Goal: Task Accomplishment & Management: Use online tool/utility

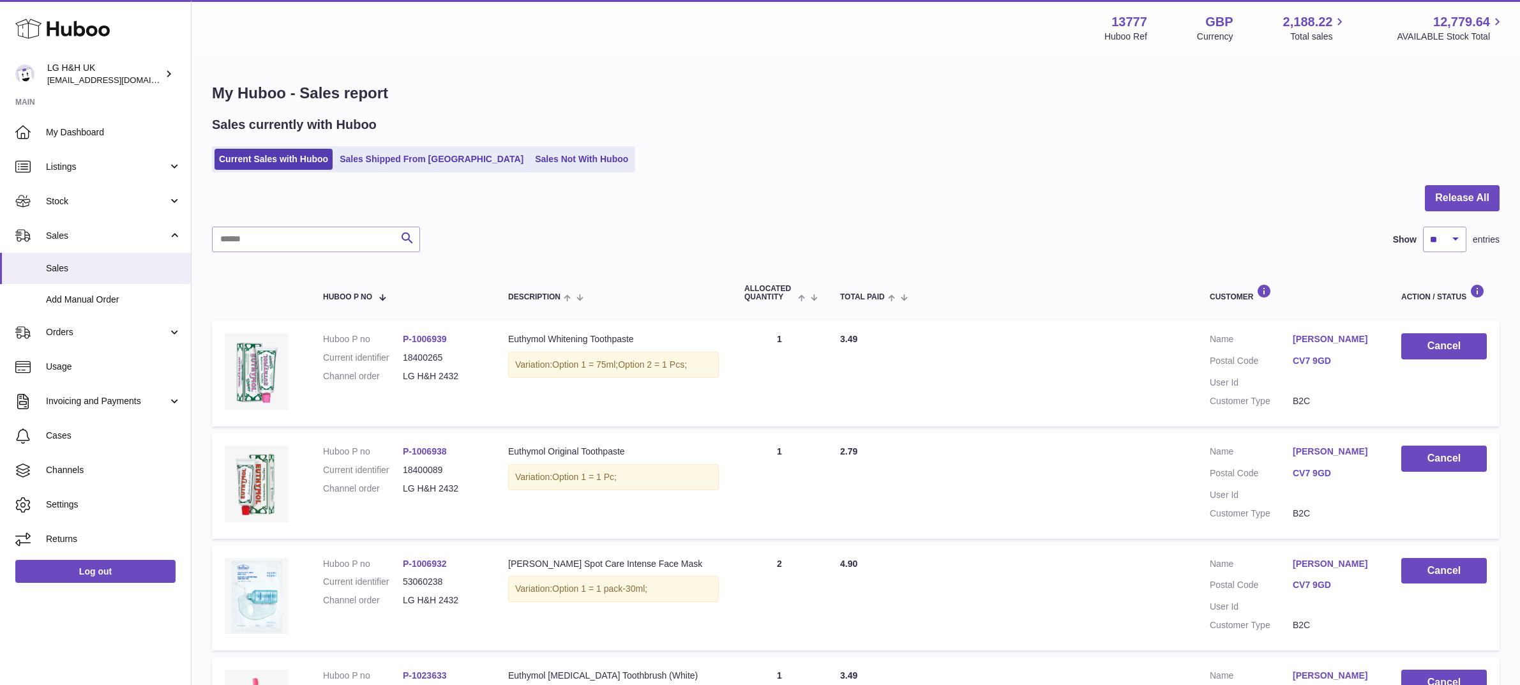
click at [817, 218] on div at bounding box center [856, 206] width 1288 height 42
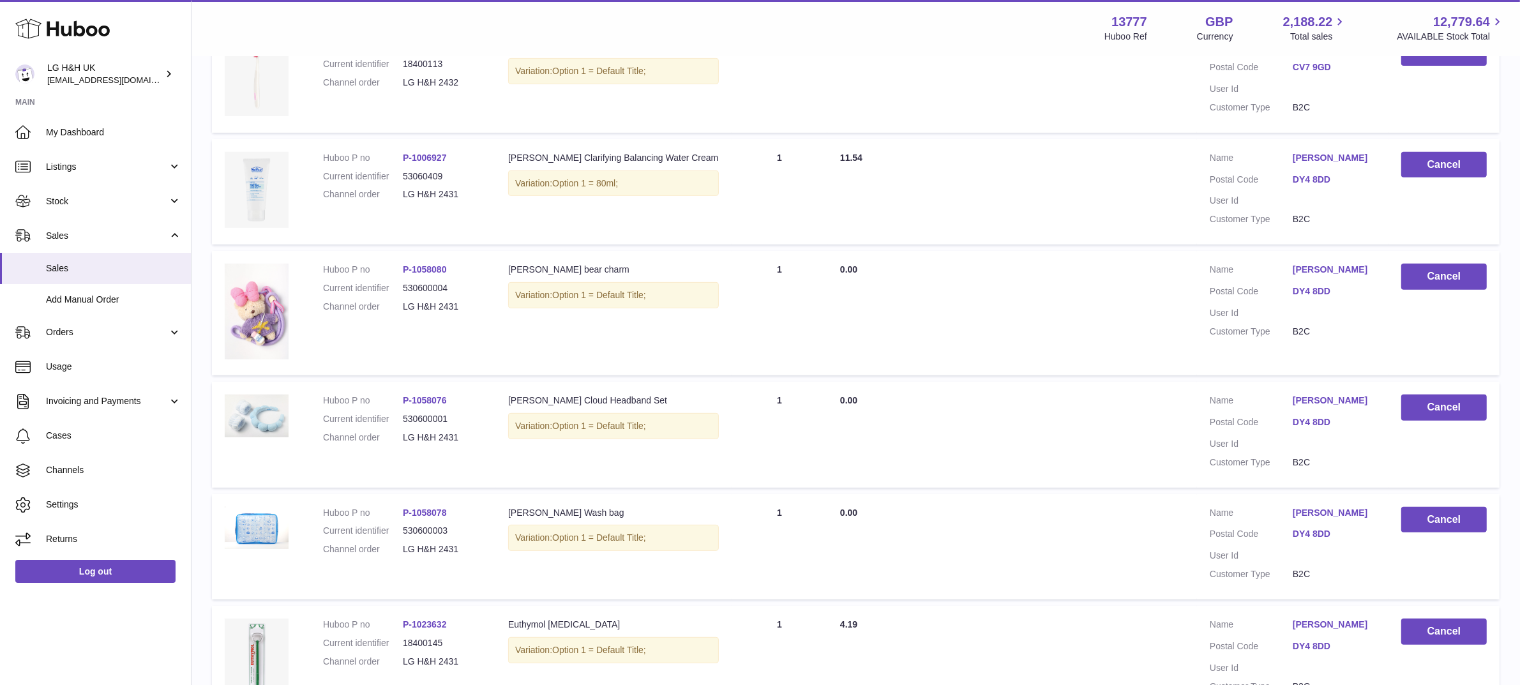
scroll to position [908, 0]
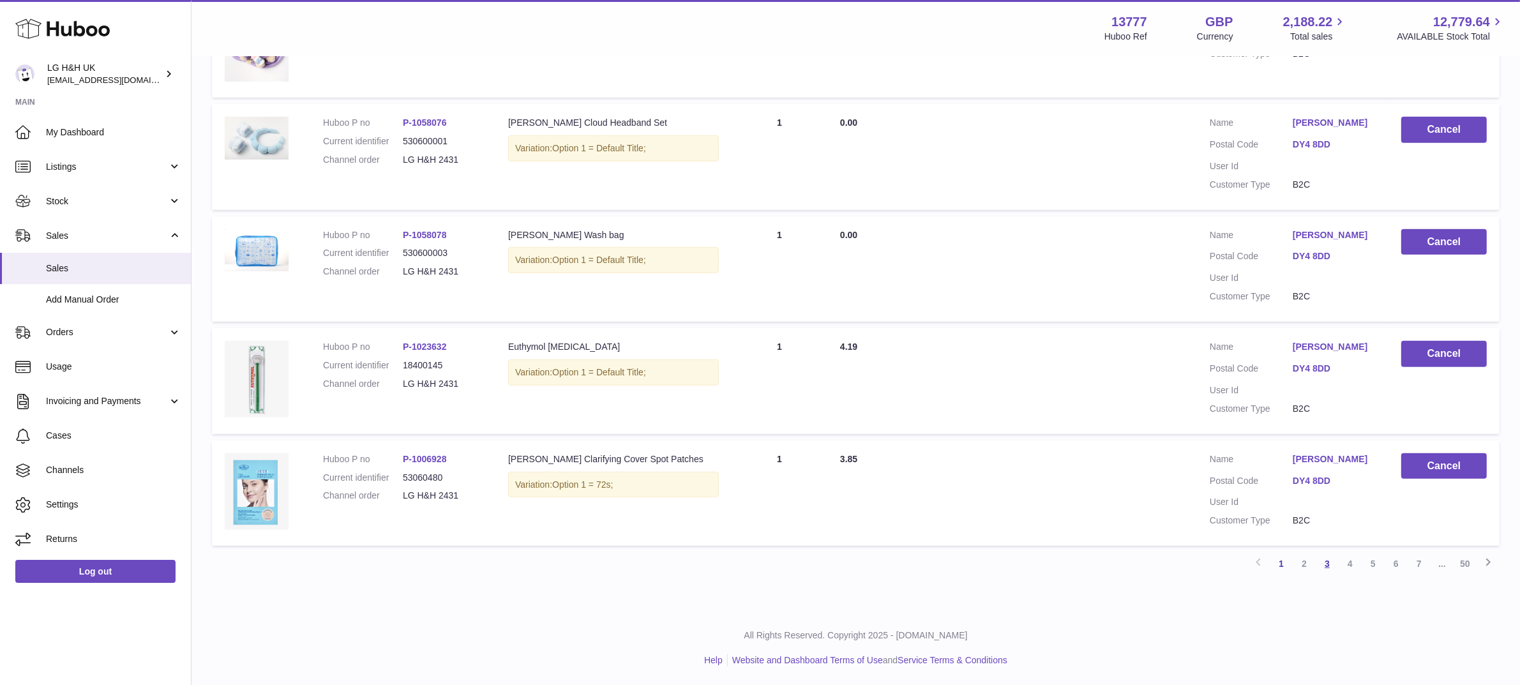
click at [1333, 563] on link "3" at bounding box center [1327, 563] width 23 height 23
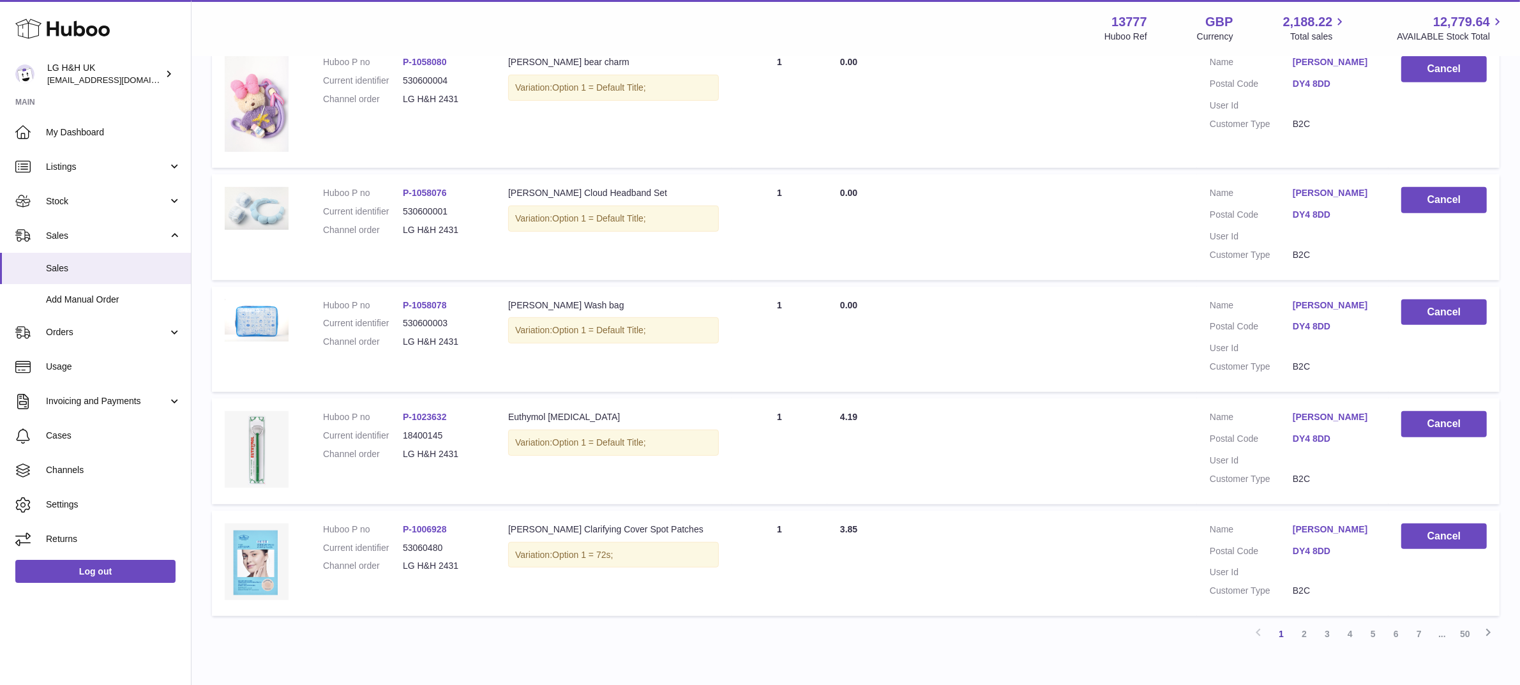
scroll to position [908, 0]
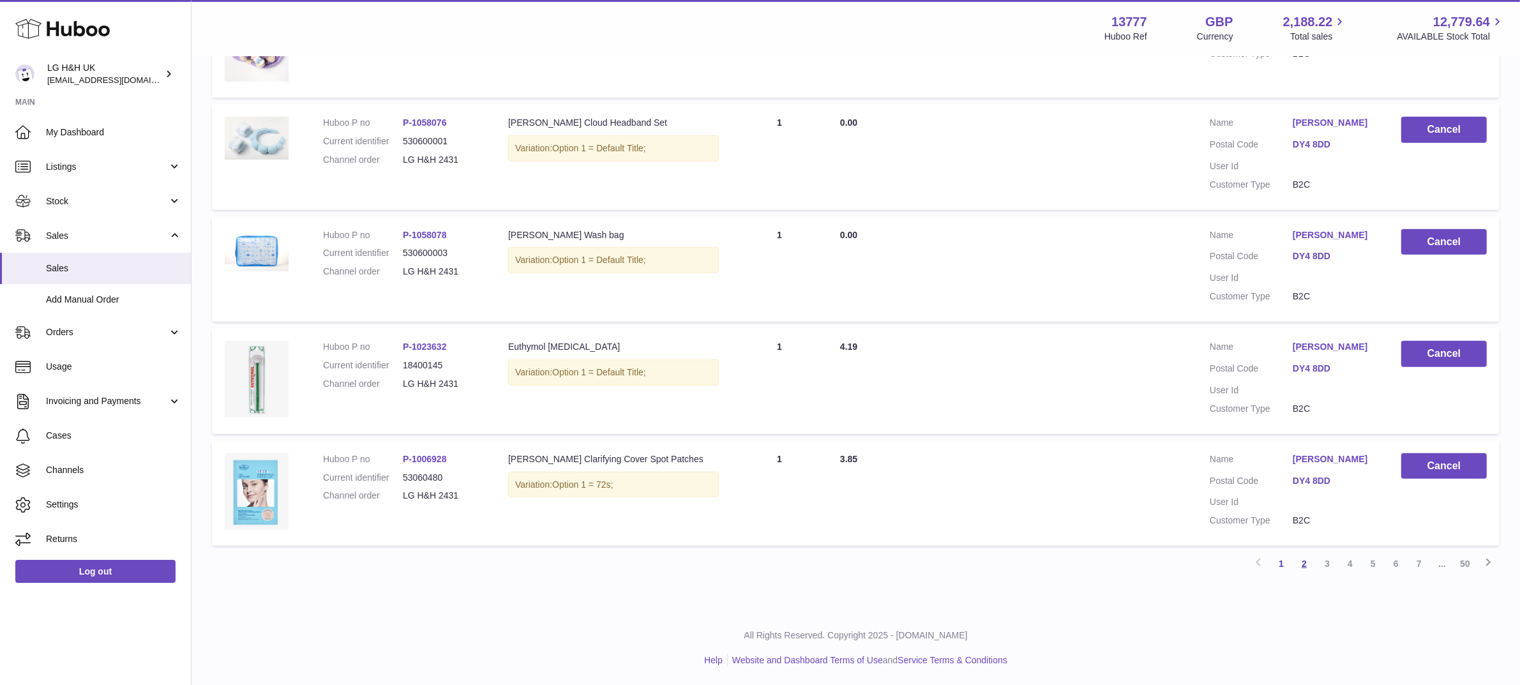
click at [1309, 562] on link "2" at bounding box center [1304, 563] width 23 height 23
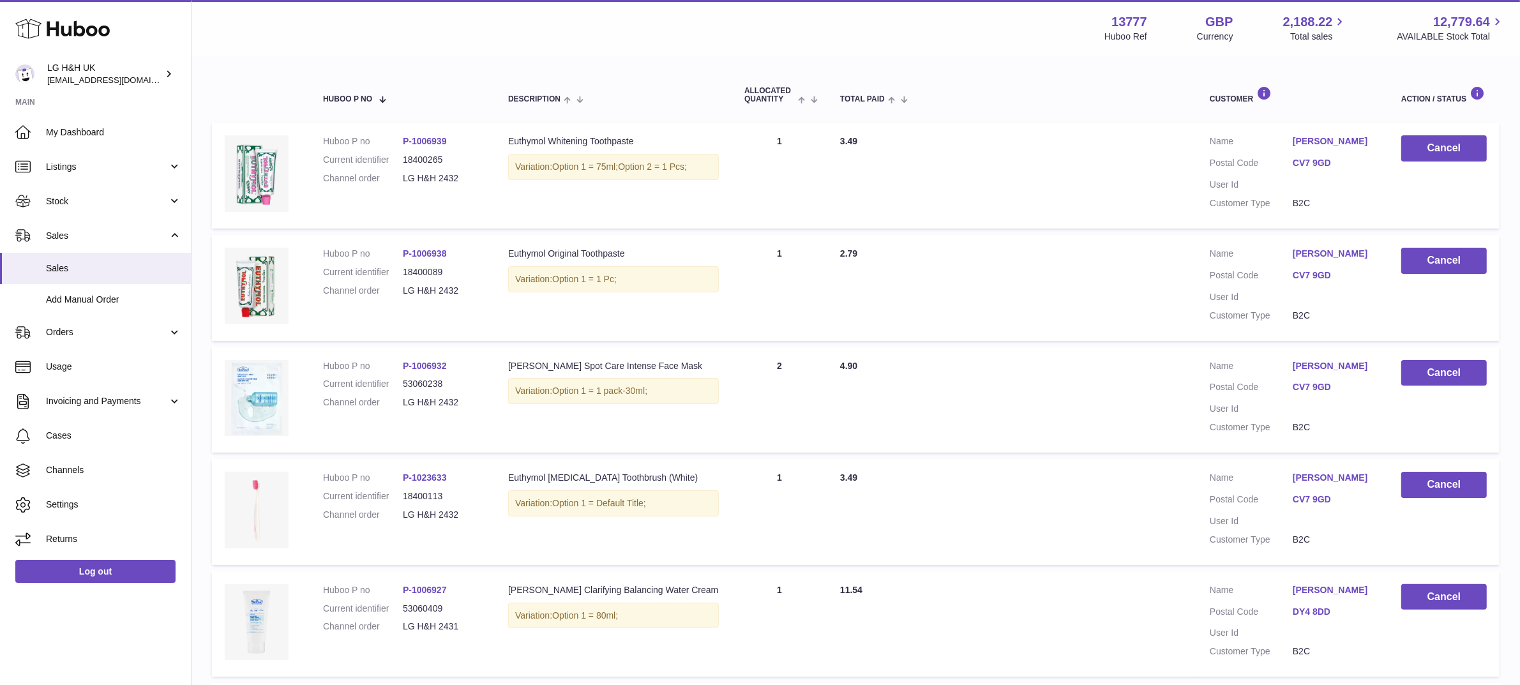
scroll to position [57, 0]
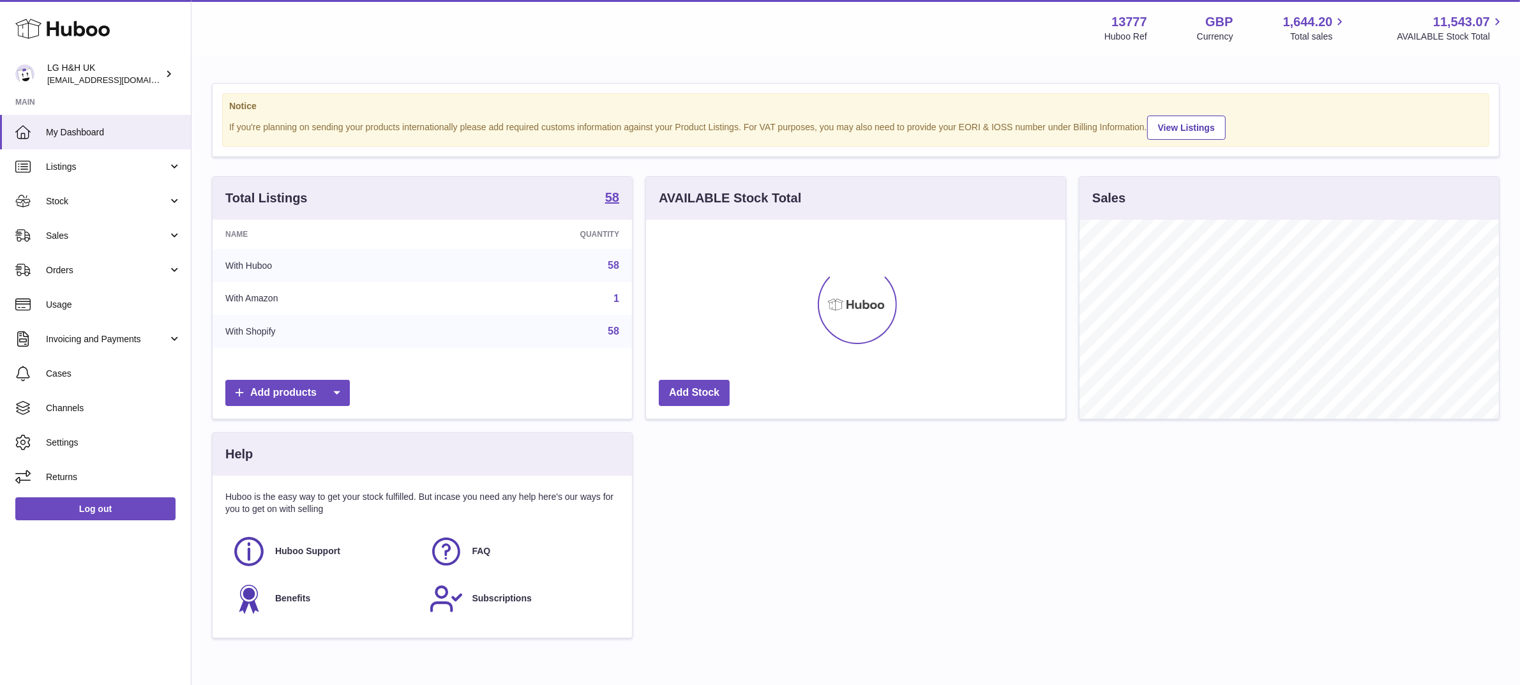
scroll to position [199, 420]
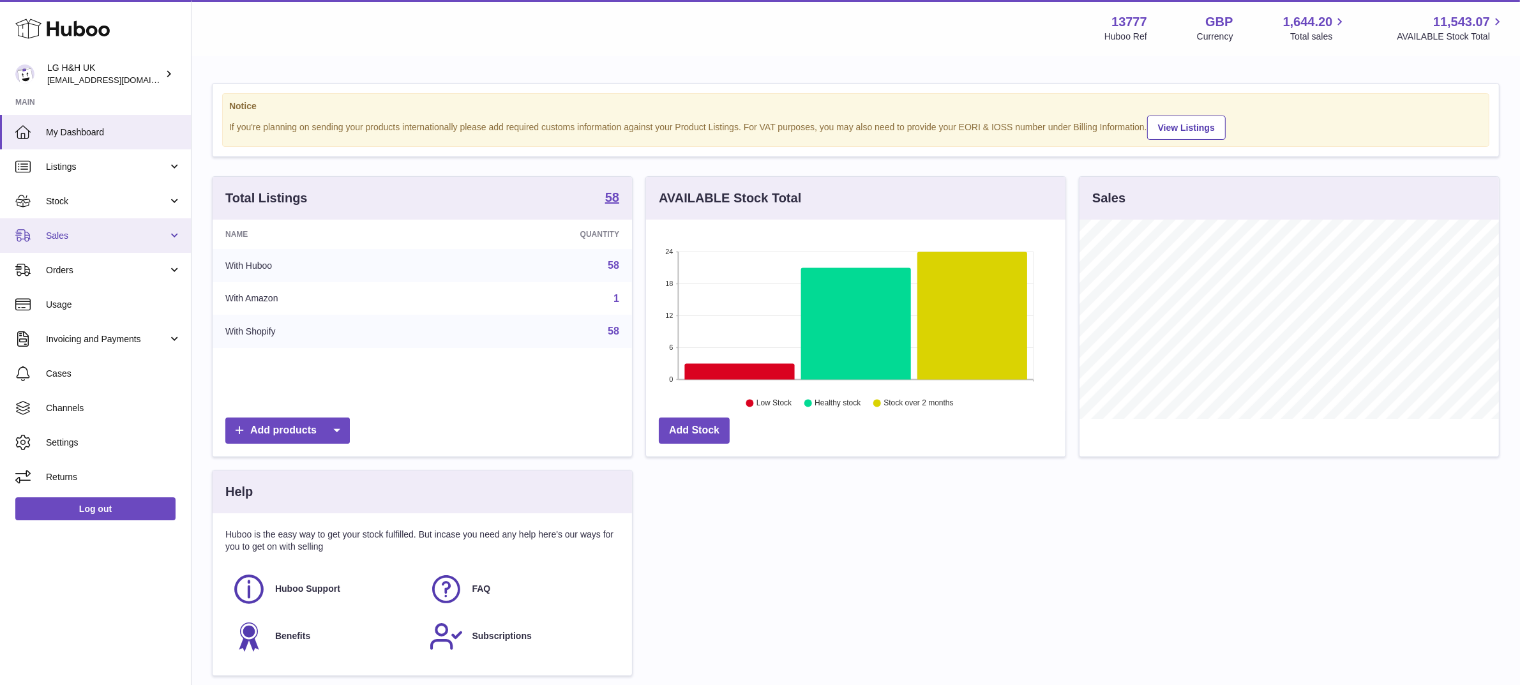
click at [110, 233] on span "Sales" at bounding box center [107, 236] width 122 height 12
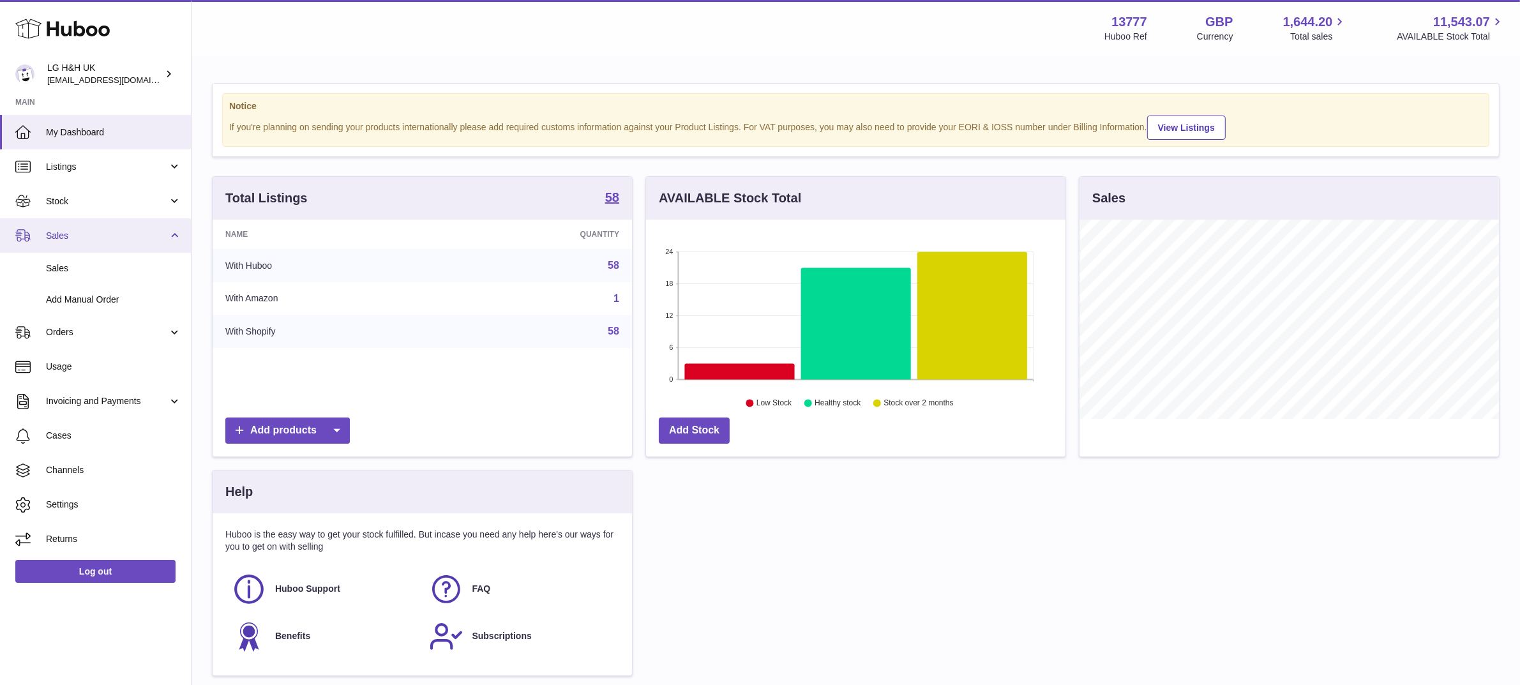
click at [80, 234] on span "Sales" at bounding box center [107, 236] width 122 height 12
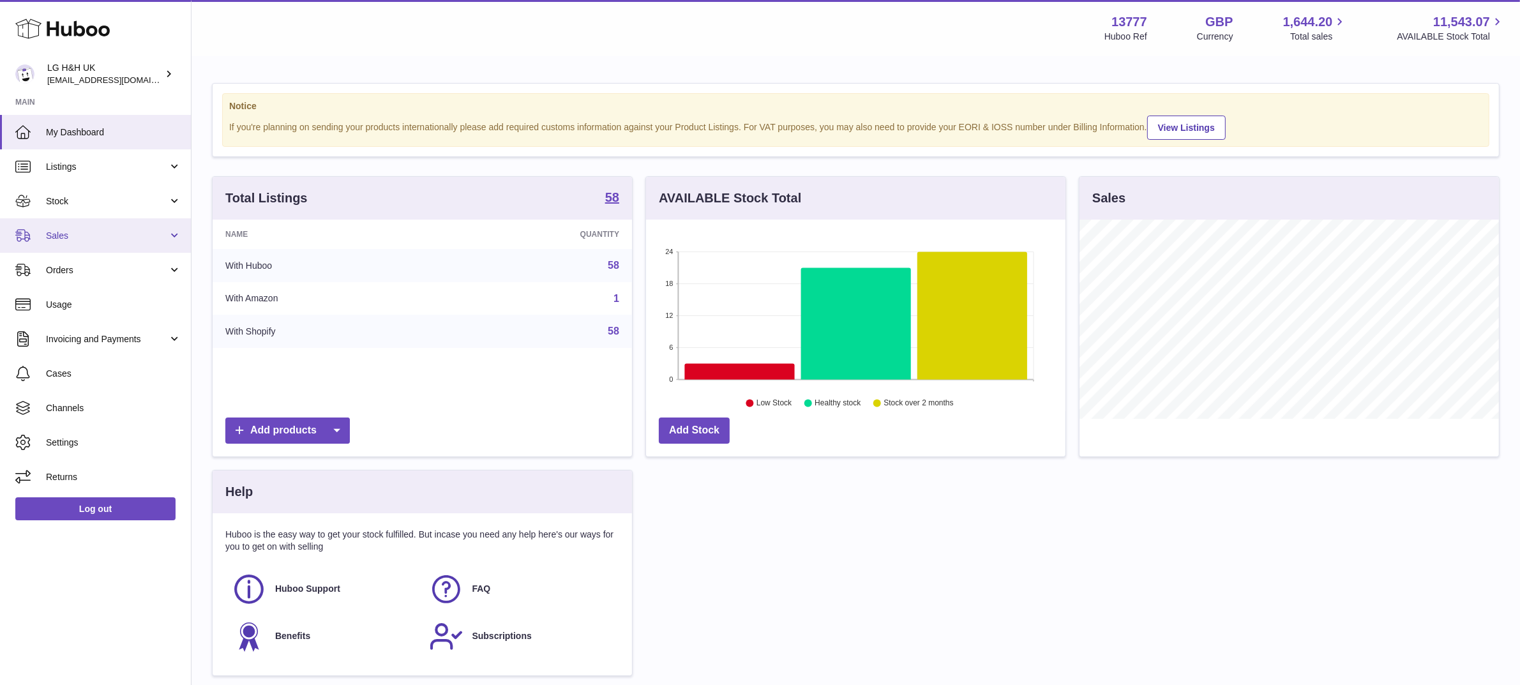
click at [64, 244] on link "Sales" at bounding box center [95, 235] width 191 height 34
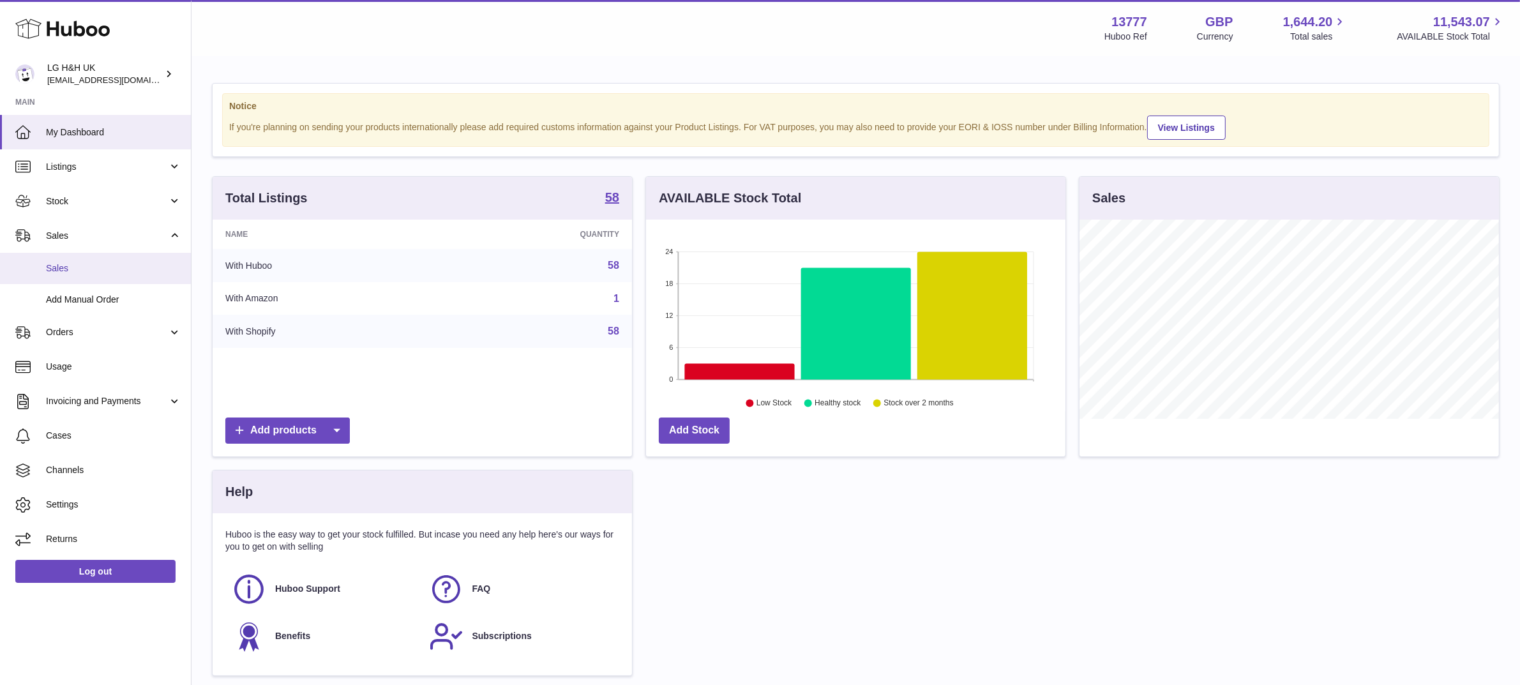
click at [64, 271] on span "Sales" at bounding box center [113, 268] width 135 height 12
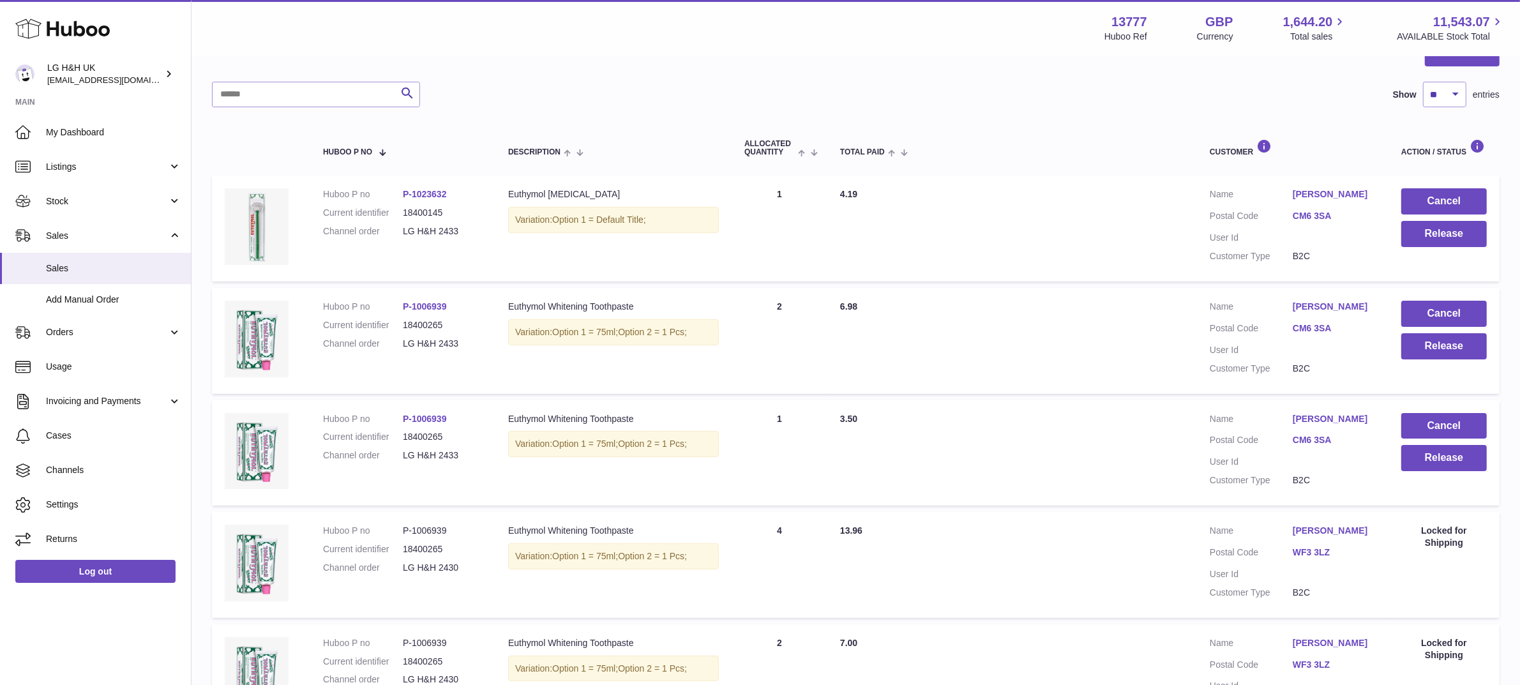
scroll to position [160, 0]
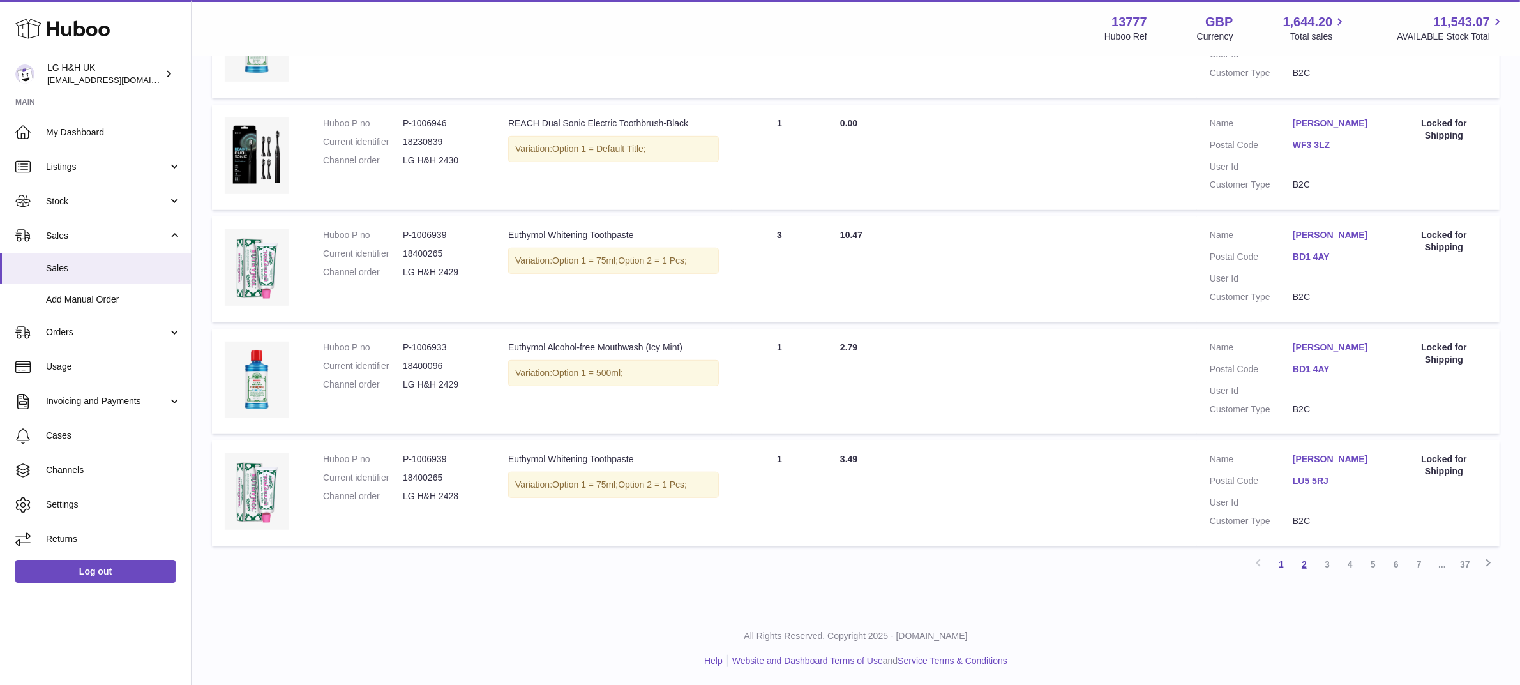
click at [1300, 559] on link "2" at bounding box center [1304, 564] width 23 height 23
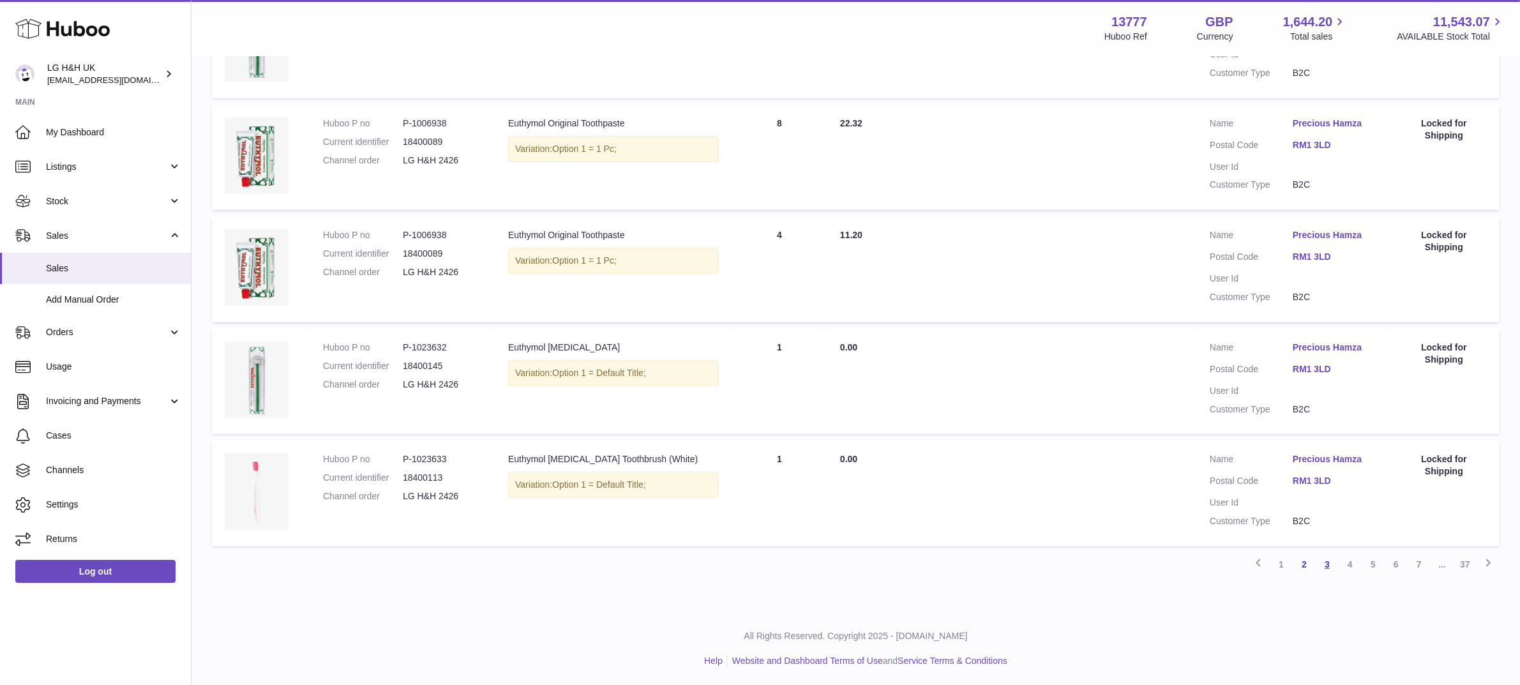
click at [1327, 560] on link "3" at bounding box center [1327, 564] width 23 height 23
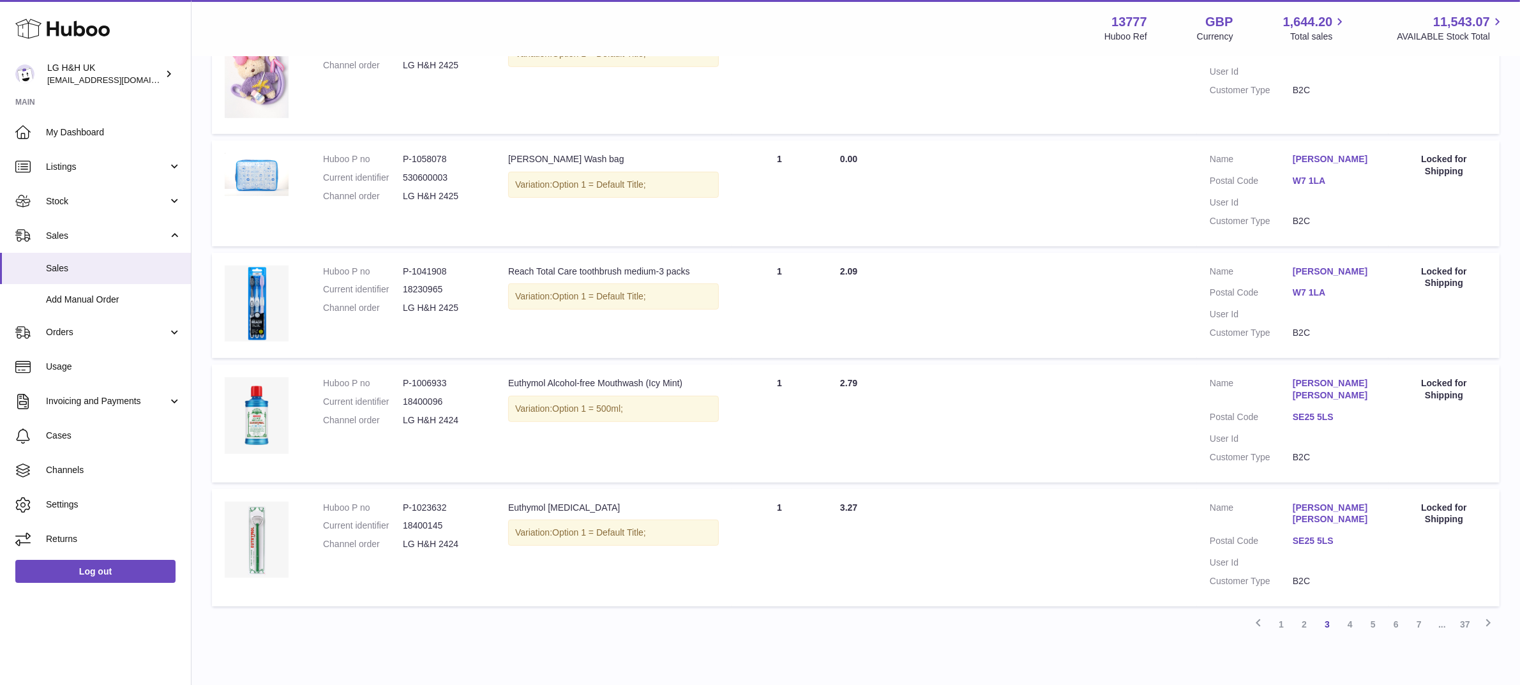
scroll to position [932, 0]
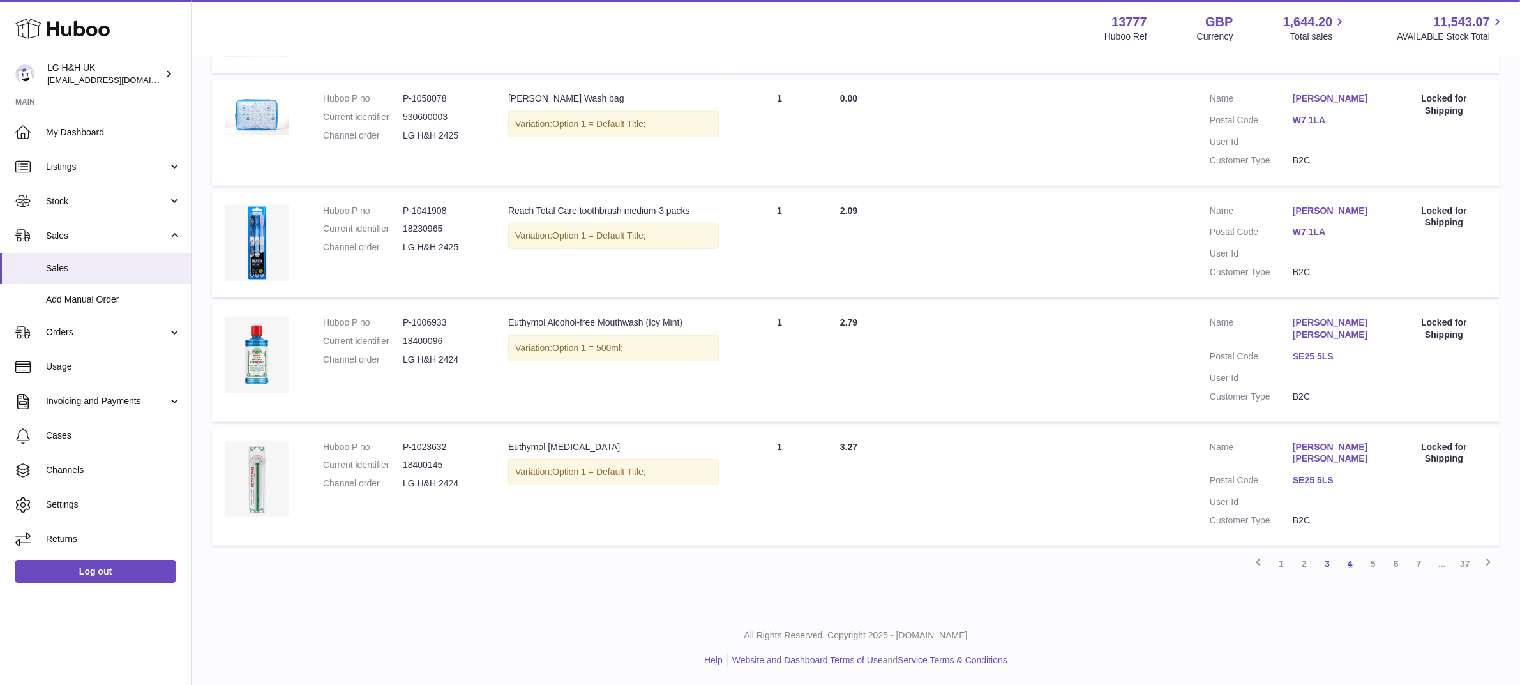
click at [1345, 560] on link "4" at bounding box center [1350, 563] width 23 height 23
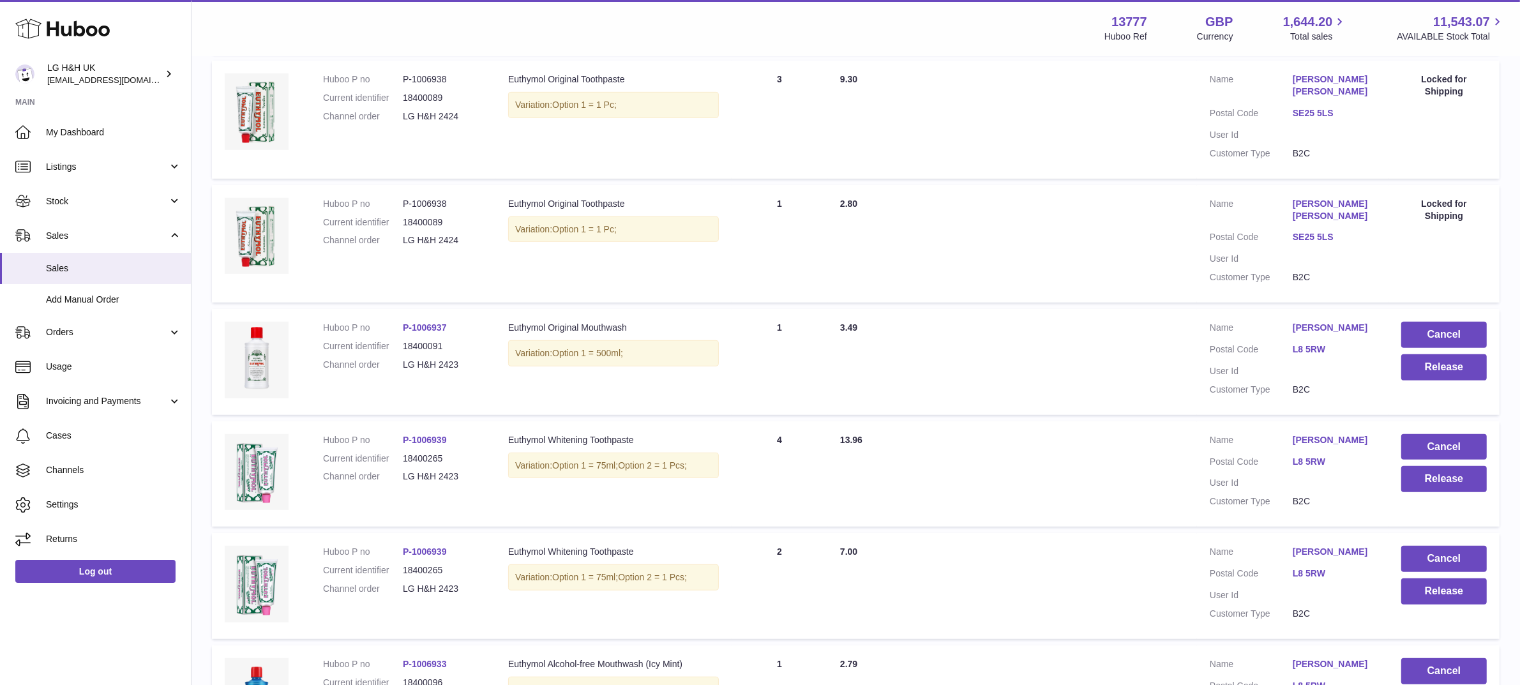
scroll to position [962, 0]
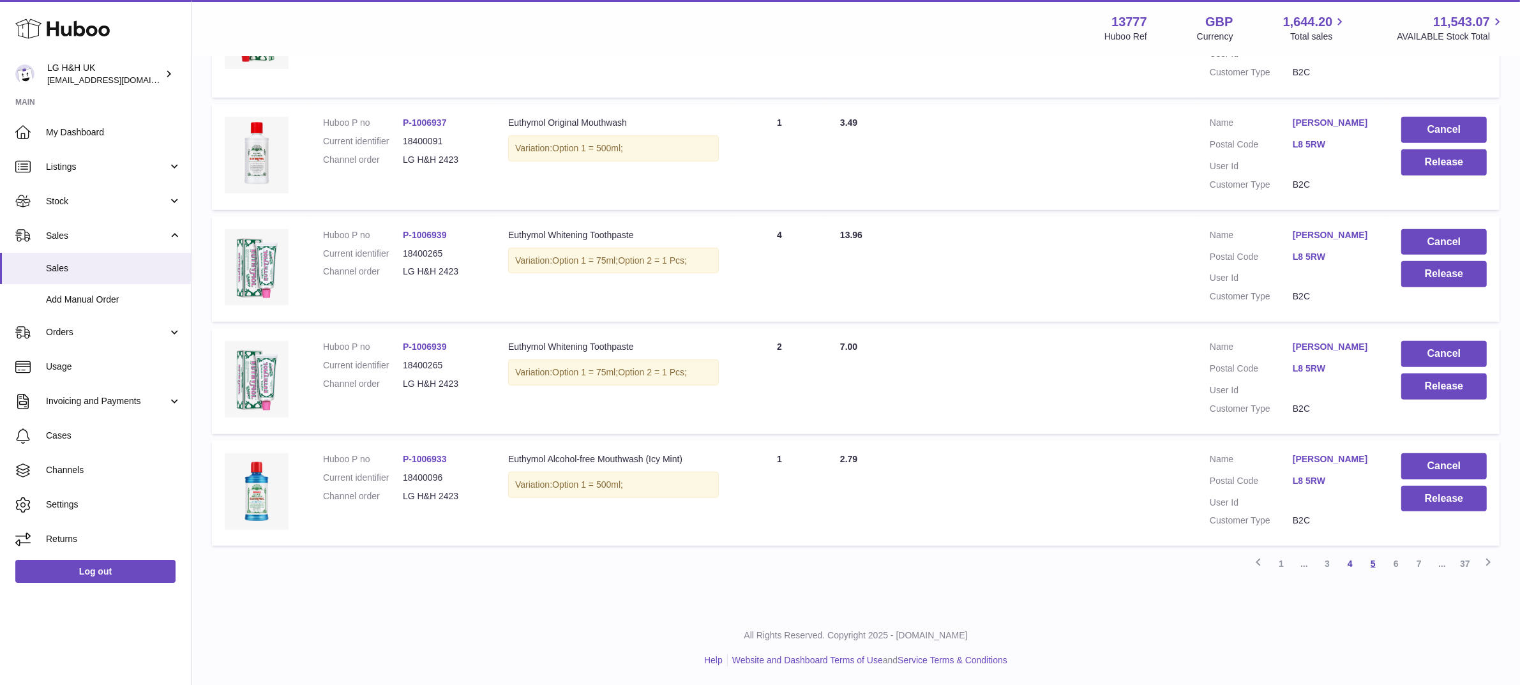
click at [1377, 563] on link "5" at bounding box center [1373, 563] width 23 height 23
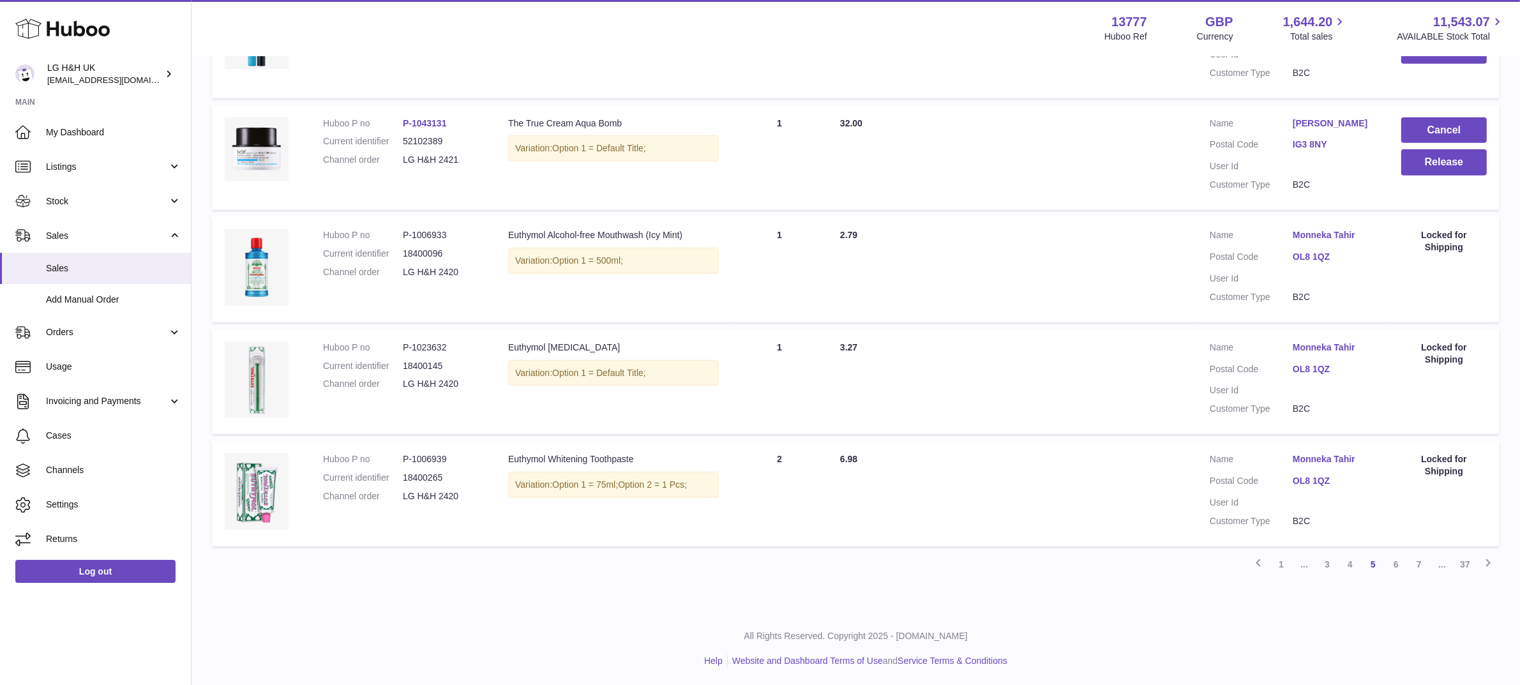
scroll to position [914, 0]
click at [1349, 559] on link "4" at bounding box center [1350, 563] width 23 height 23
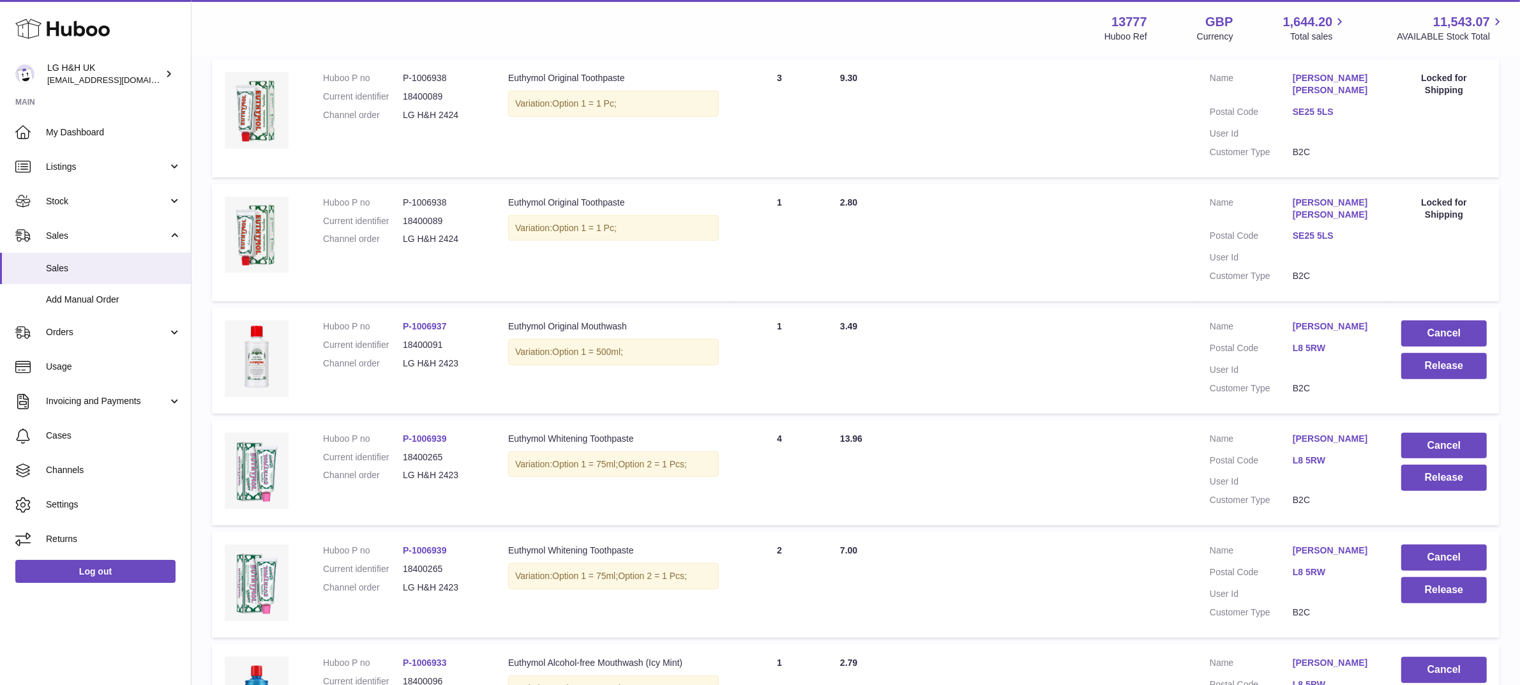
scroll to position [935, 0]
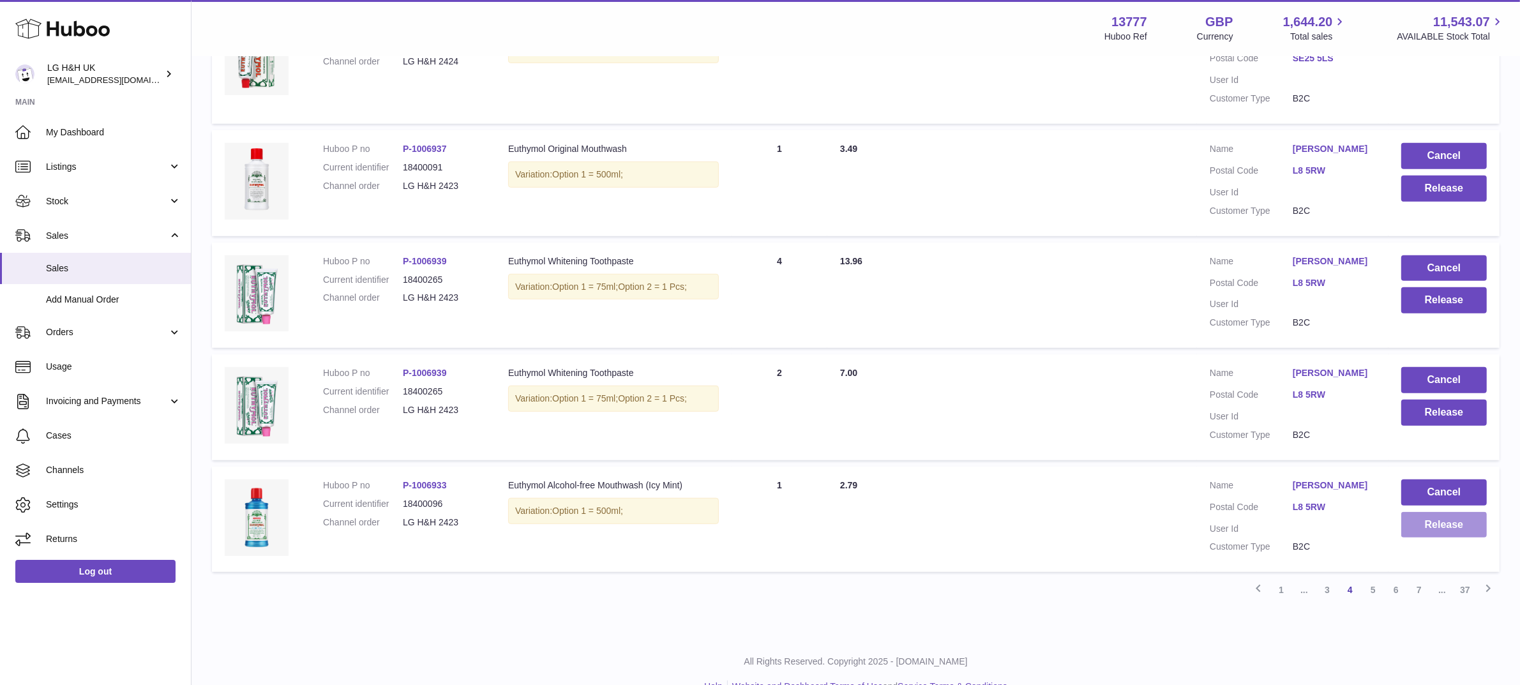
click at [1424, 530] on button "Release" at bounding box center [1445, 525] width 86 height 26
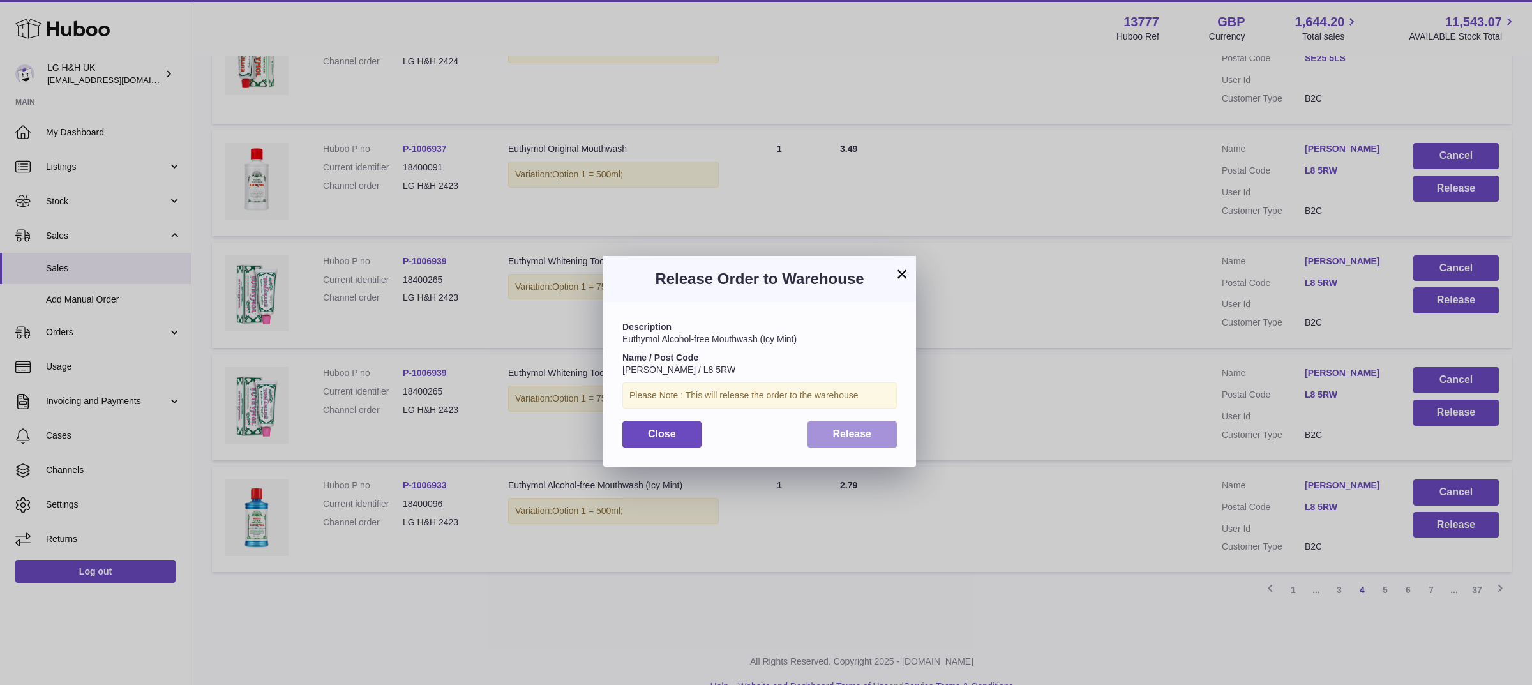
click at [825, 428] on button "Release" at bounding box center [853, 434] width 90 height 26
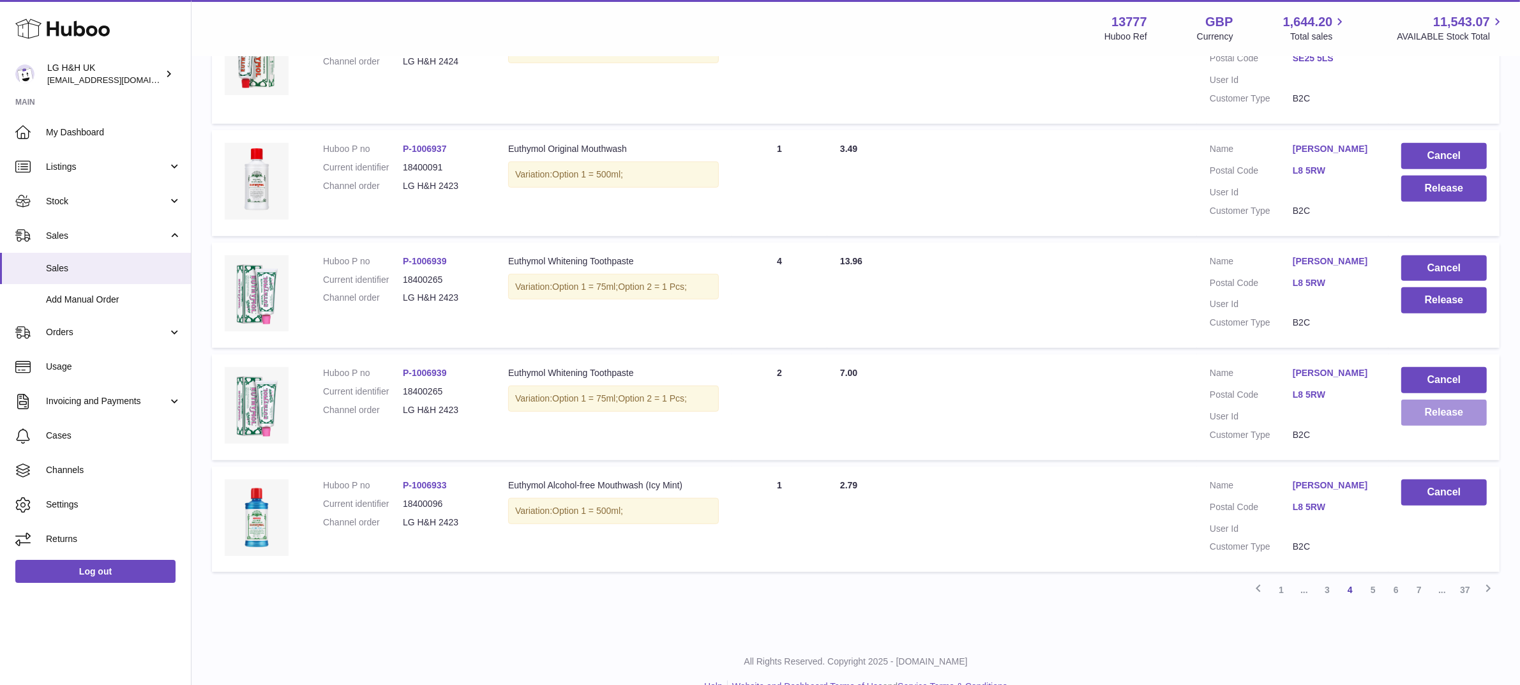
click at [1439, 413] on button "Release" at bounding box center [1445, 413] width 86 height 26
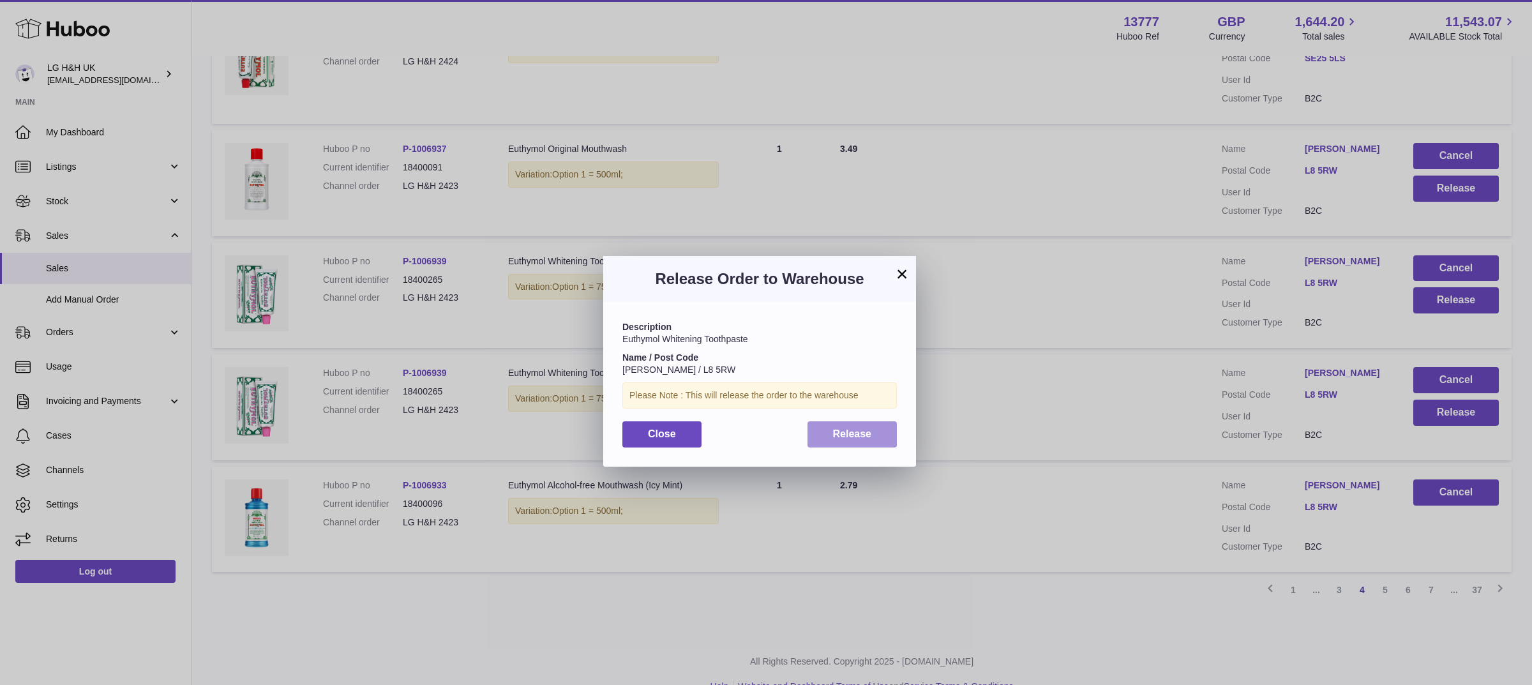
click at [891, 426] on button "Release" at bounding box center [853, 434] width 90 height 26
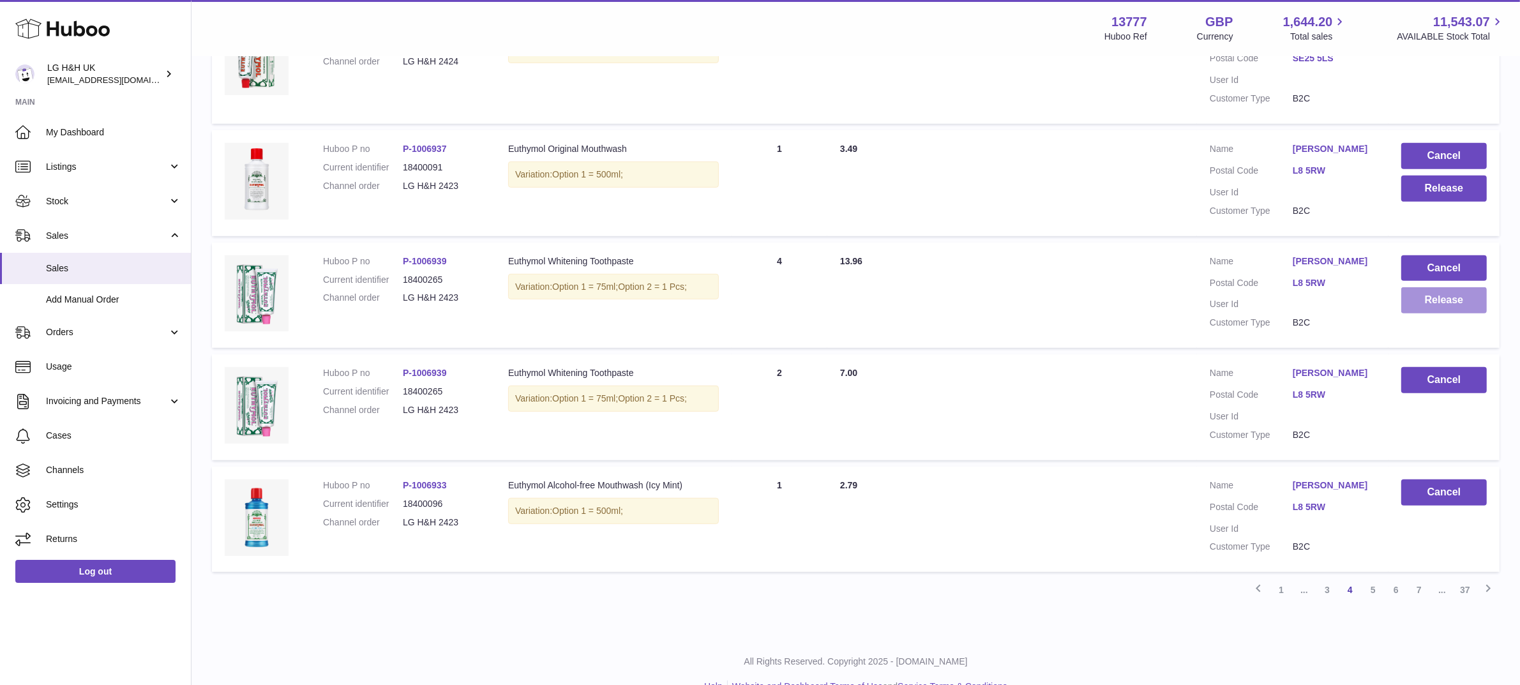
click at [1406, 295] on button "Release" at bounding box center [1445, 300] width 86 height 26
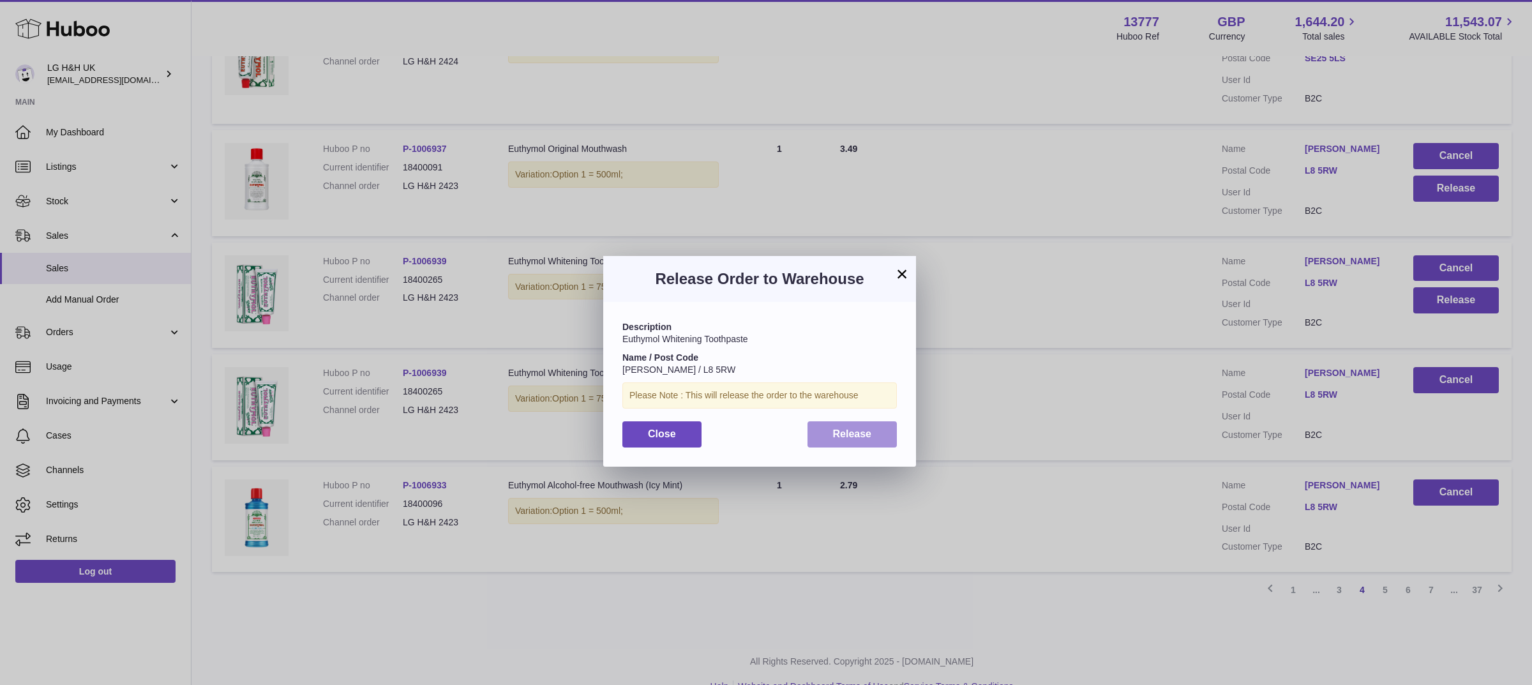
click at [869, 435] on span "Release" at bounding box center [852, 433] width 39 height 11
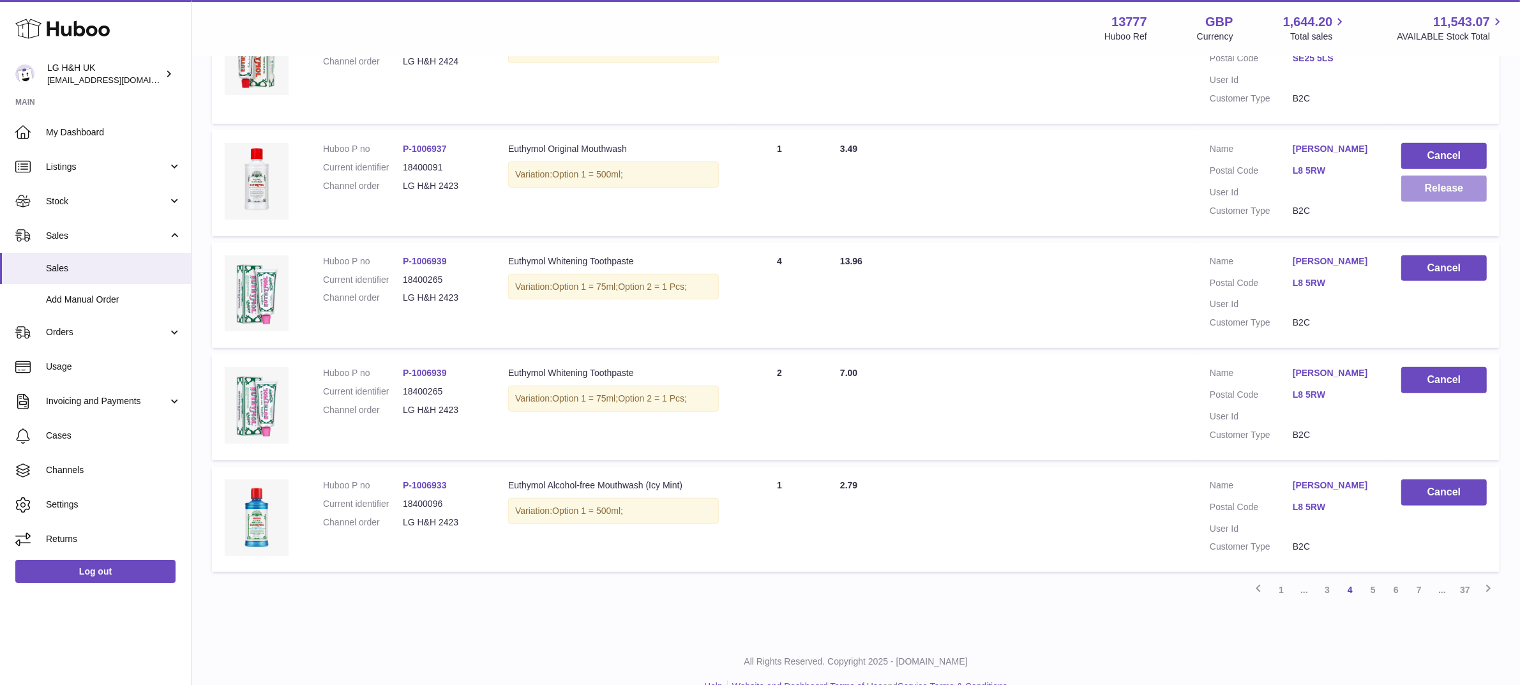
click at [1445, 184] on button "Release" at bounding box center [1445, 189] width 86 height 26
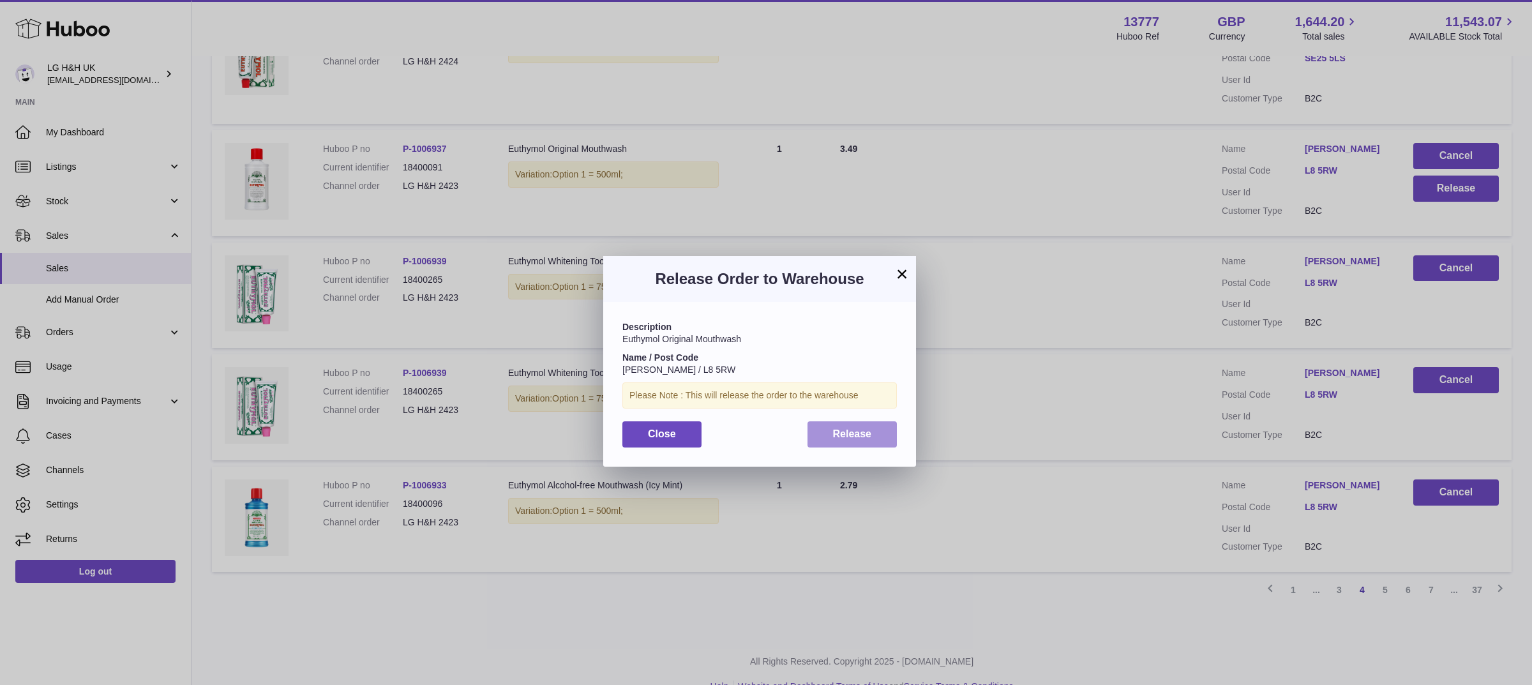
click at [836, 439] on span "Release" at bounding box center [852, 433] width 39 height 11
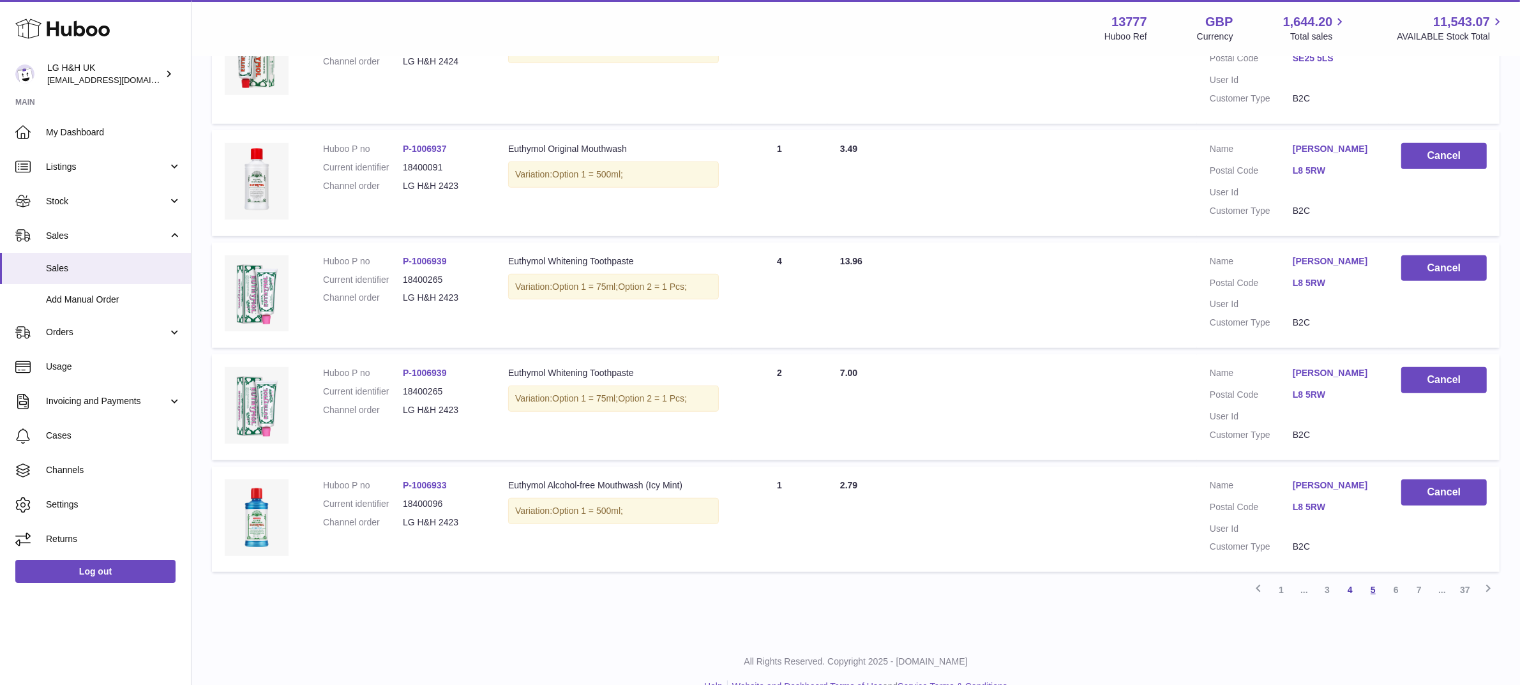
click at [1376, 583] on link "5" at bounding box center [1373, 589] width 23 height 23
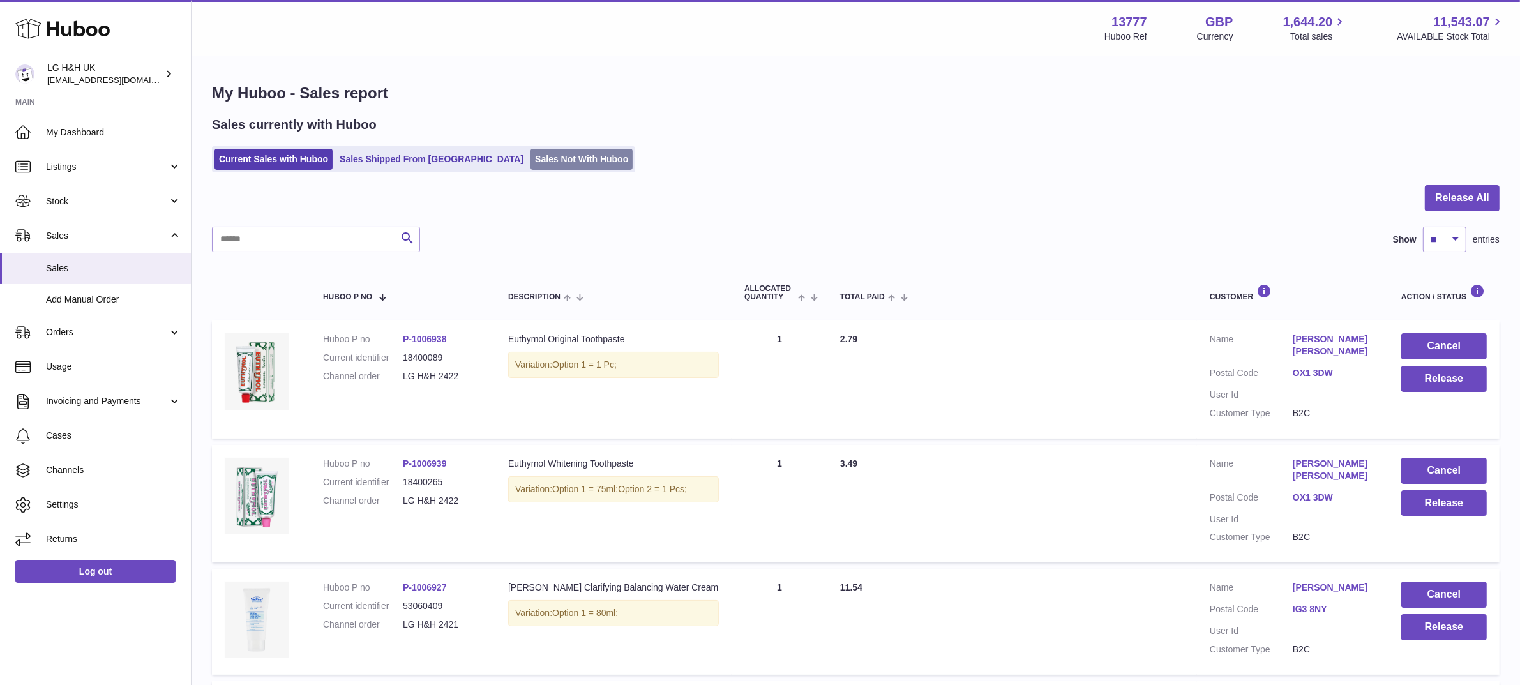
click at [531, 157] on link "Sales Not With Huboo" at bounding box center [582, 159] width 102 height 21
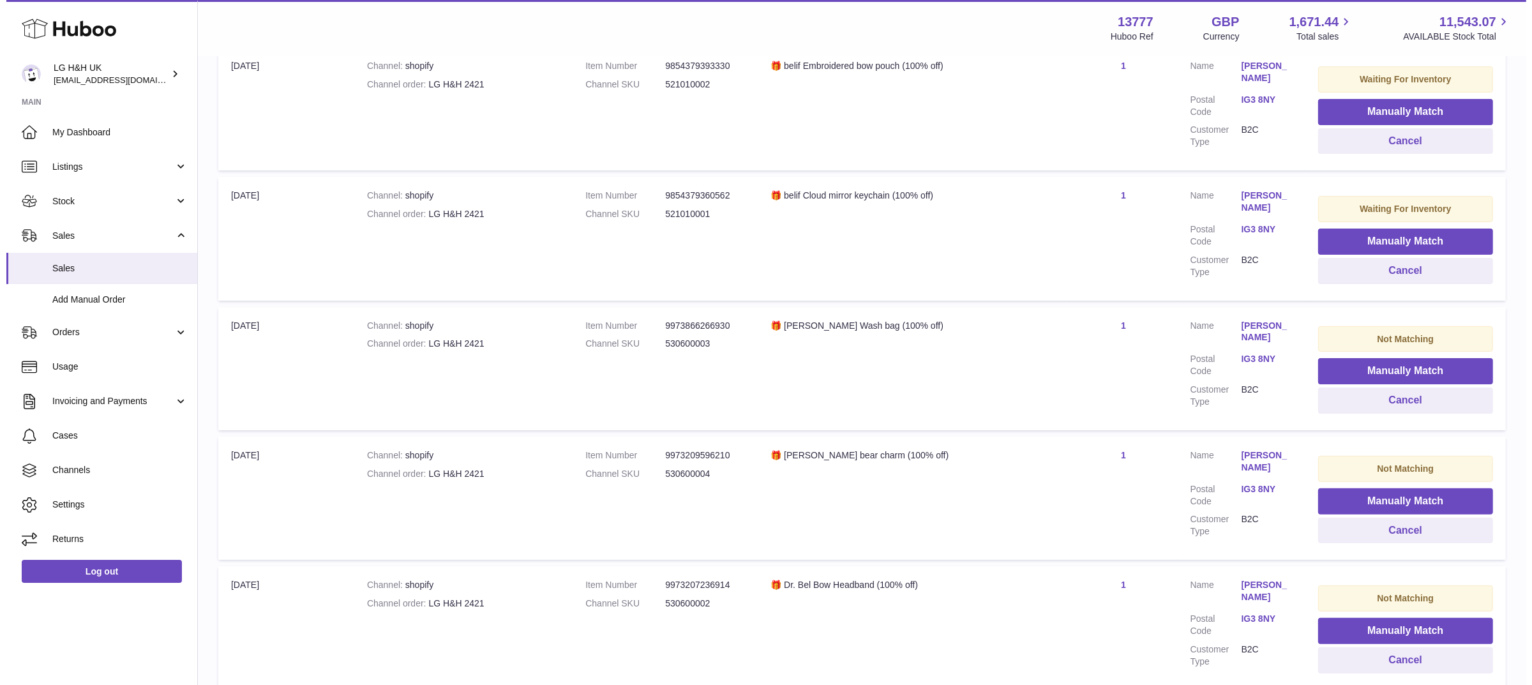
scroll to position [319, 0]
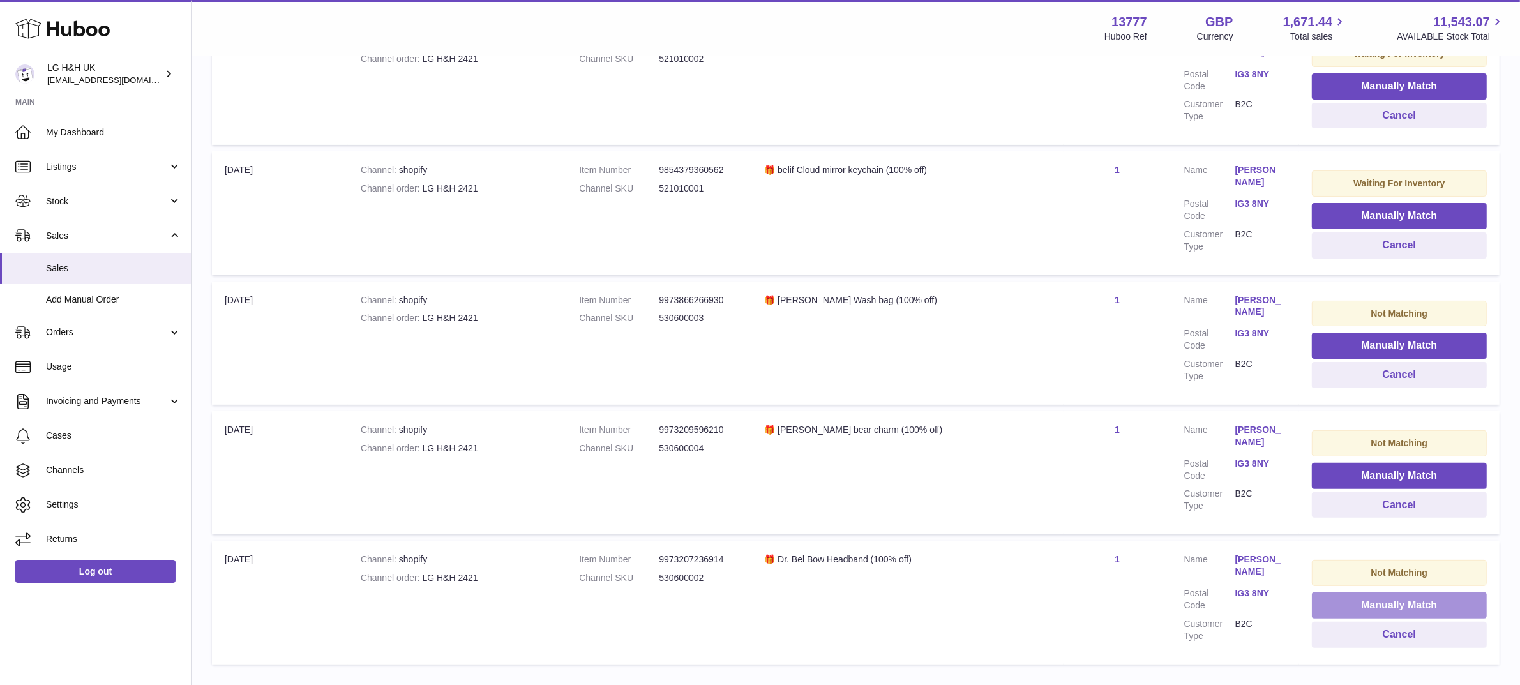
click at [1349, 600] on button "Manually Match" at bounding box center [1399, 606] width 175 height 26
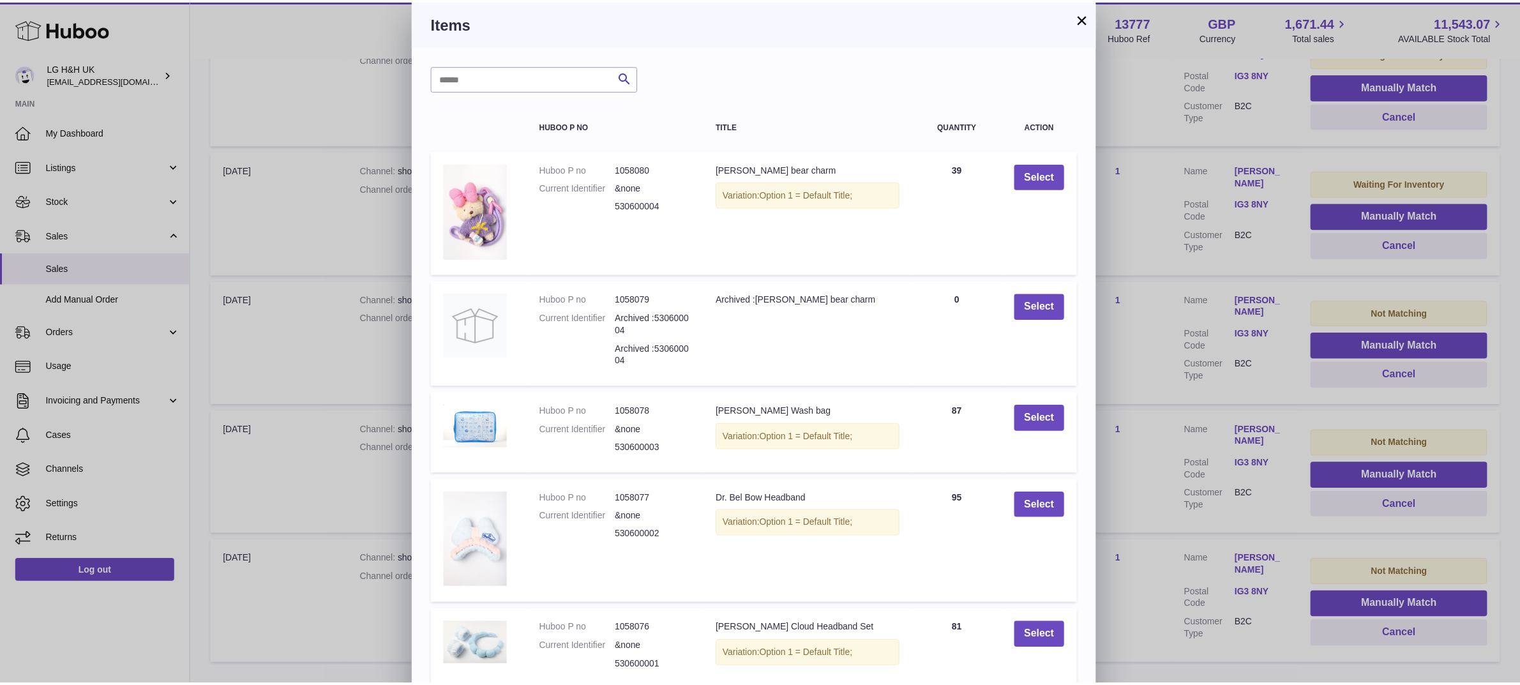
scroll to position [63, 0]
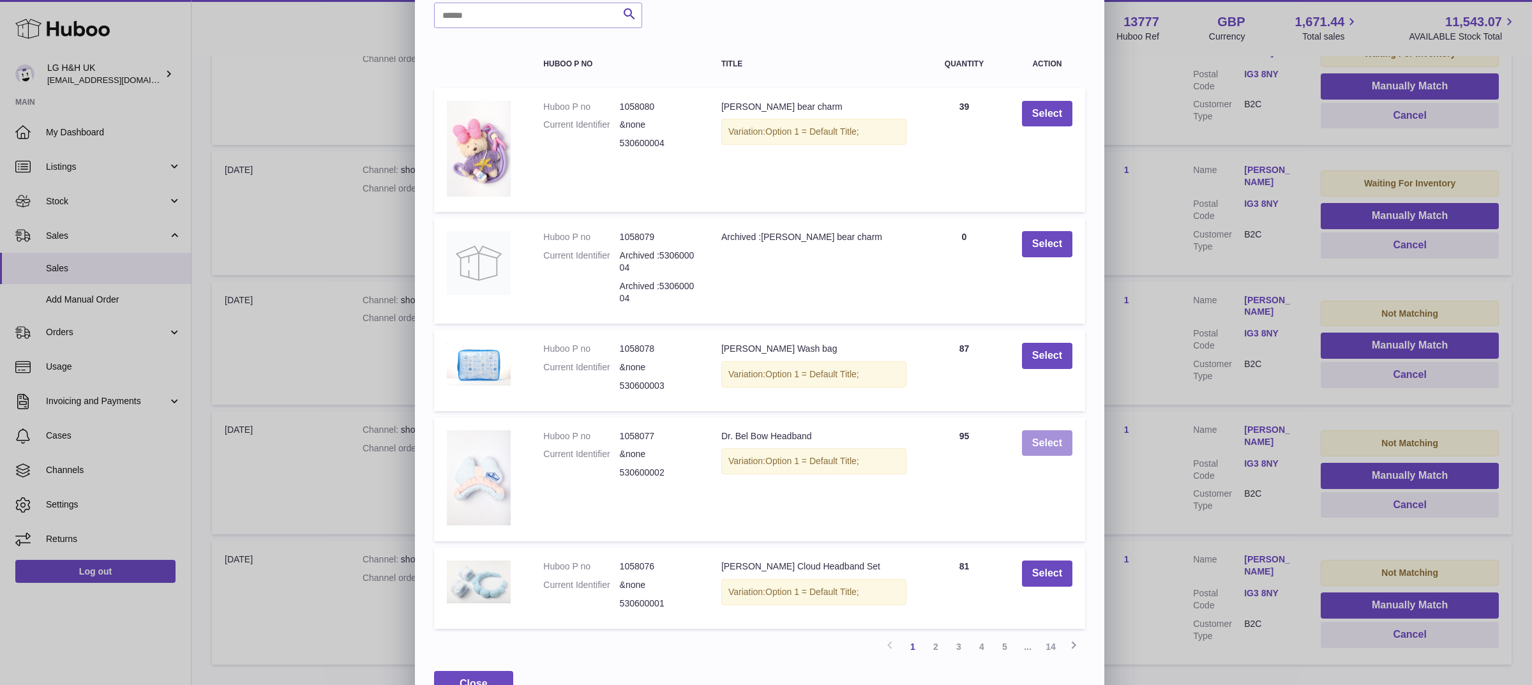
click at [1070, 439] on button "Select" at bounding box center [1047, 443] width 50 height 26
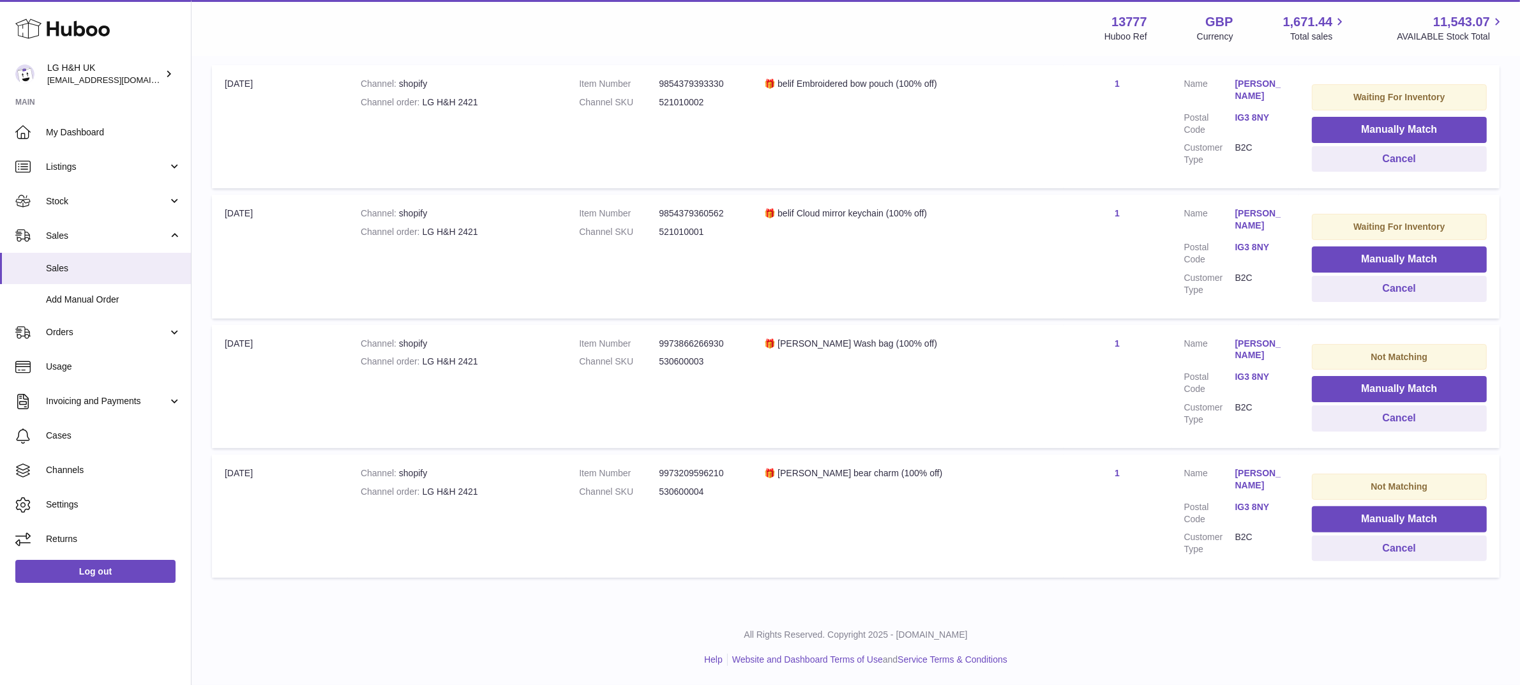
scroll to position [262, 0]
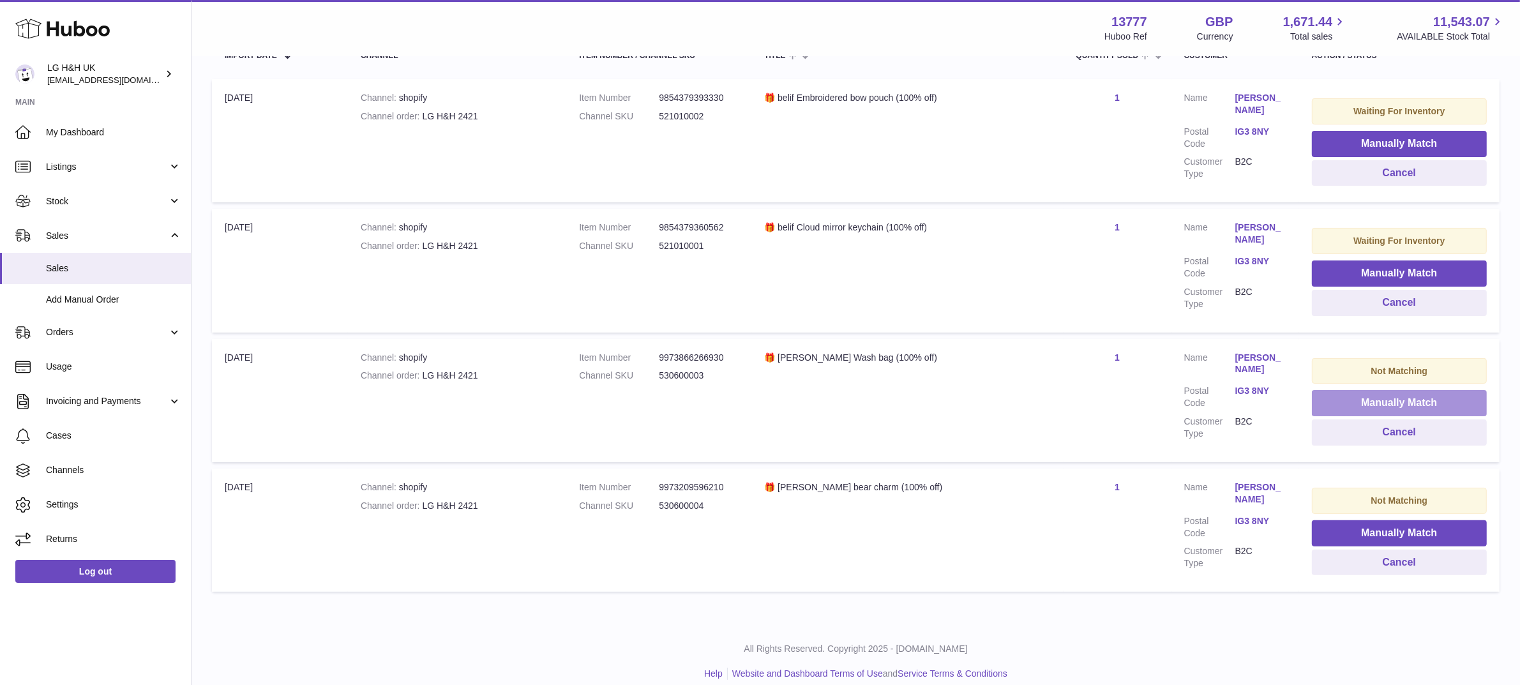
click at [1352, 397] on button "Manually Match" at bounding box center [1399, 403] width 175 height 26
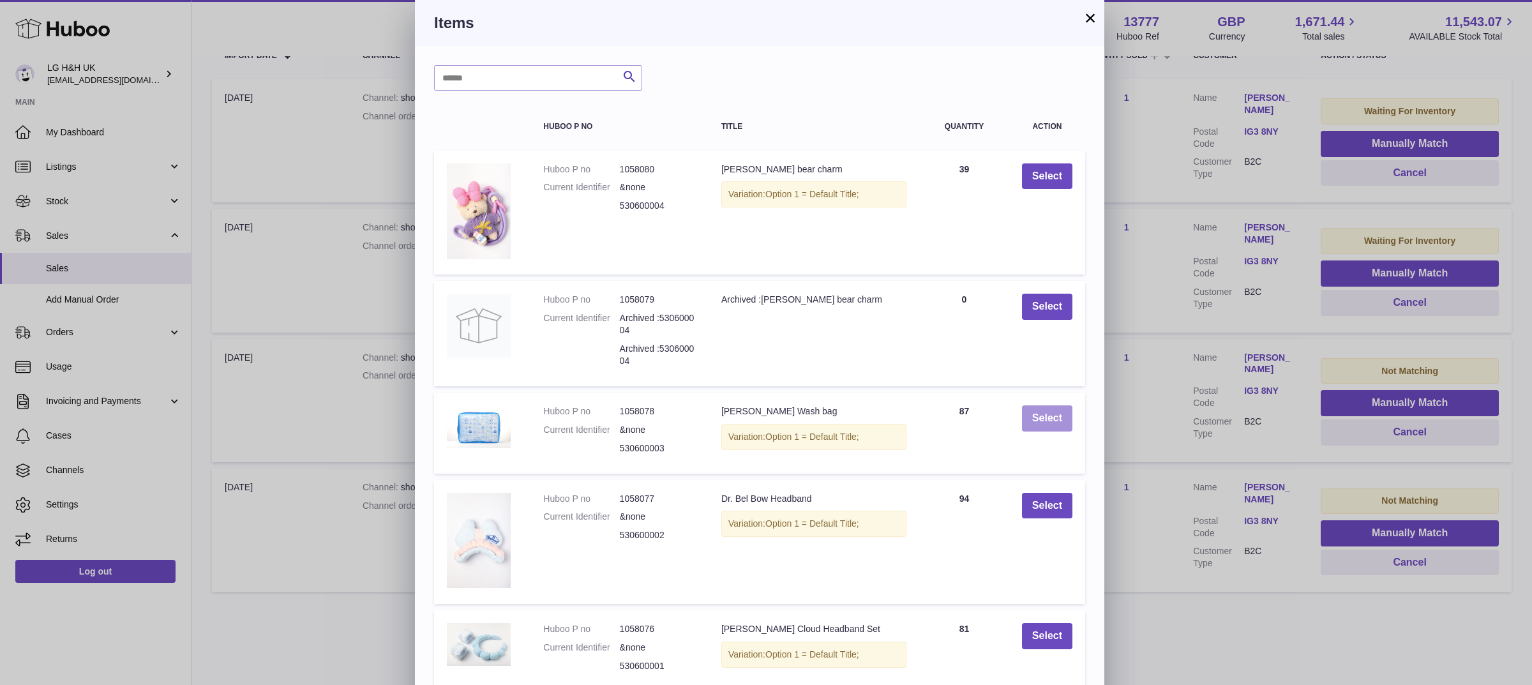
click at [1044, 416] on button "Select" at bounding box center [1047, 418] width 50 height 26
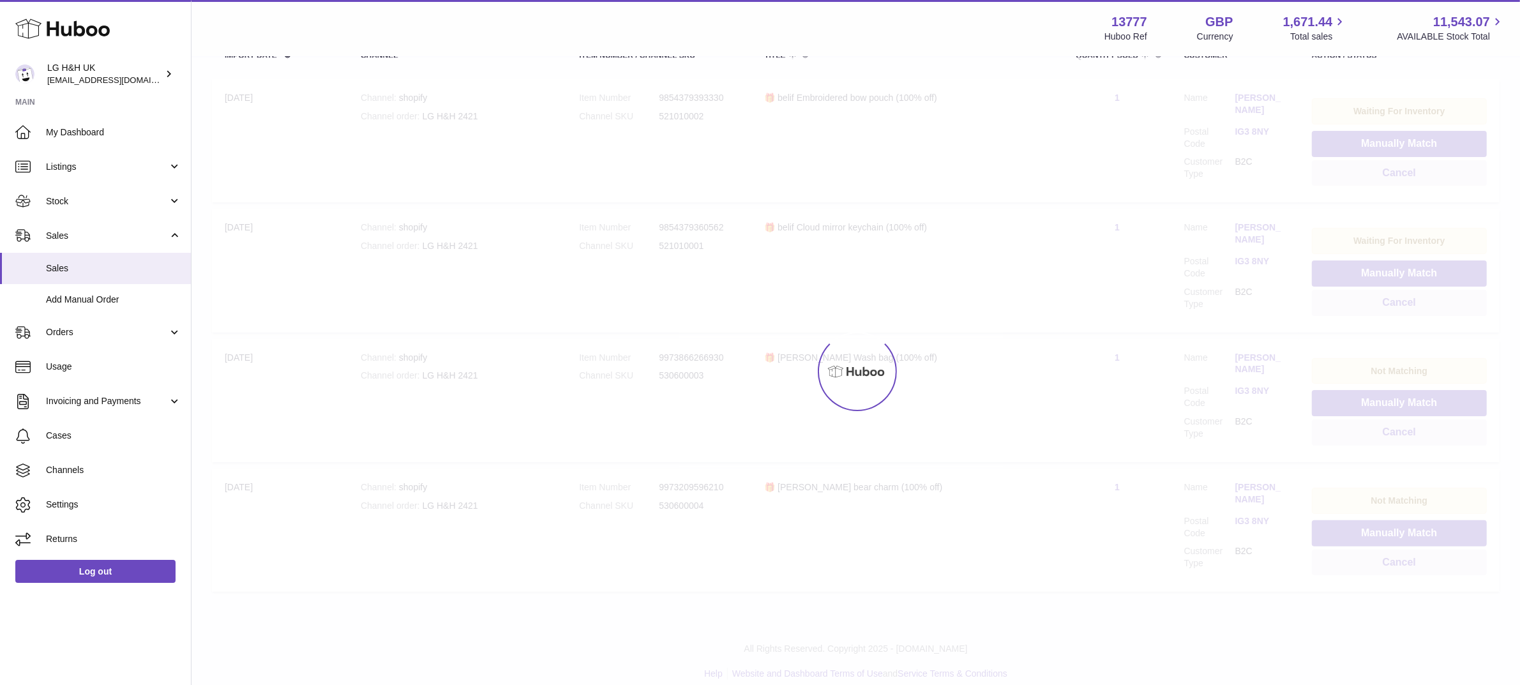
scroll to position [135, 0]
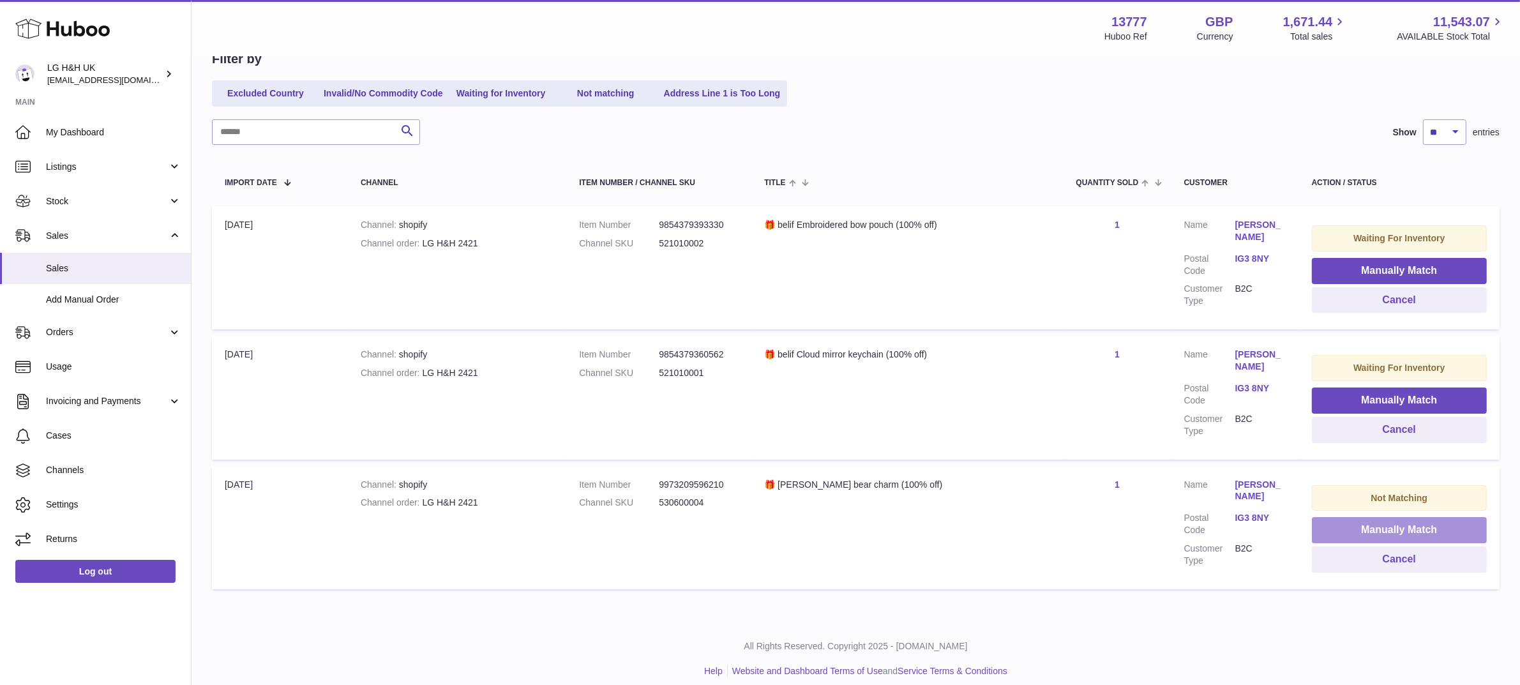
click at [1339, 524] on button "Manually Match" at bounding box center [1399, 530] width 175 height 26
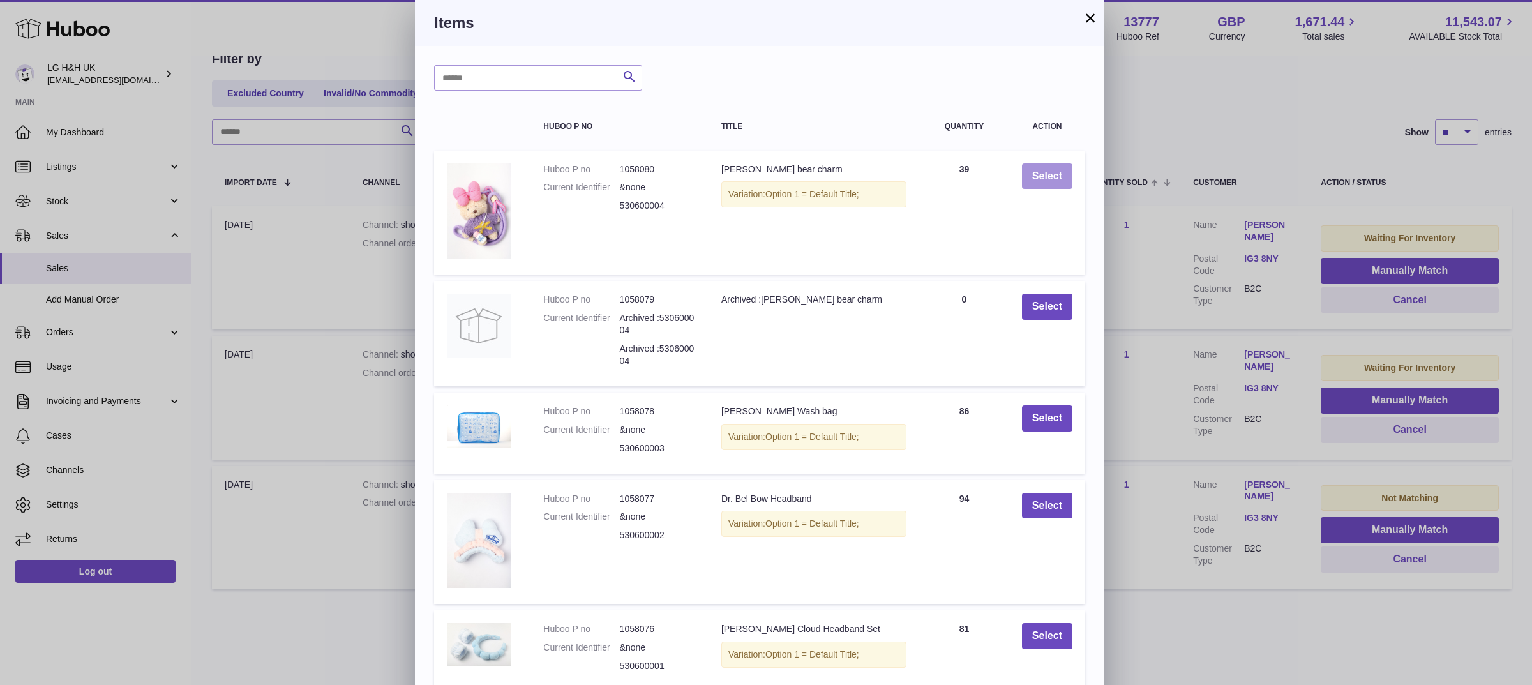
click at [1055, 183] on button "Select" at bounding box center [1047, 176] width 50 height 26
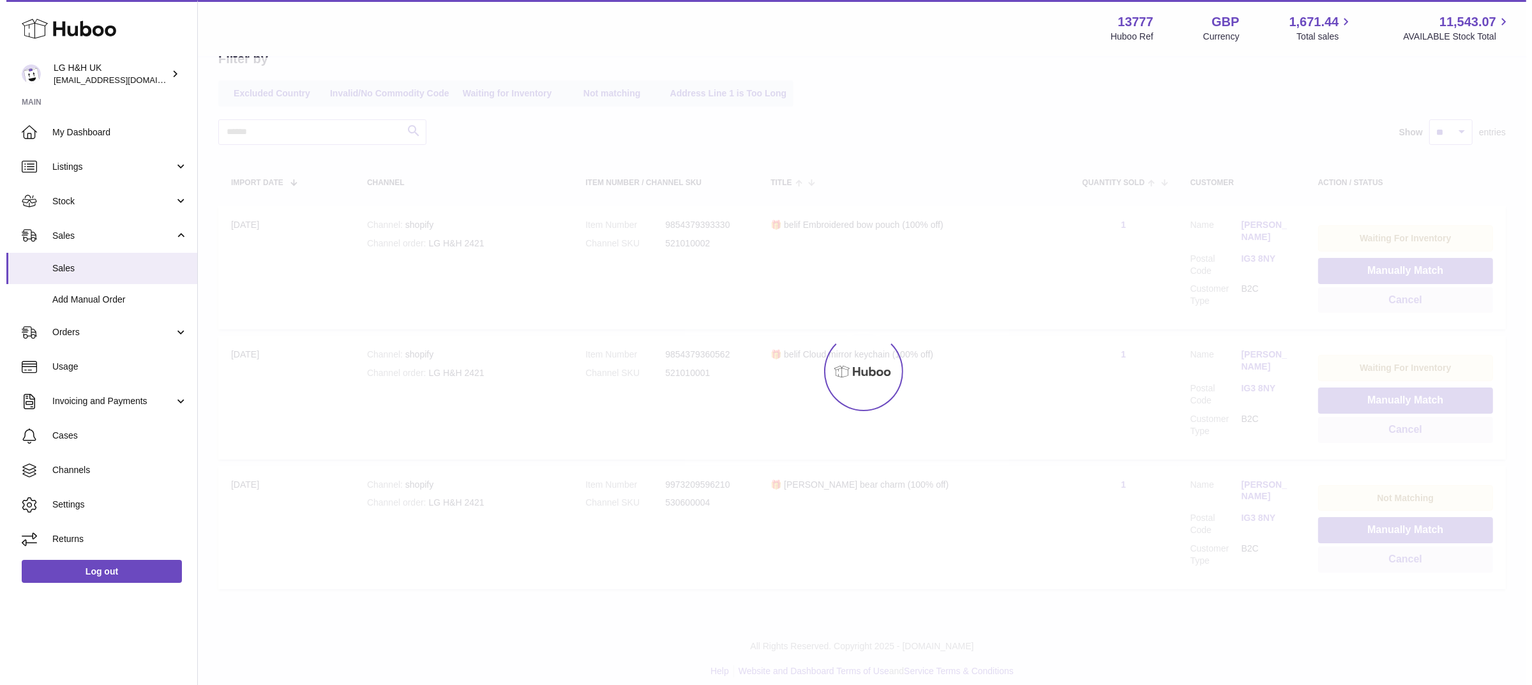
scroll to position [8, 0]
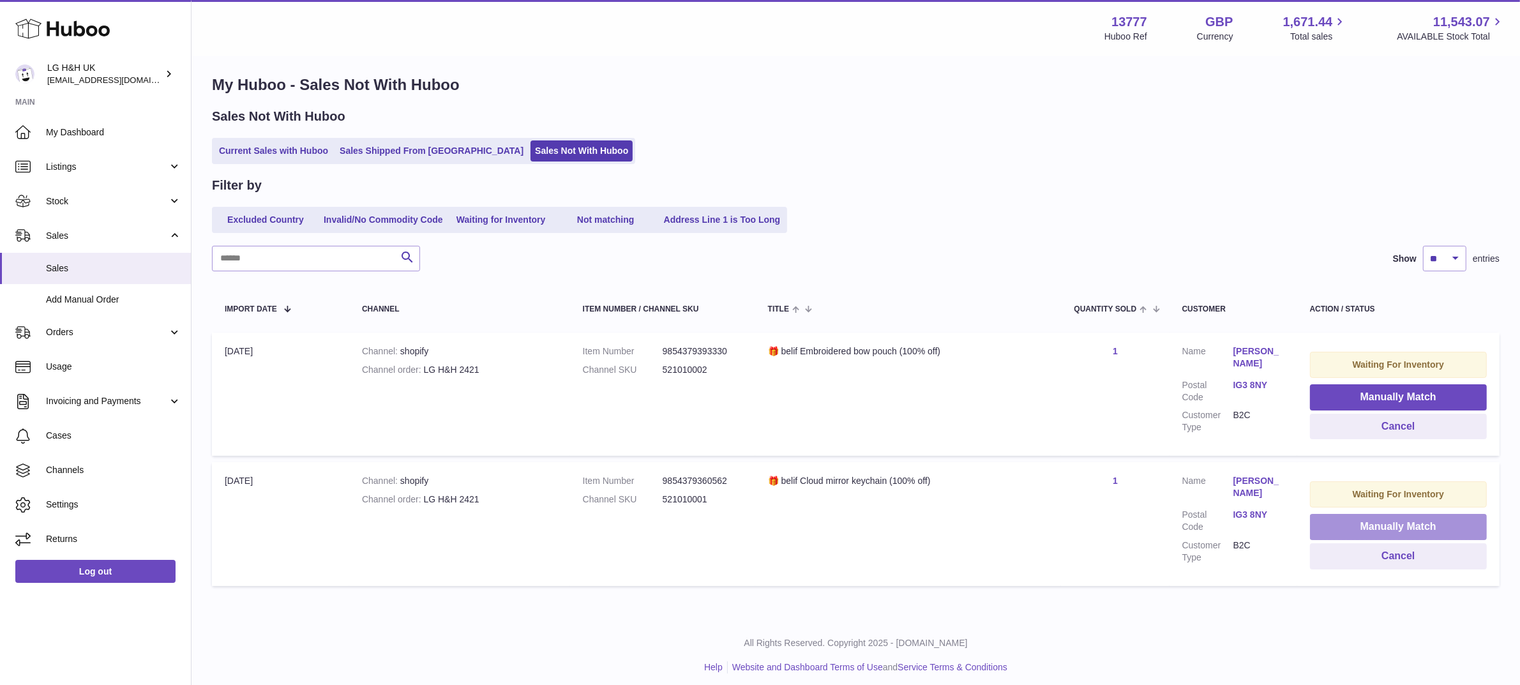
click at [1367, 520] on button "Manually Match" at bounding box center [1398, 527] width 177 height 26
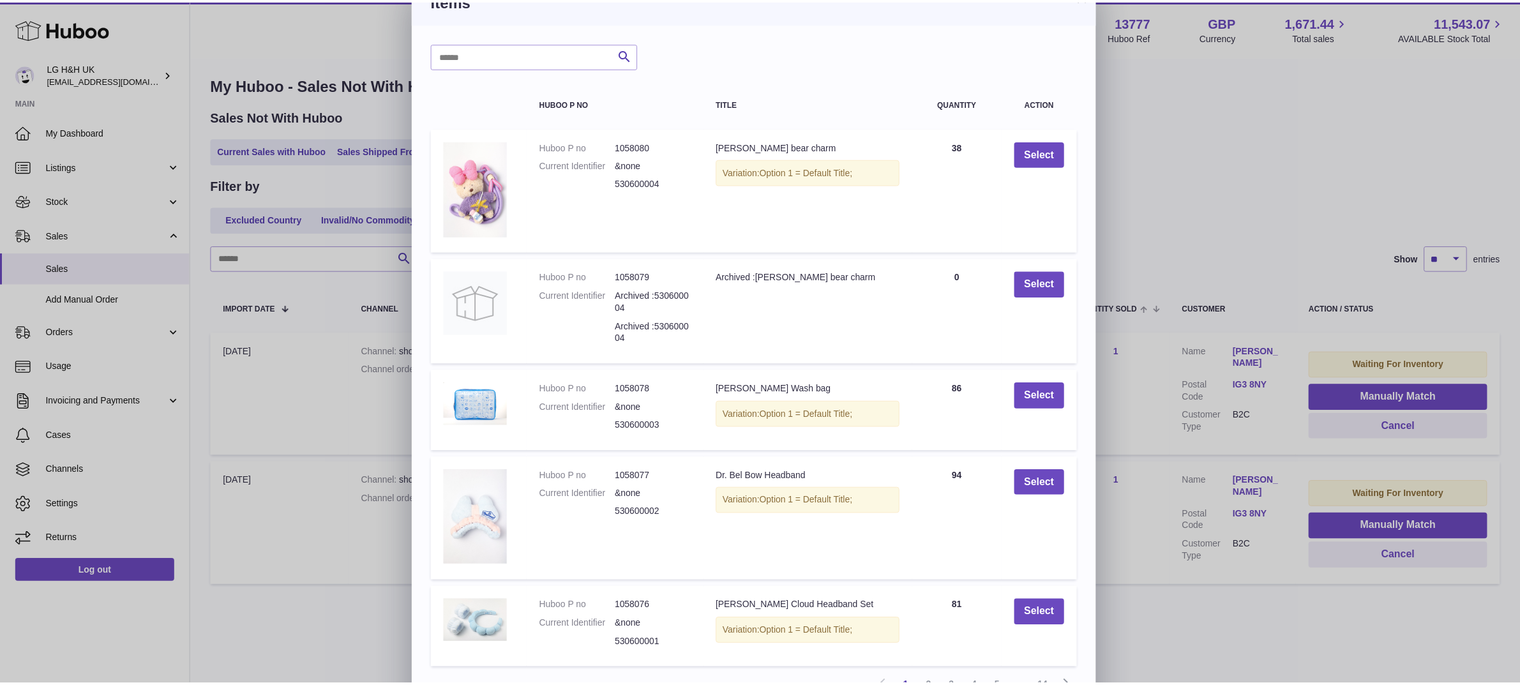
scroll to position [0, 0]
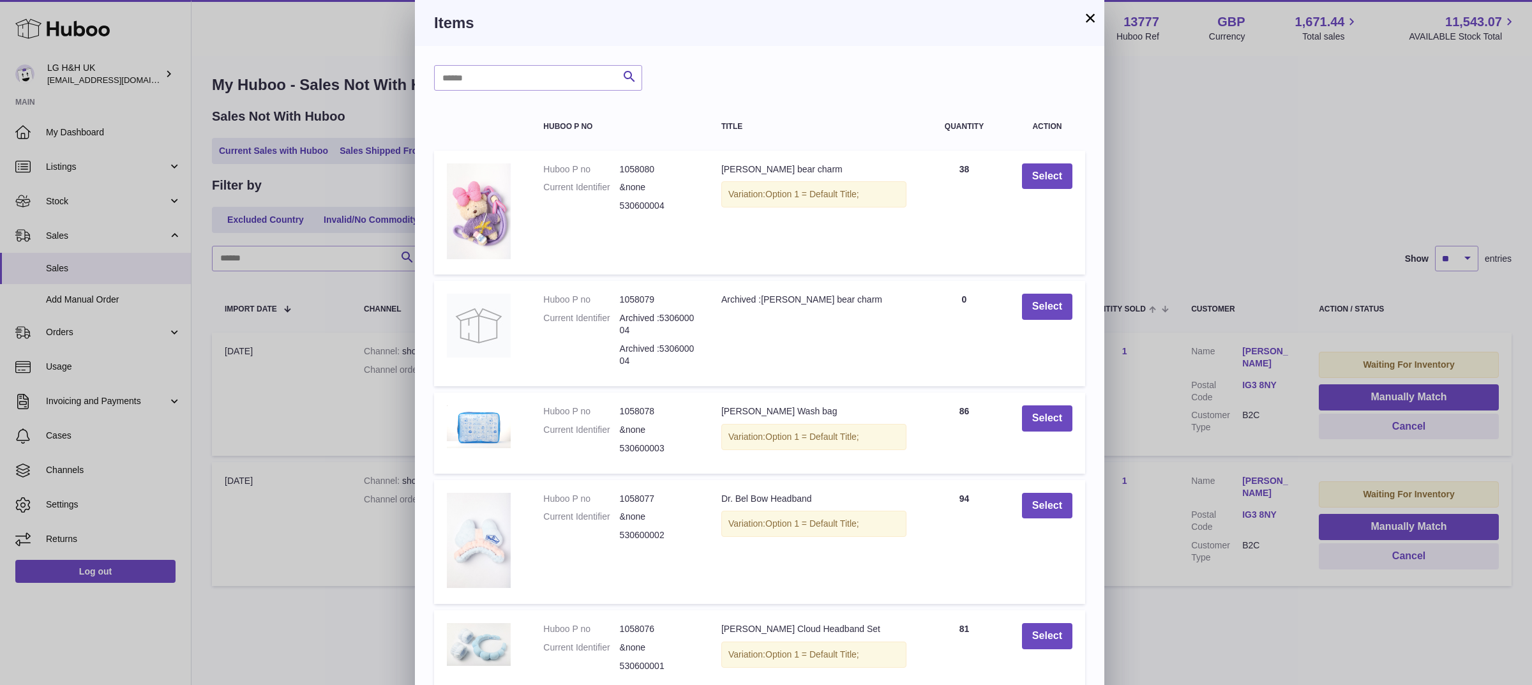
click at [1093, 11] on button "×" at bounding box center [1090, 17] width 15 height 15
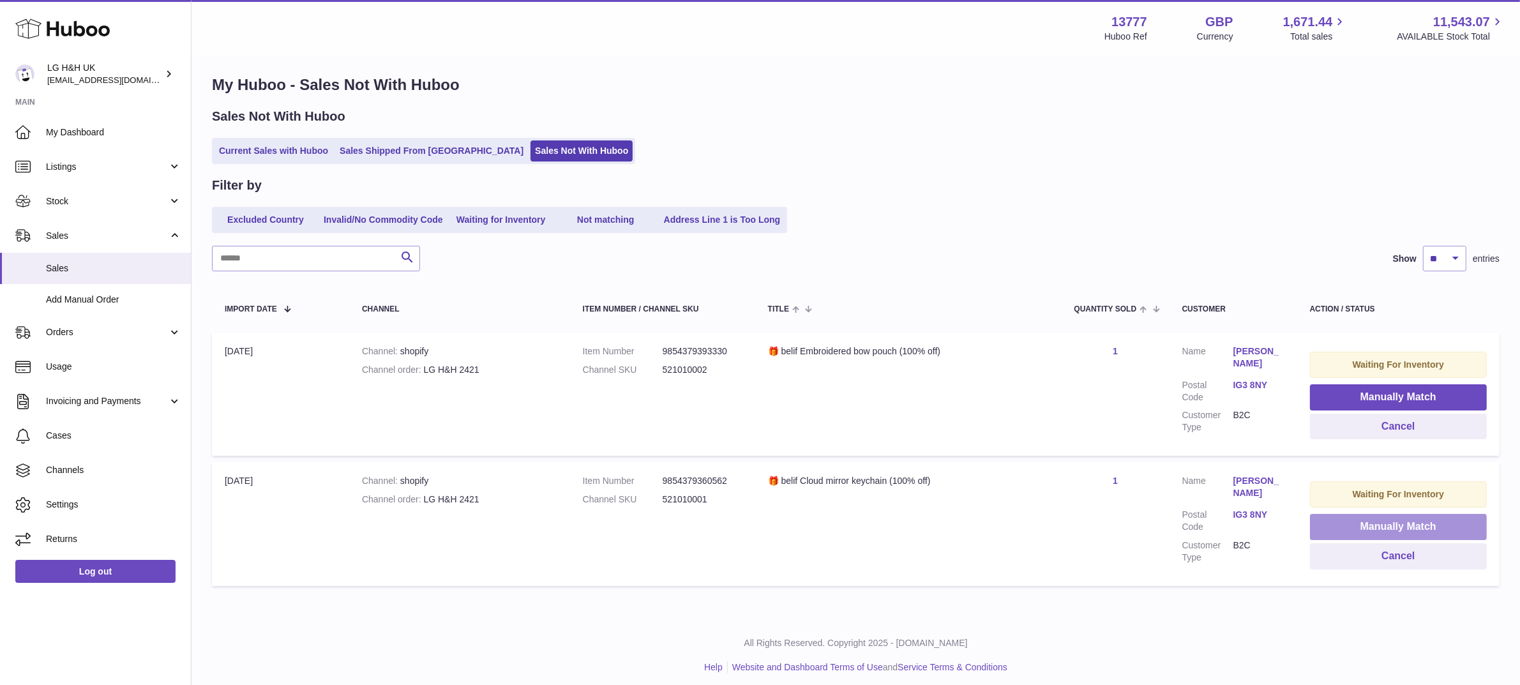
click at [1432, 524] on button "Manually Match" at bounding box center [1398, 527] width 177 height 26
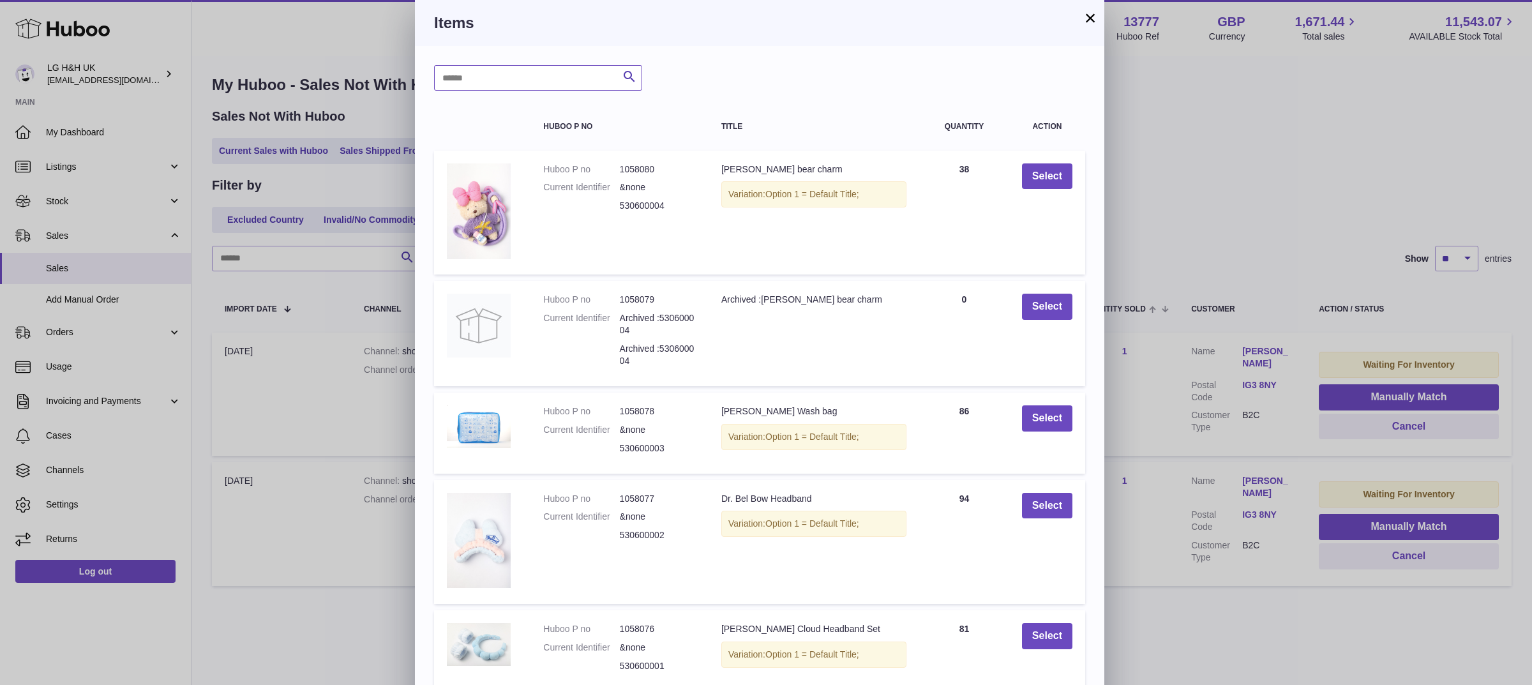
click at [476, 75] on input "text" at bounding box center [538, 78] width 208 height 26
paste input "*********"
type input "*********"
click at [627, 81] on icon "submit" at bounding box center [629, 77] width 15 height 16
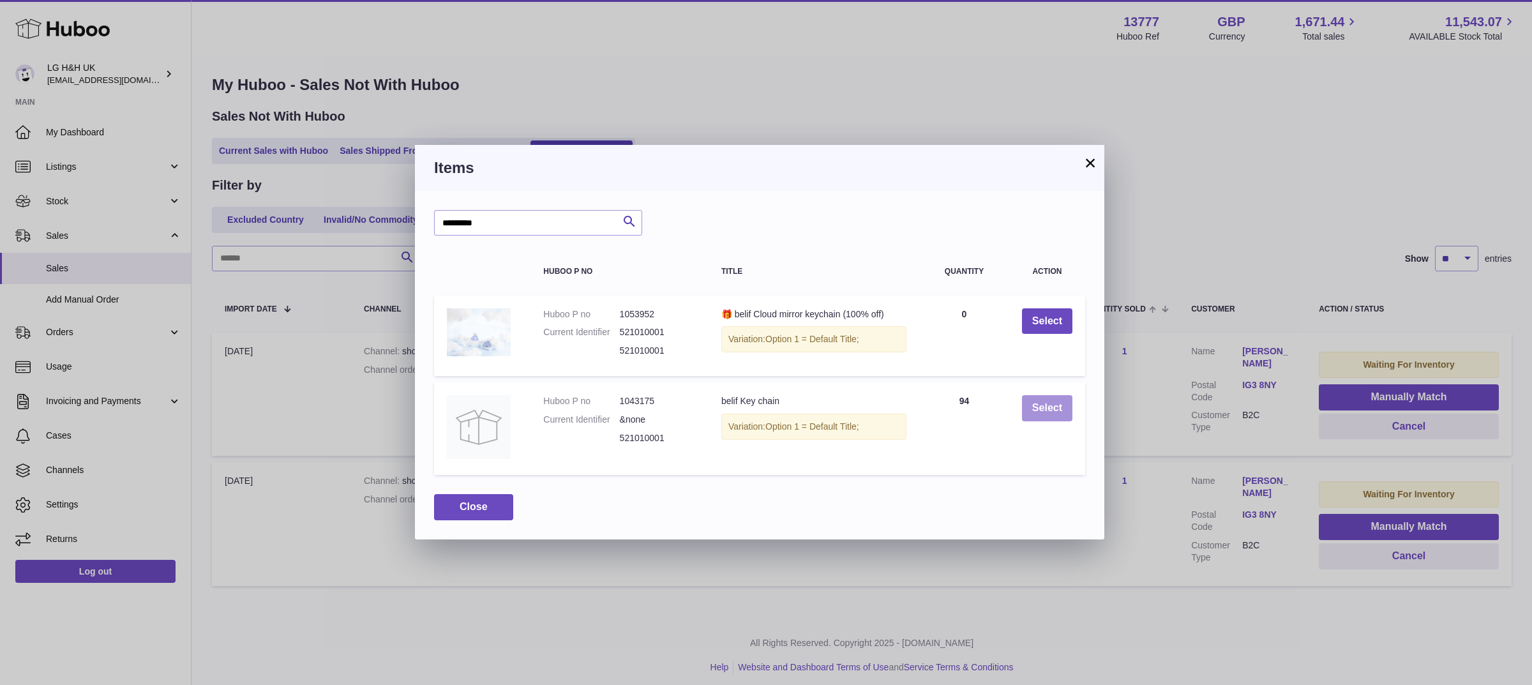
click at [1046, 401] on button "Select" at bounding box center [1047, 408] width 50 height 26
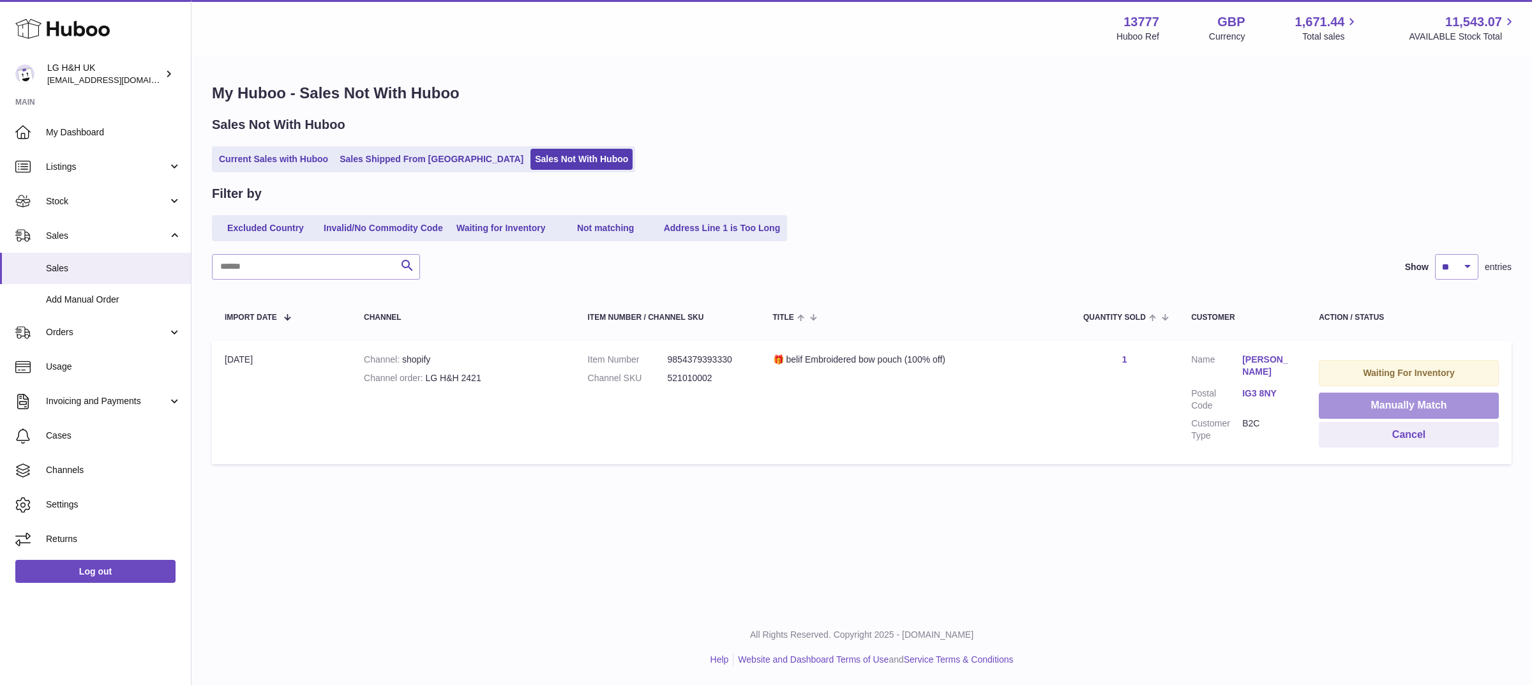
click at [1349, 398] on button "Manually Match" at bounding box center [1409, 406] width 180 height 26
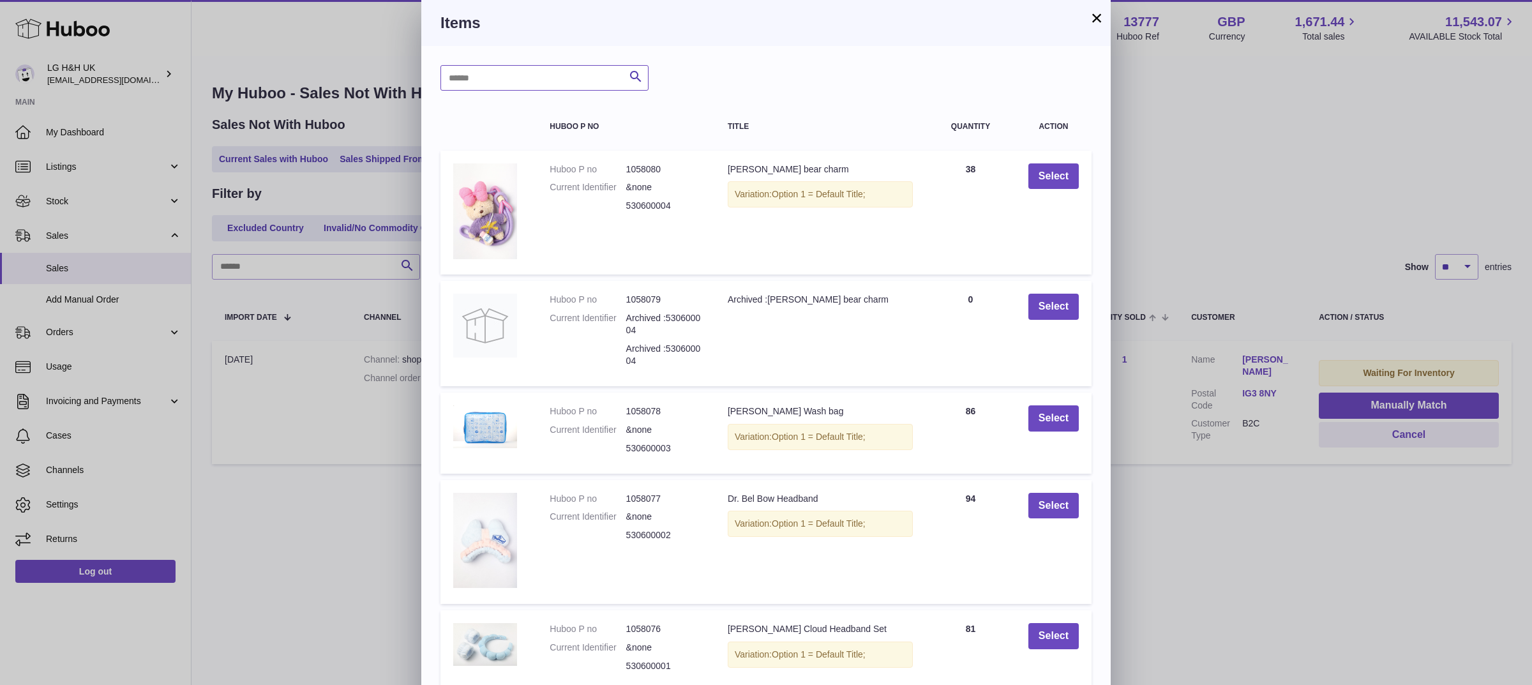
click at [586, 75] on input "text" at bounding box center [545, 78] width 208 height 26
paste input "*********"
type input "*********"
click at [633, 75] on icon "submit" at bounding box center [635, 77] width 15 height 16
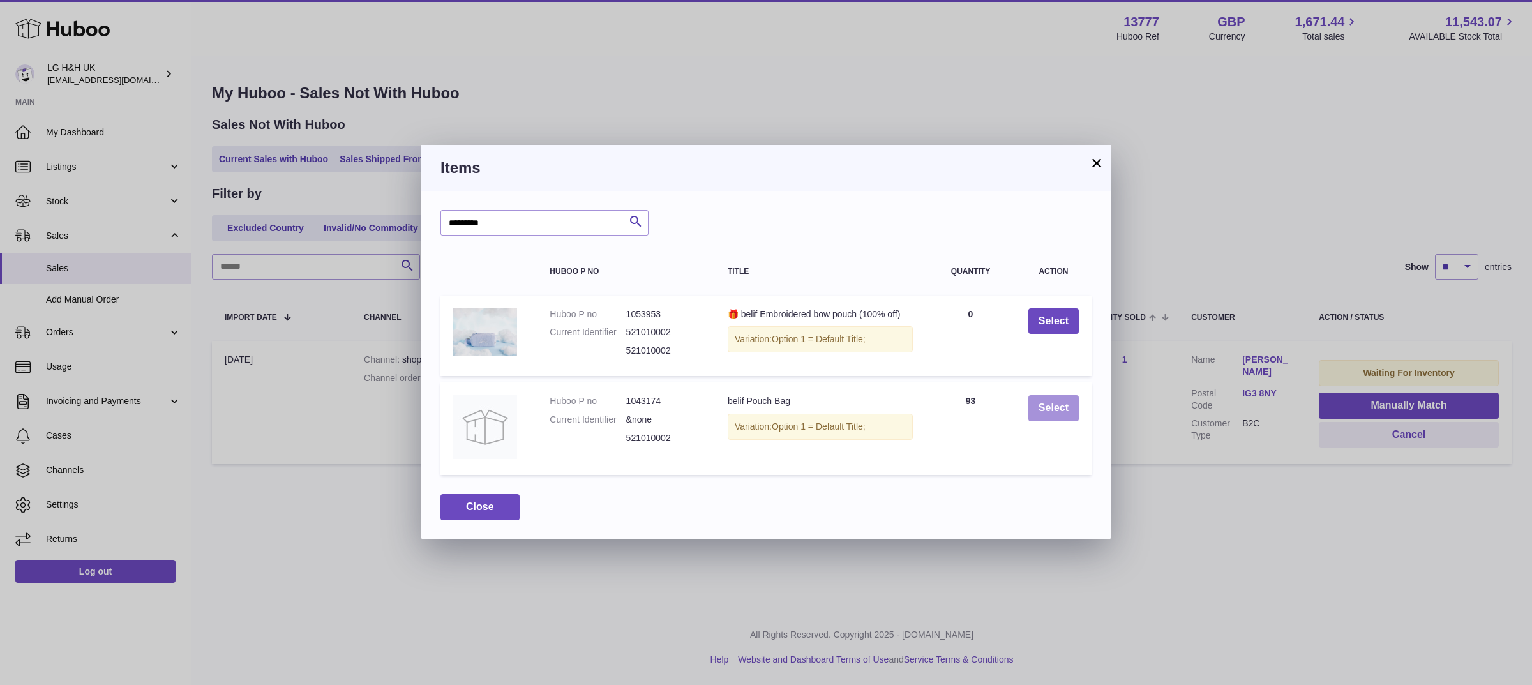
click at [1035, 407] on button "Select" at bounding box center [1054, 408] width 50 height 26
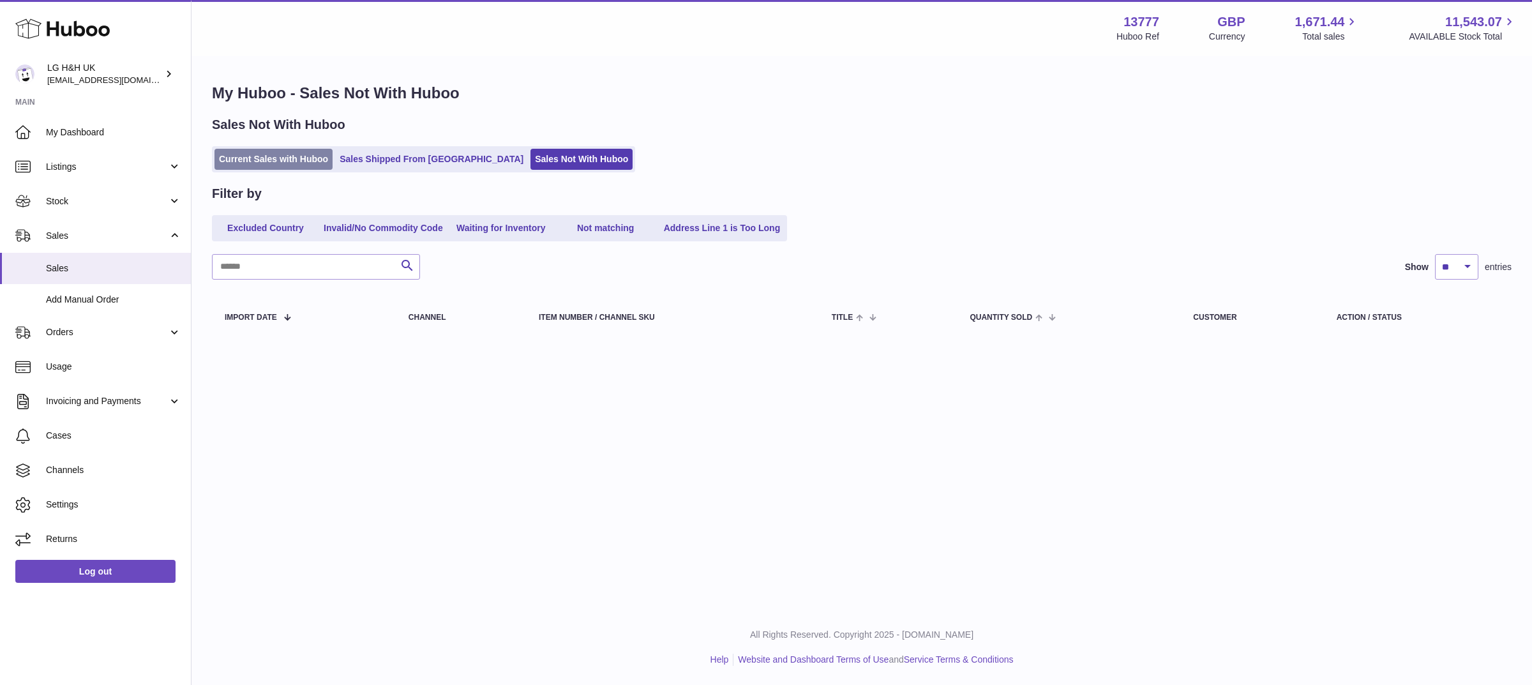
click at [308, 154] on link "Current Sales with Huboo" at bounding box center [274, 159] width 118 height 21
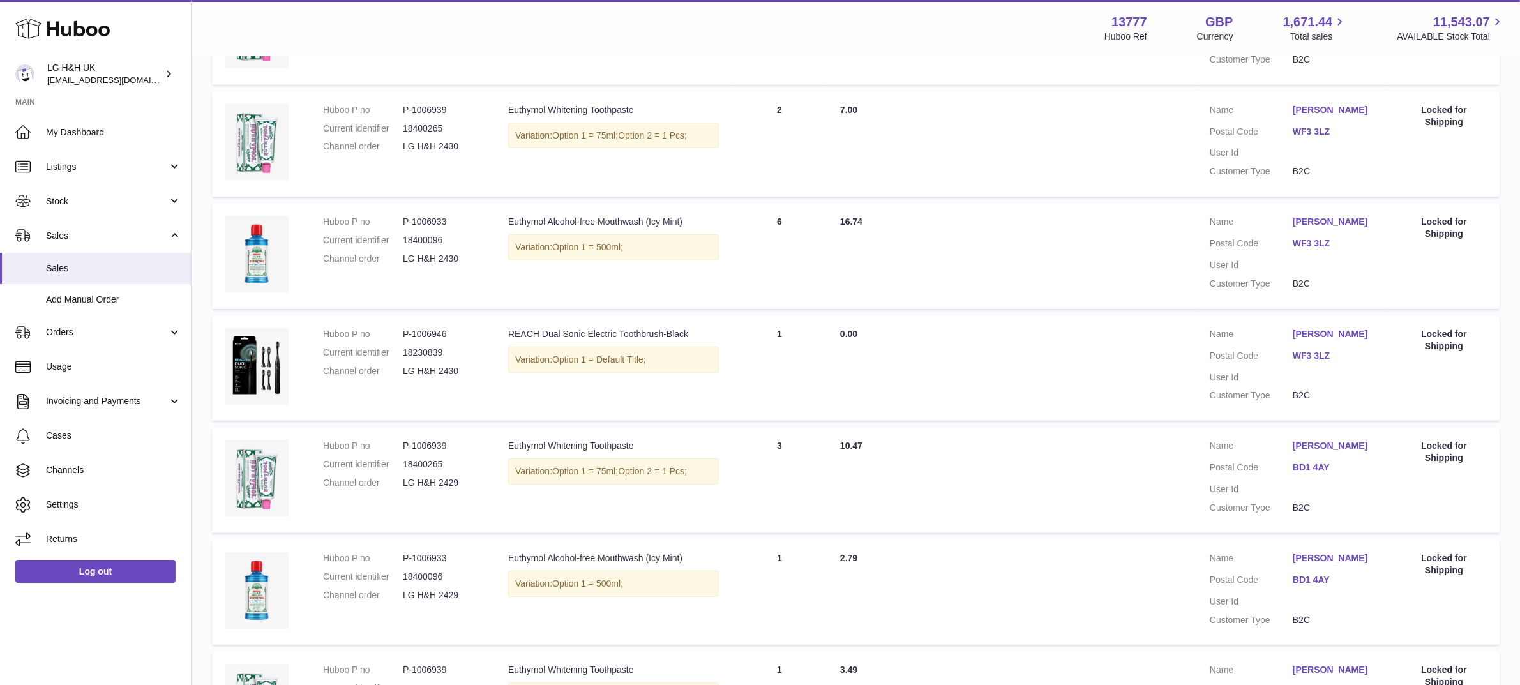
scroll to position [889, 0]
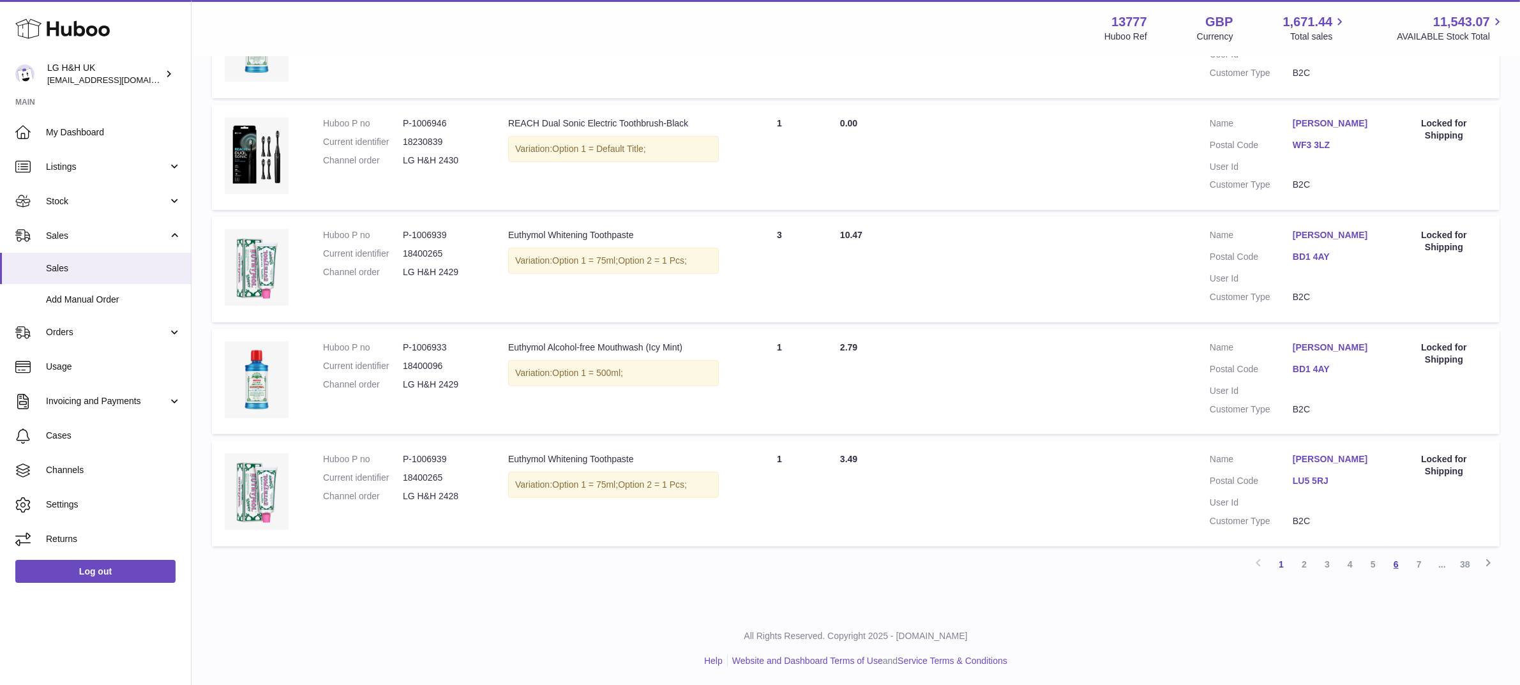
click at [1400, 575] on link "6" at bounding box center [1396, 564] width 23 height 23
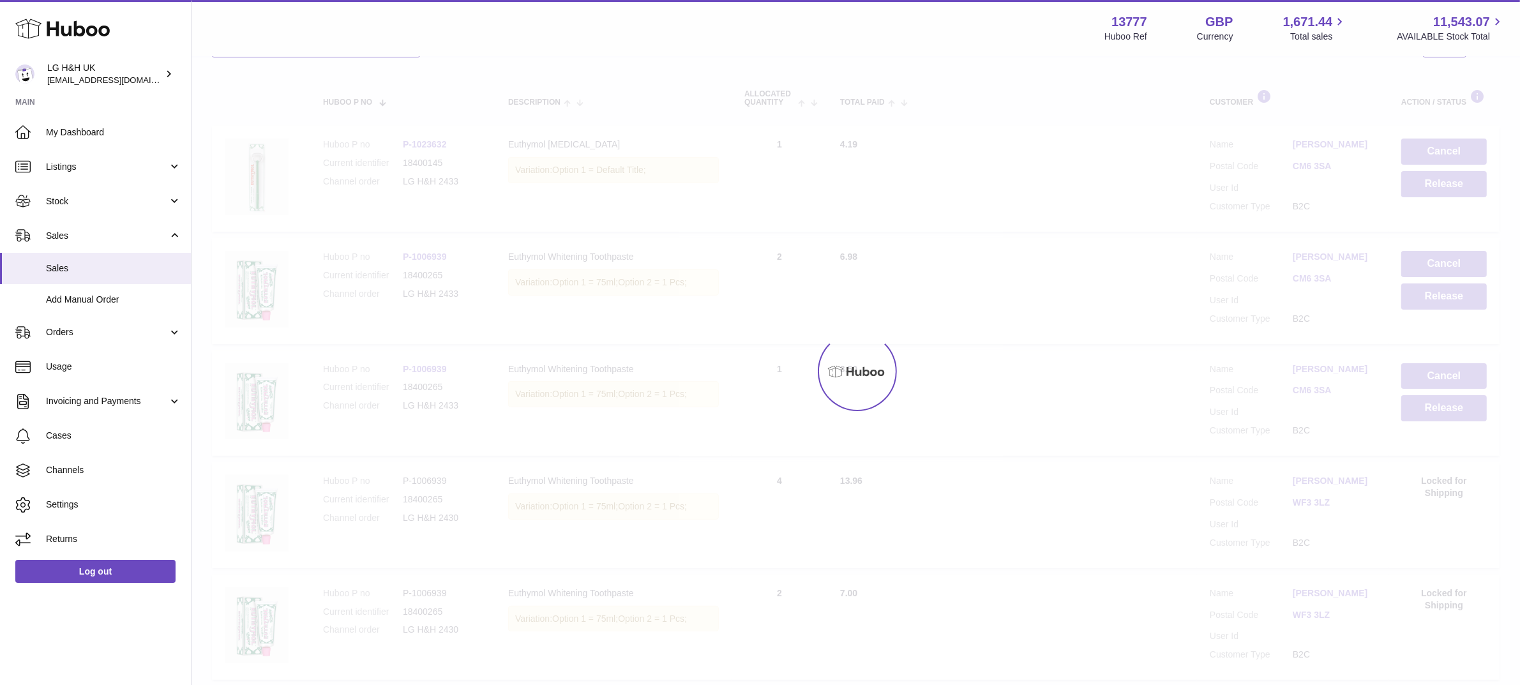
scroll to position [57, 0]
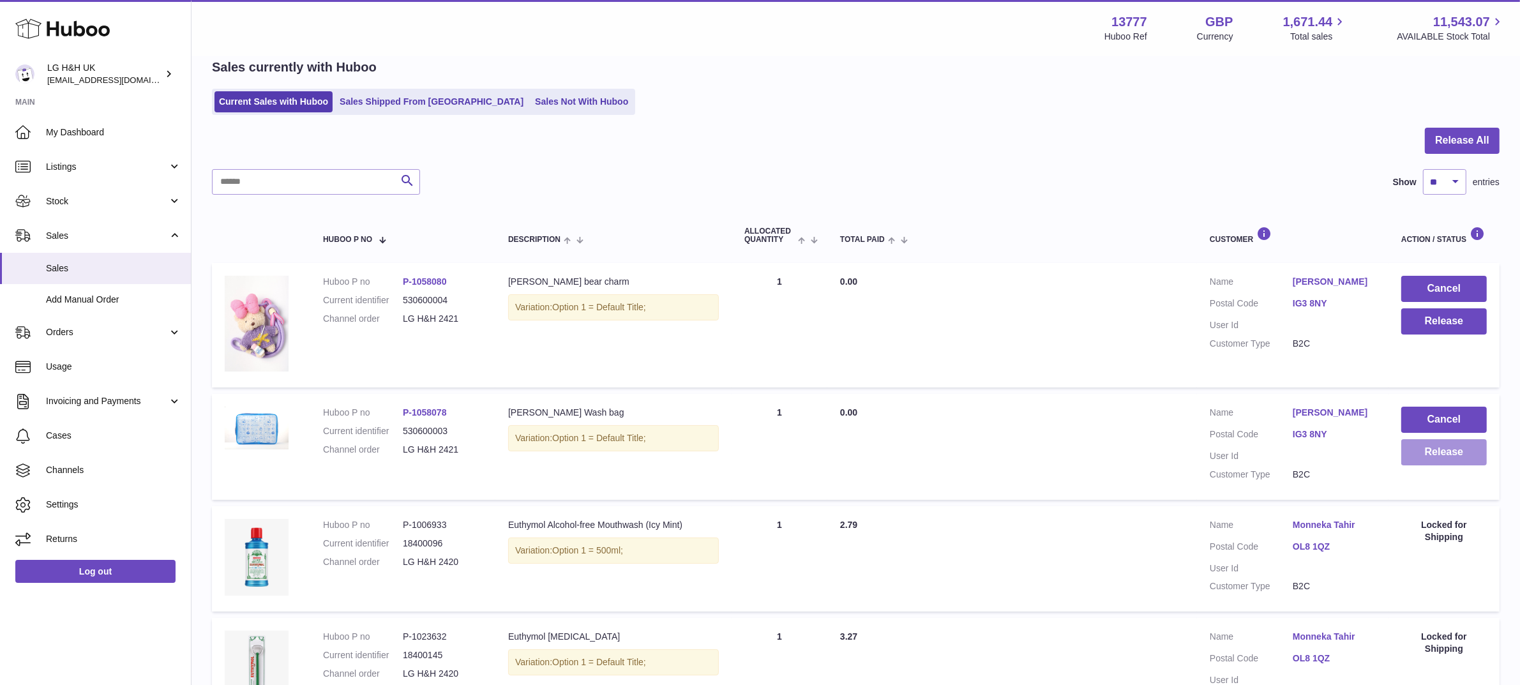
click at [1462, 446] on button "Release" at bounding box center [1445, 452] width 86 height 26
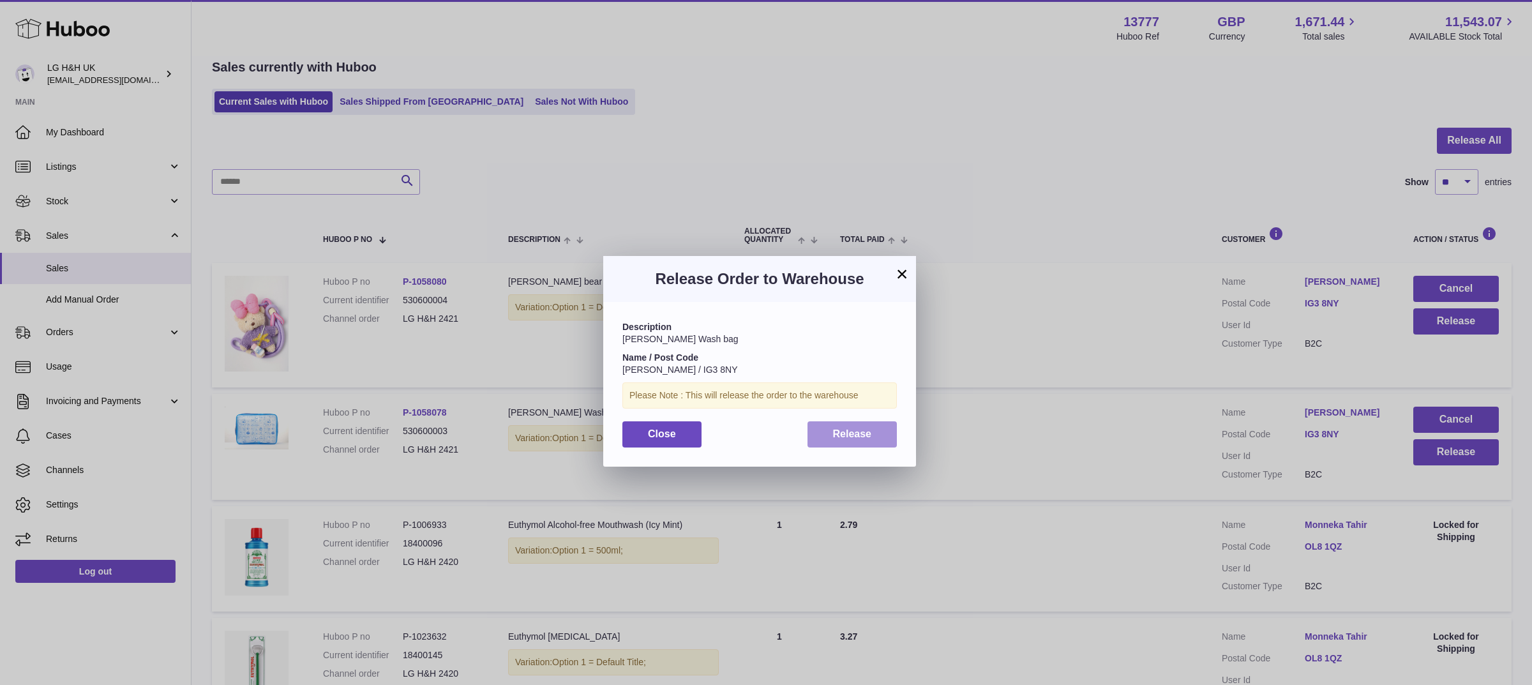
click at [858, 432] on span "Release" at bounding box center [852, 433] width 39 height 11
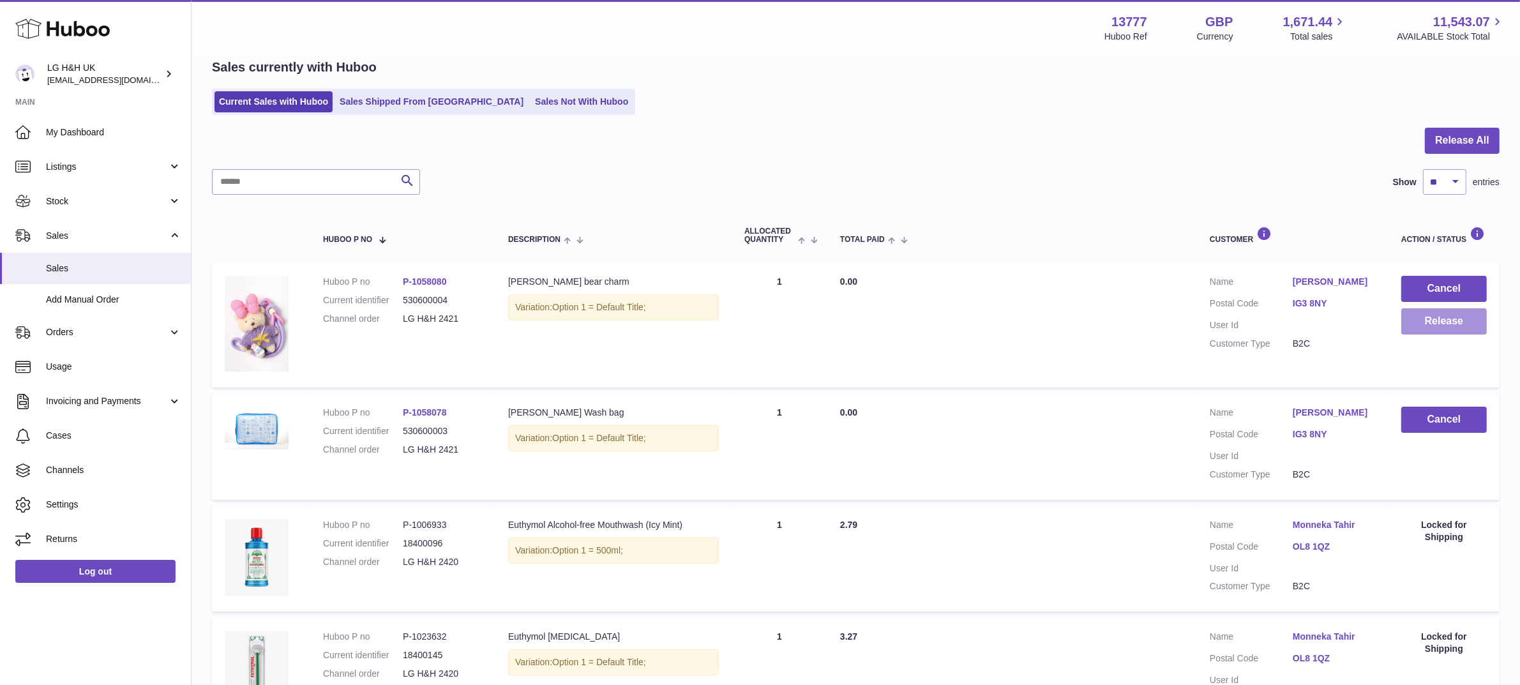
click at [1432, 324] on button "Release" at bounding box center [1445, 321] width 86 height 26
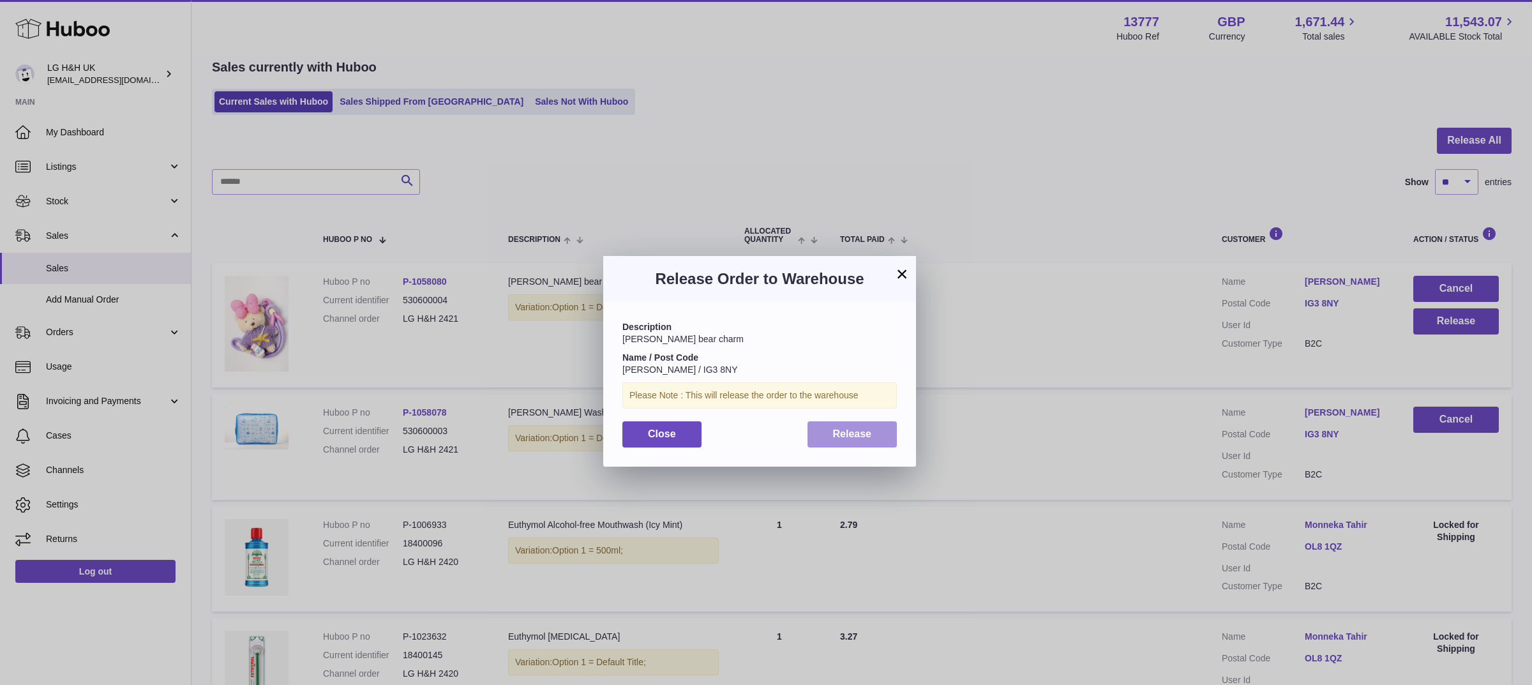
click at [870, 437] on span "Release" at bounding box center [852, 433] width 39 height 11
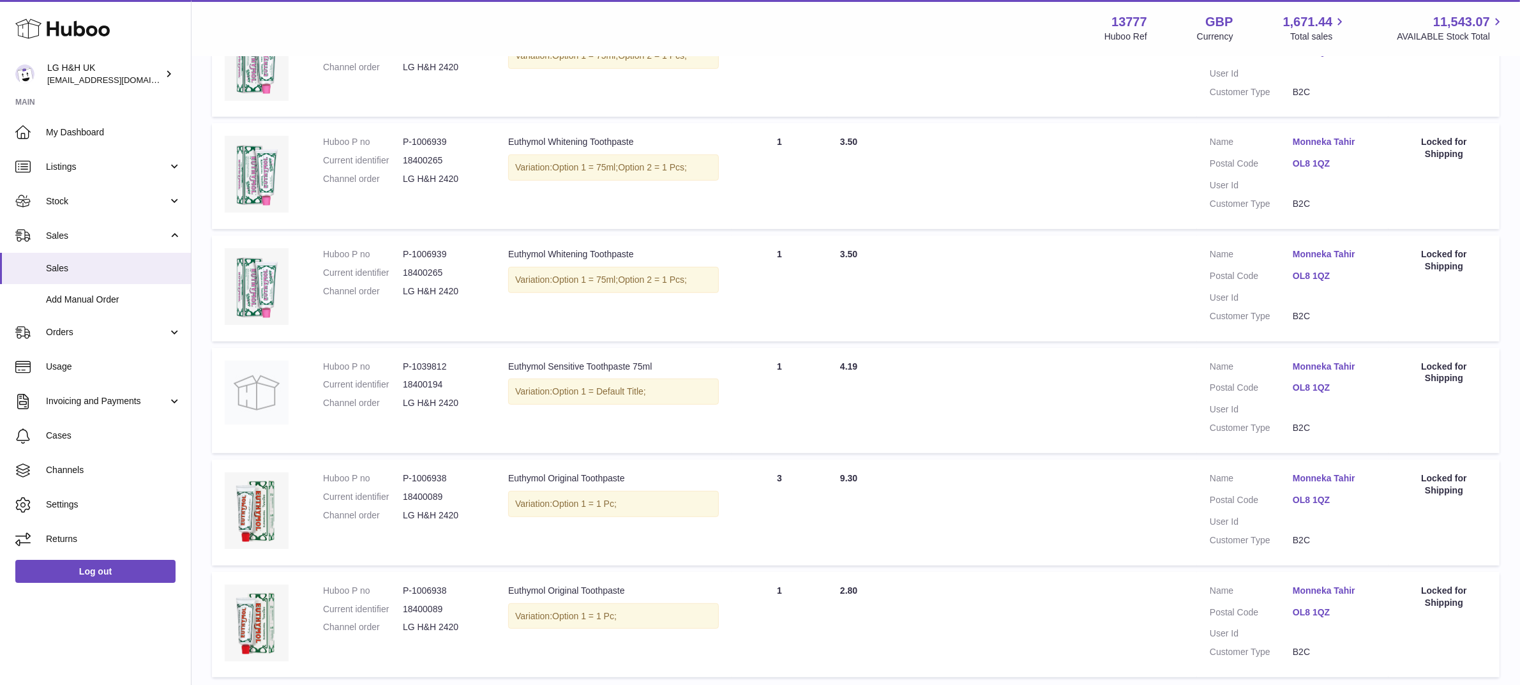
scroll to position [908, 0]
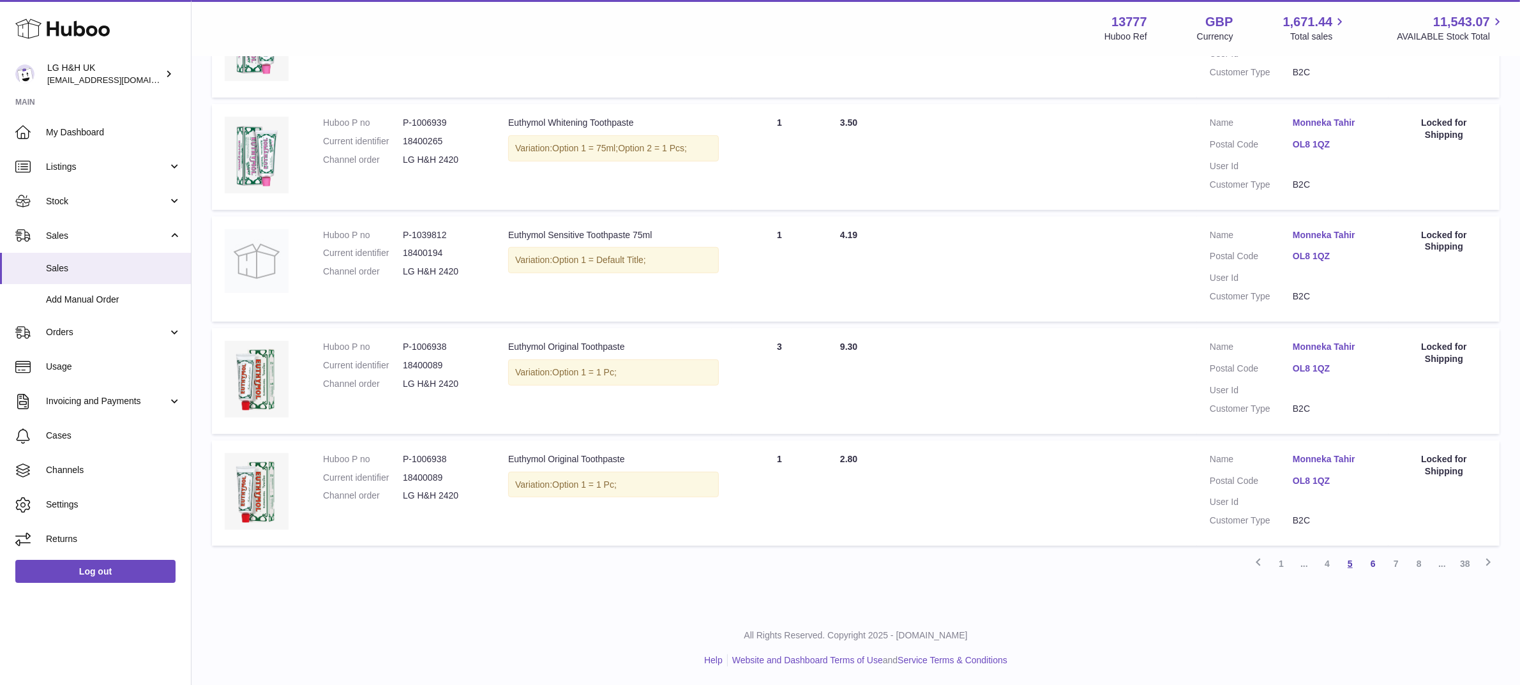
click at [1348, 561] on link "5" at bounding box center [1350, 563] width 23 height 23
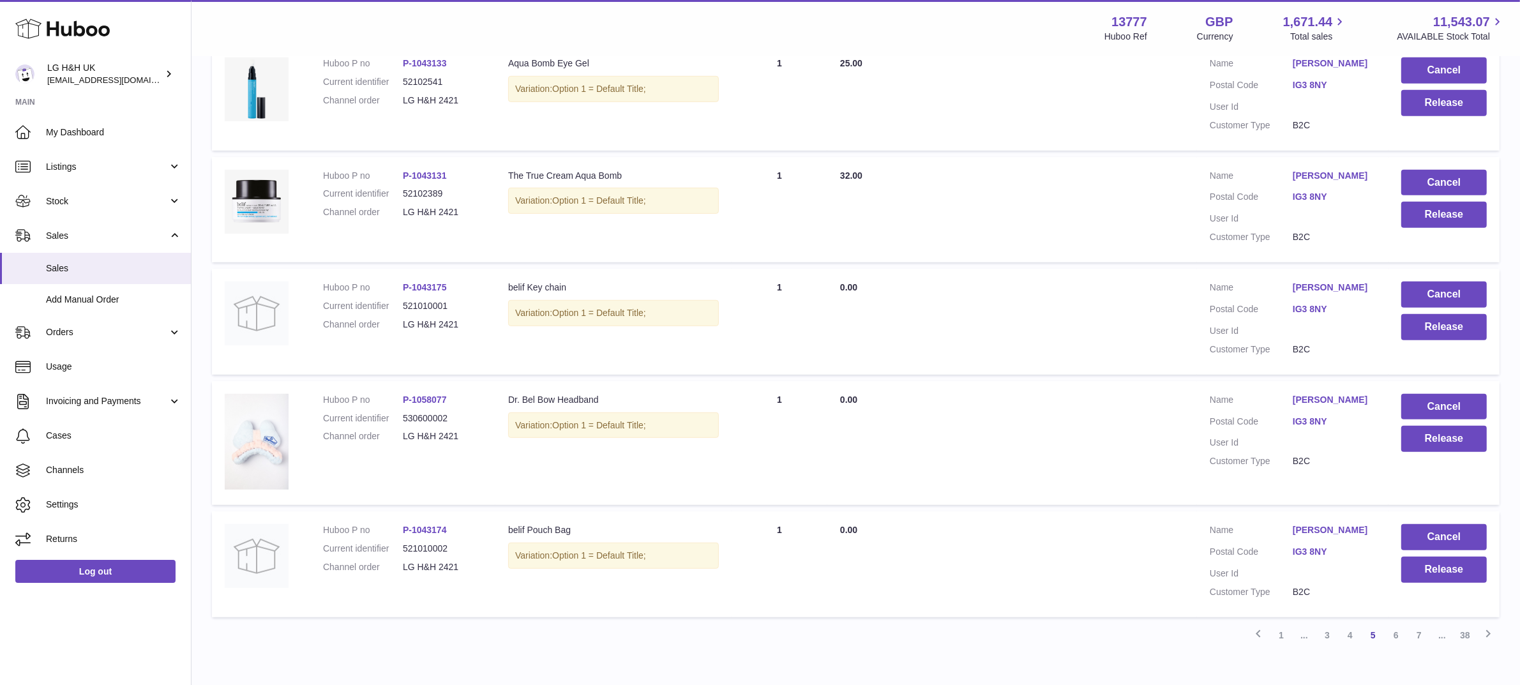
scroll to position [914, 0]
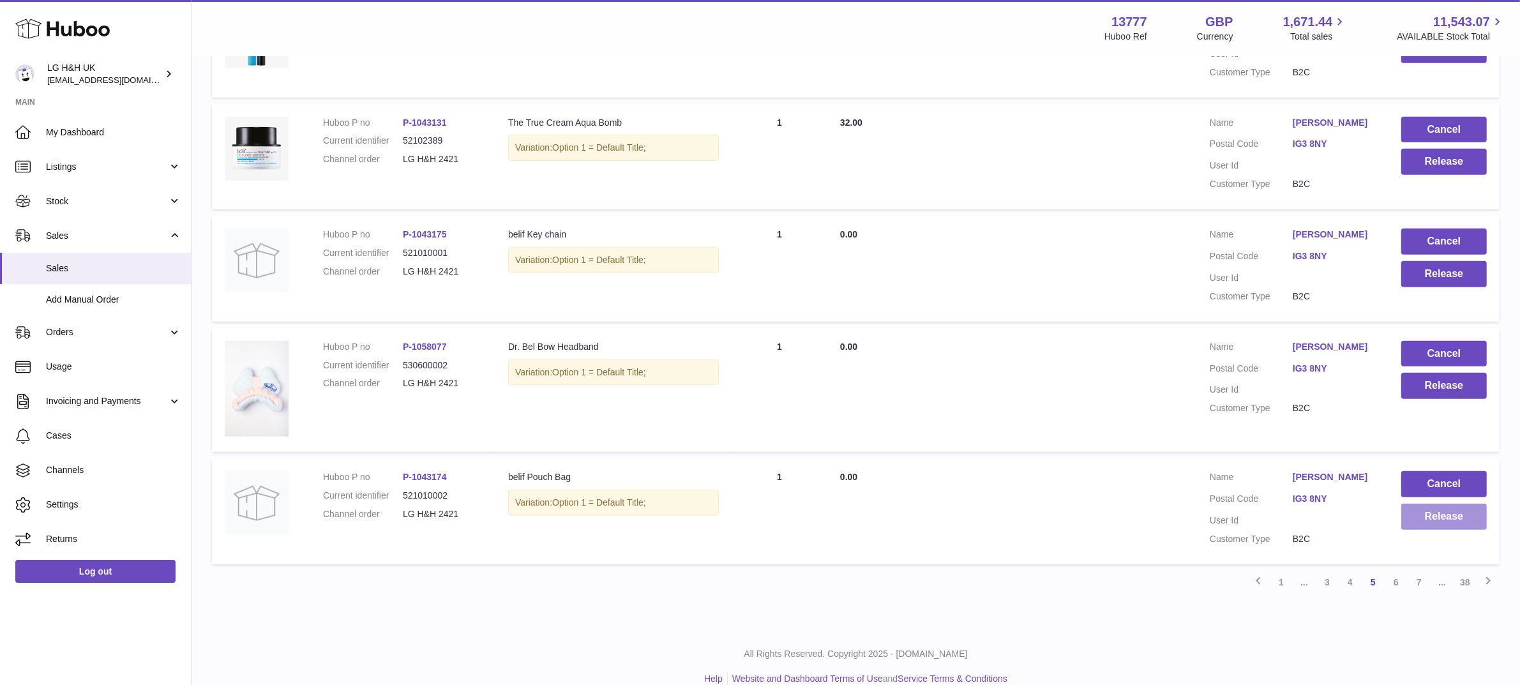
click at [1421, 504] on button "Release" at bounding box center [1445, 517] width 86 height 26
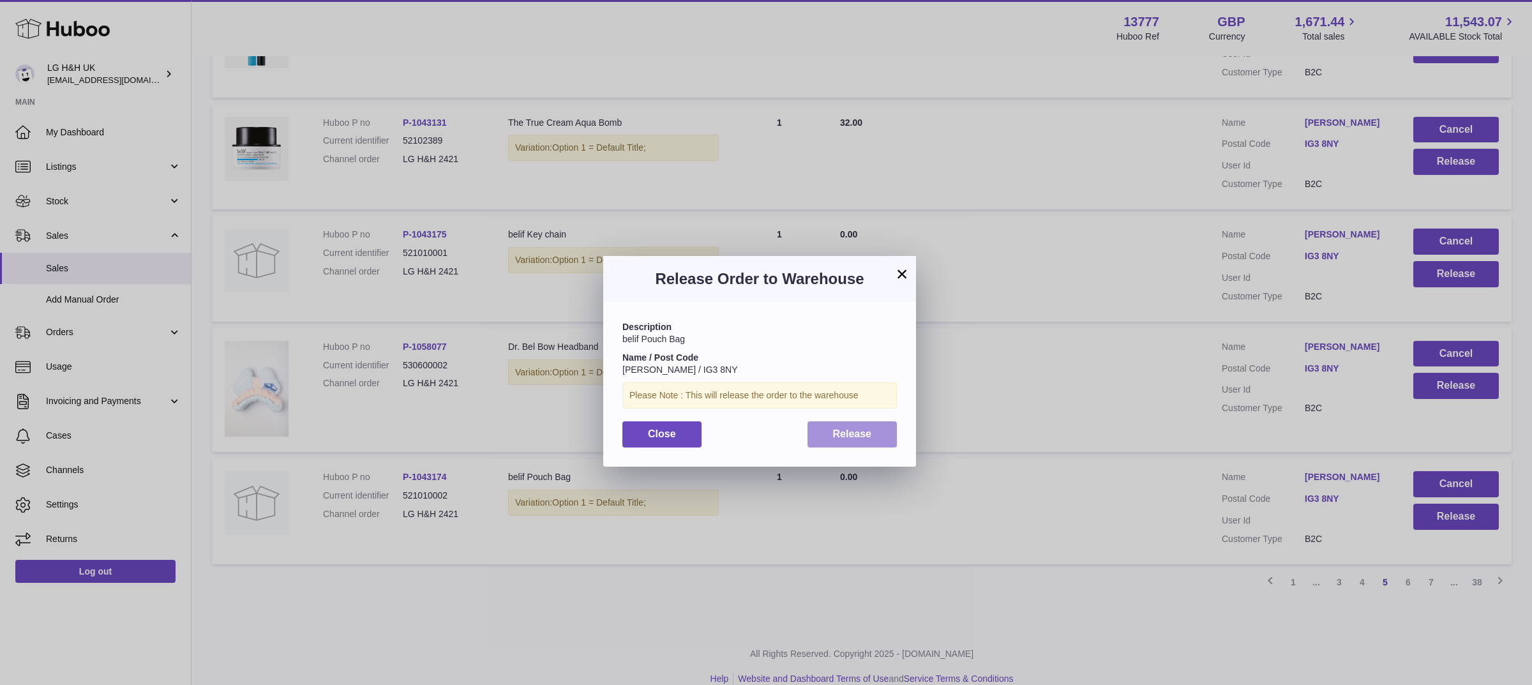
click at [864, 428] on span "Release" at bounding box center [852, 433] width 39 height 11
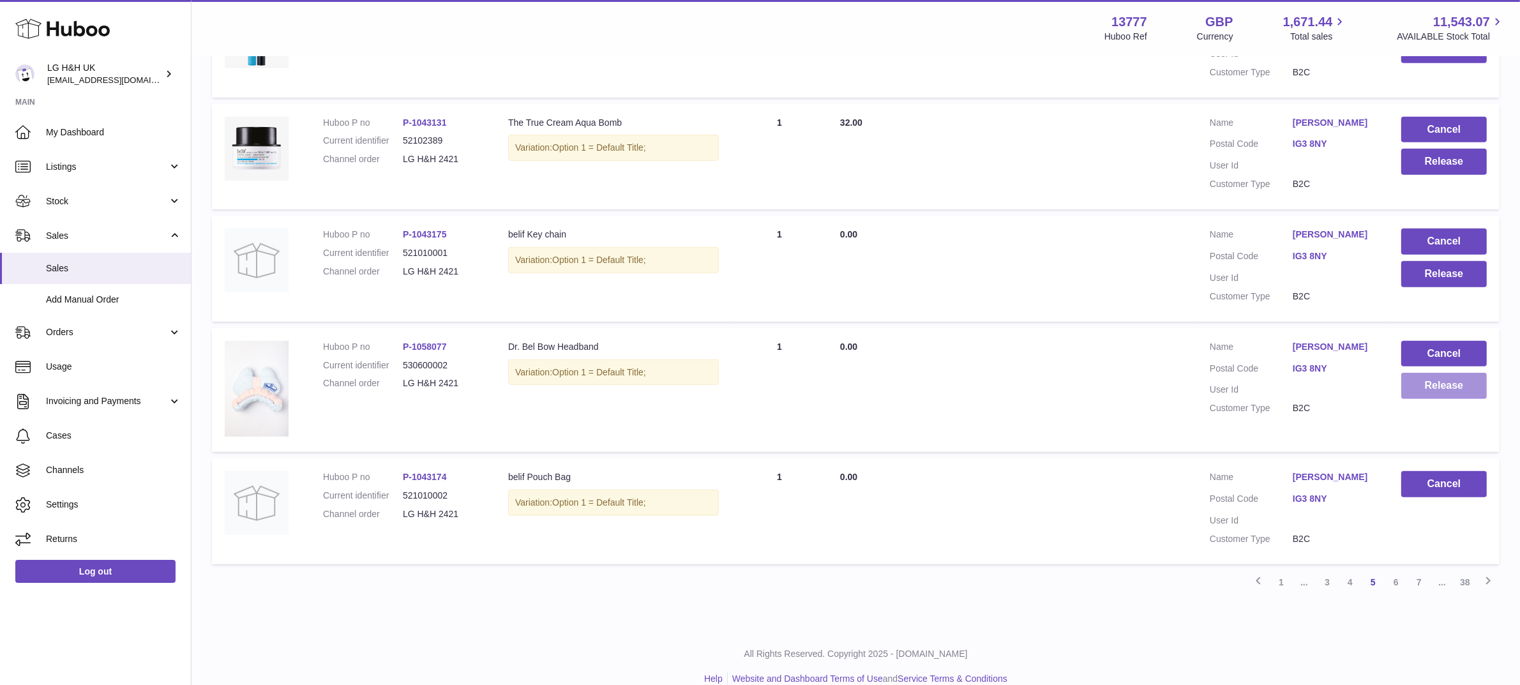
click at [1426, 382] on button "Release" at bounding box center [1445, 386] width 86 height 26
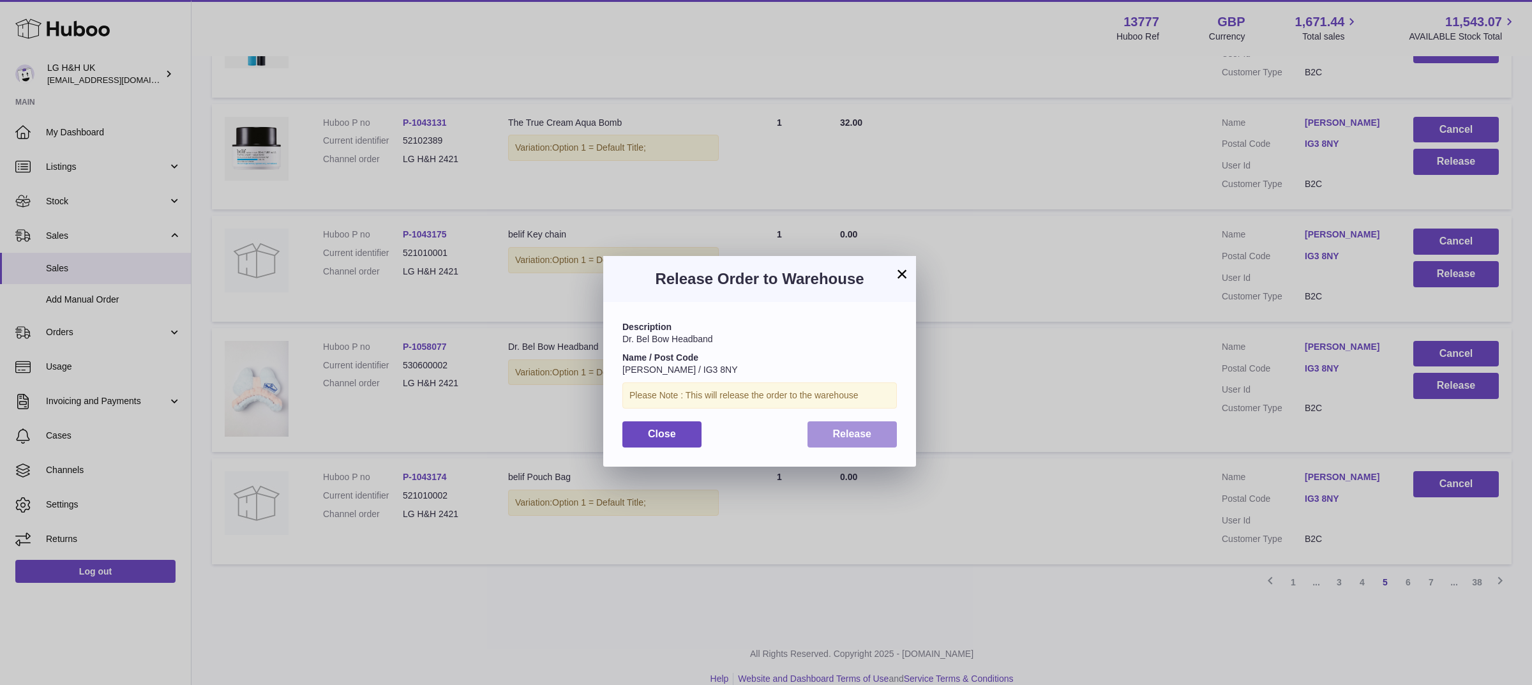
click at [859, 425] on button "Release" at bounding box center [853, 434] width 90 height 26
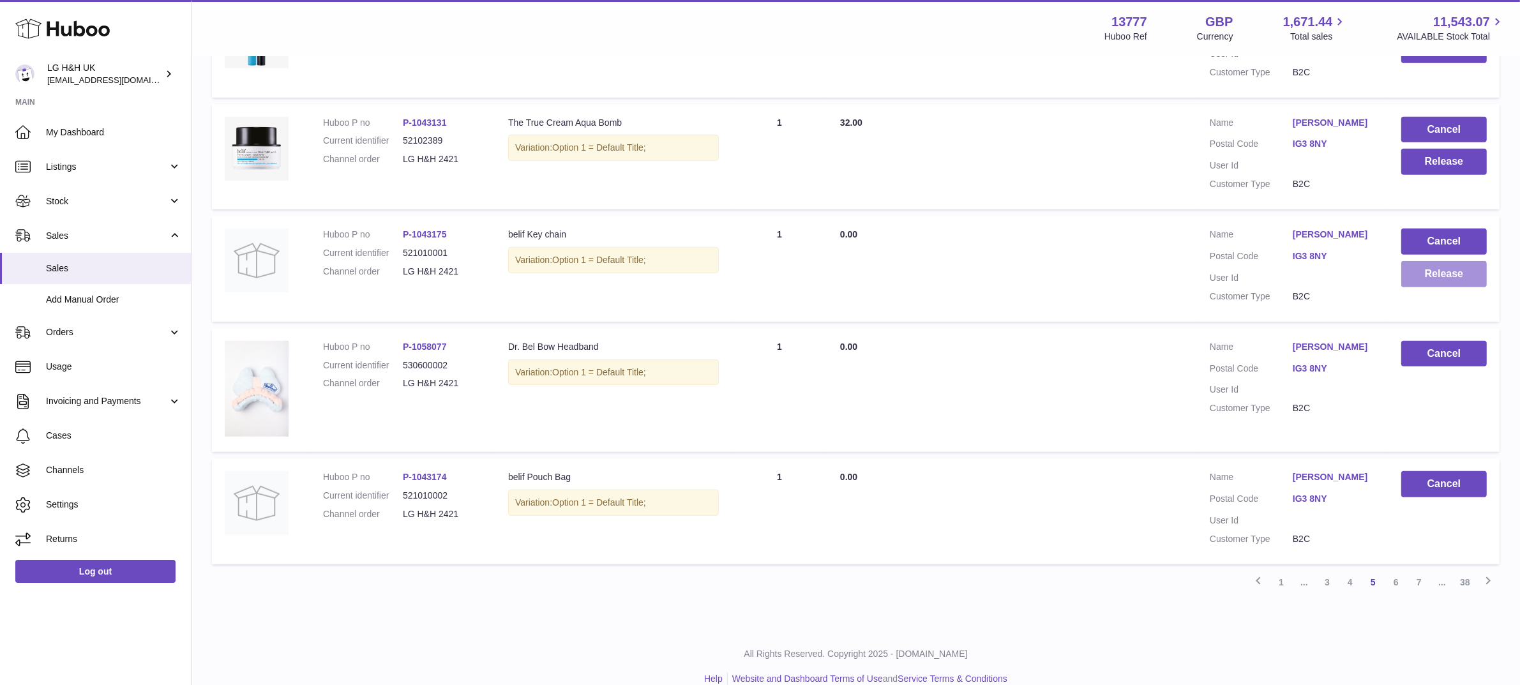
click at [1416, 278] on button "Release" at bounding box center [1445, 274] width 86 height 26
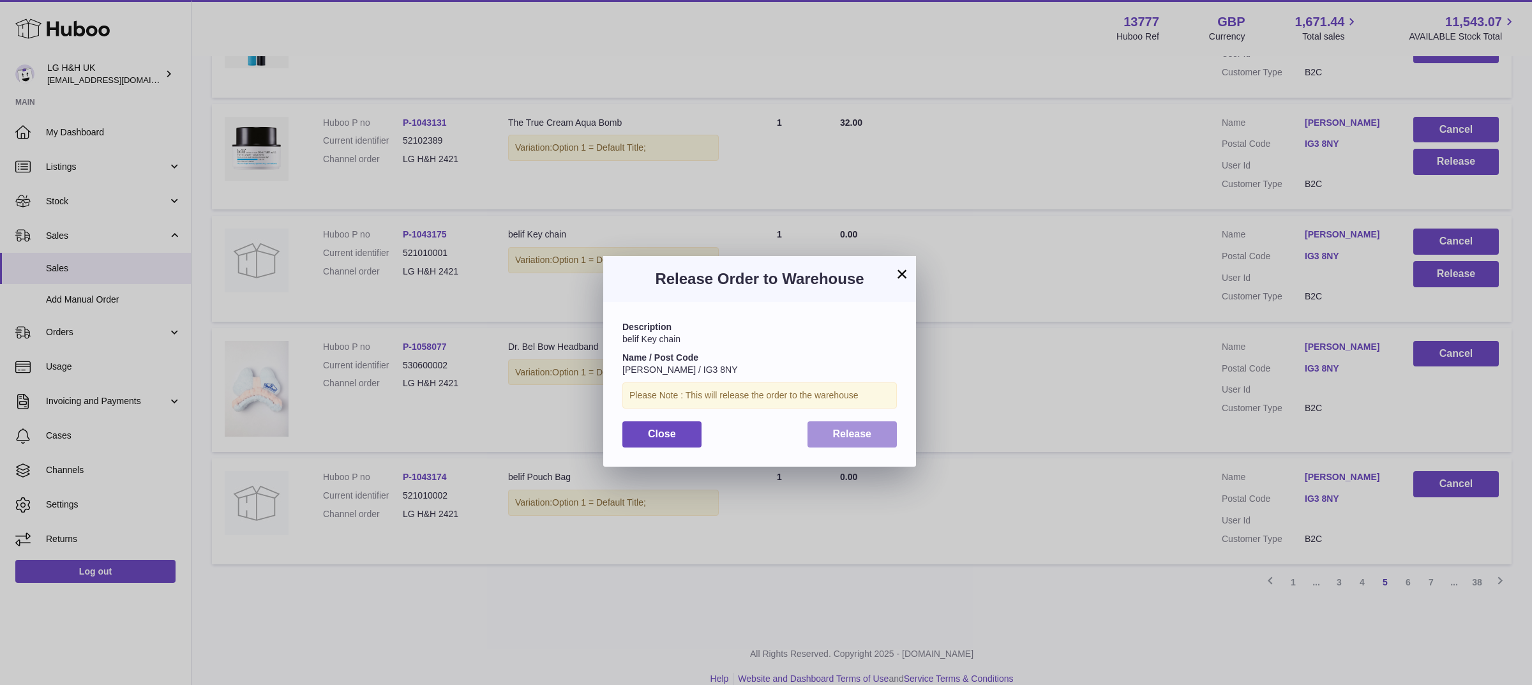
click at [858, 423] on button "Release" at bounding box center [853, 434] width 90 height 26
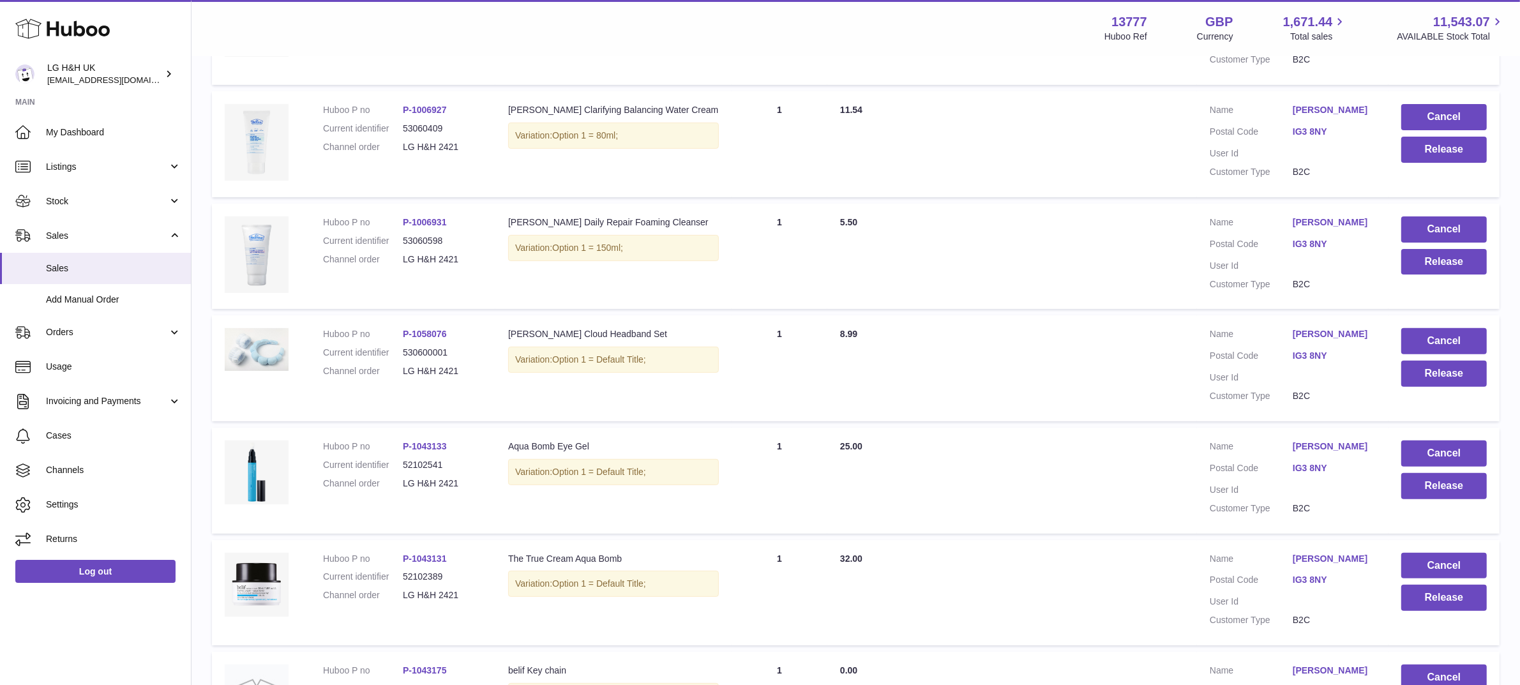
scroll to position [515, 0]
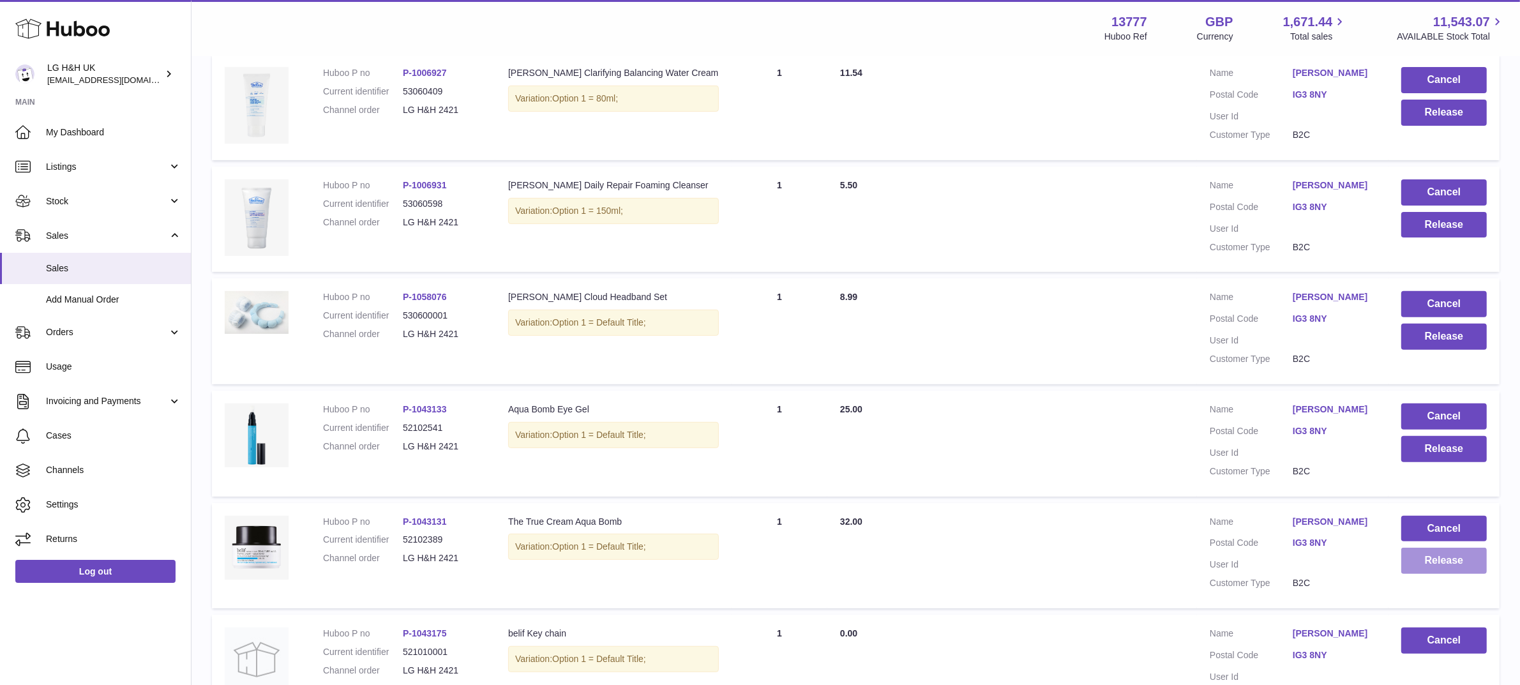
click at [1410, 563] on button "Release" at bounding box center [1445, 561] width 86 height 26
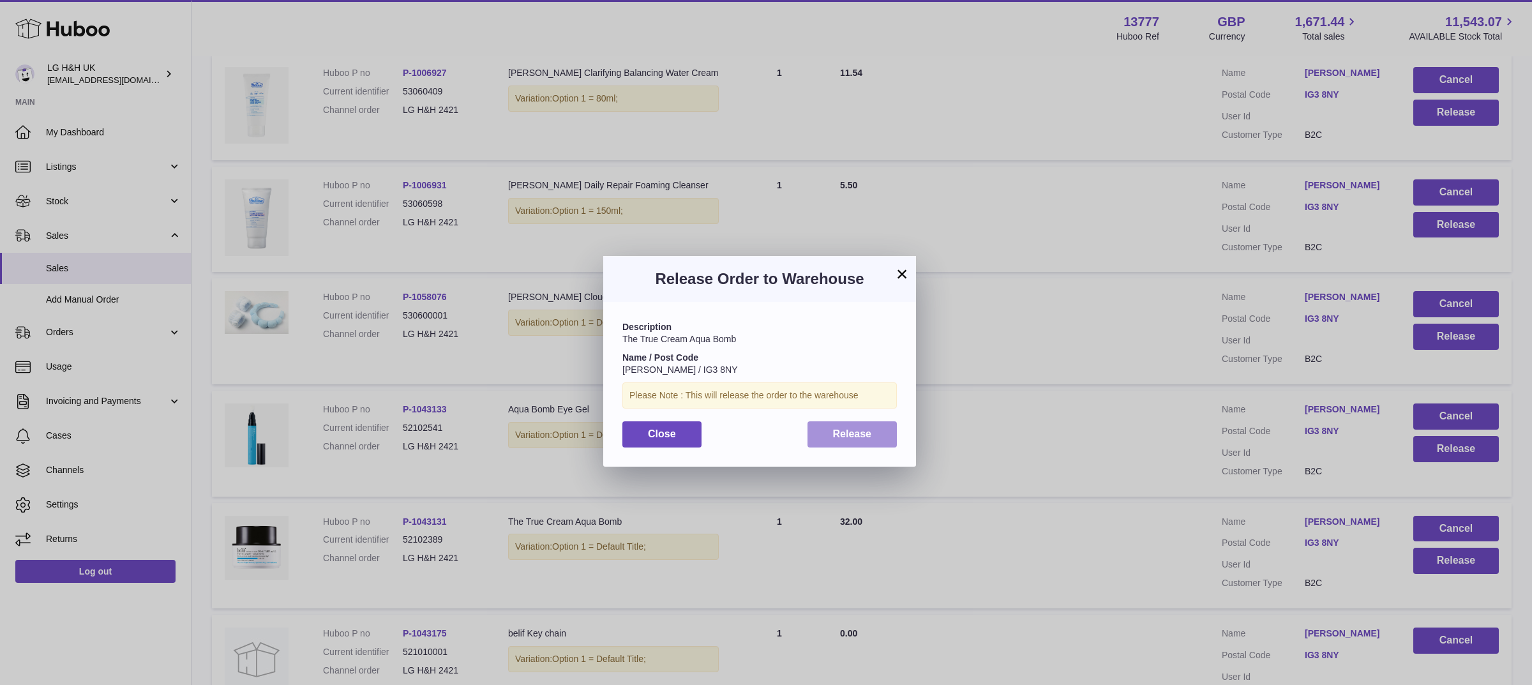
click at [882, 438] on button "Release" at bounding box center [853, 434] width 90 height 26
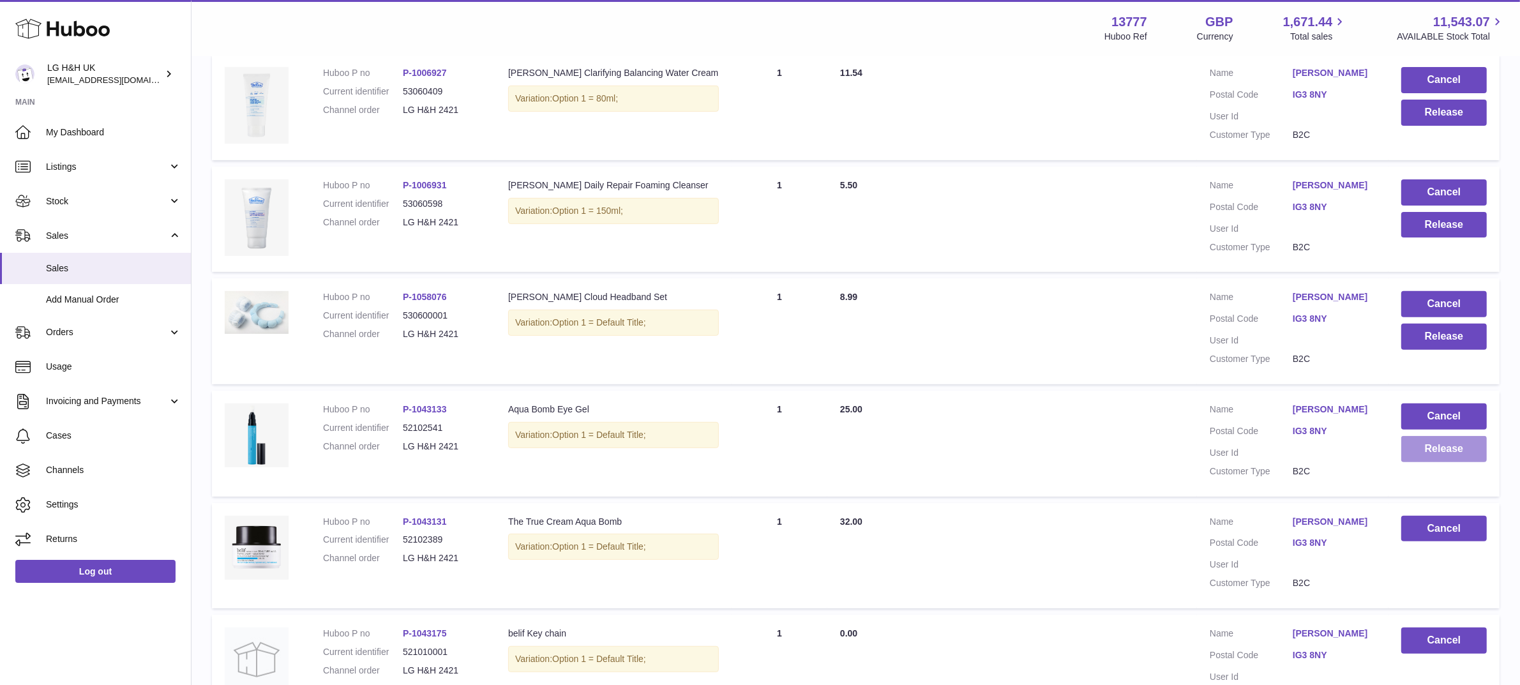
click at [1416, 452] on button "Release" at bounding box center [1445, 449] width 86 height 26
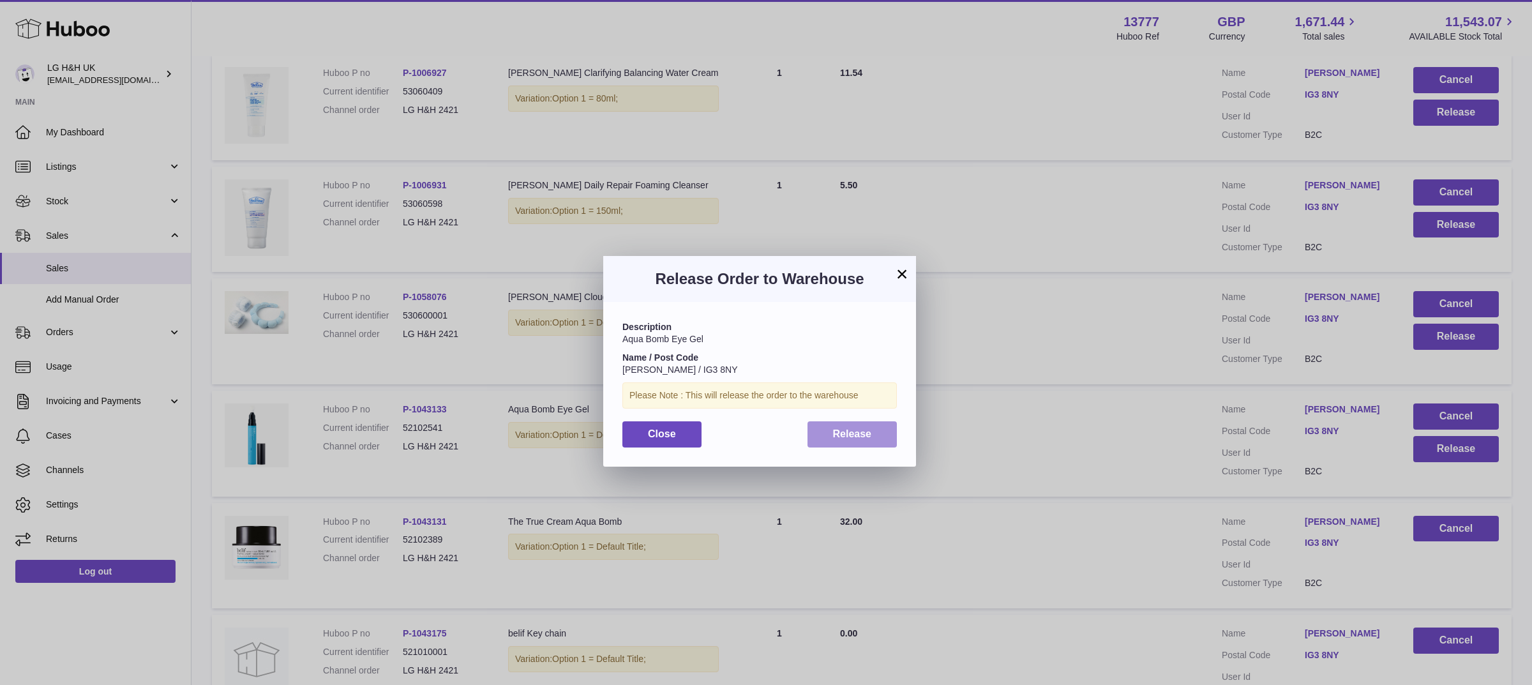
click at [870, 431] on span "Release" at bounding box center [852, 433] width 39 height 11
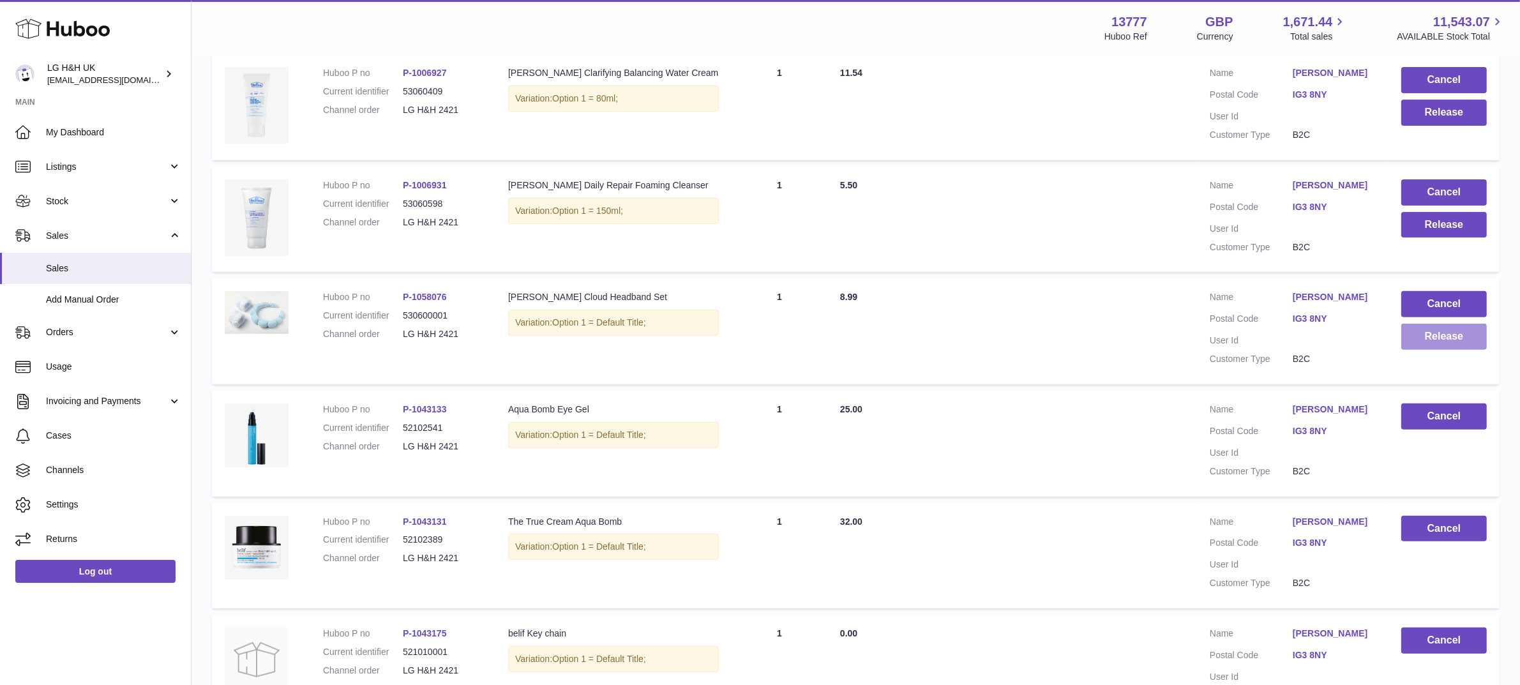
click at [1421, 342] on button "Release" at bounding box center [1445, 337] width 86 height 26
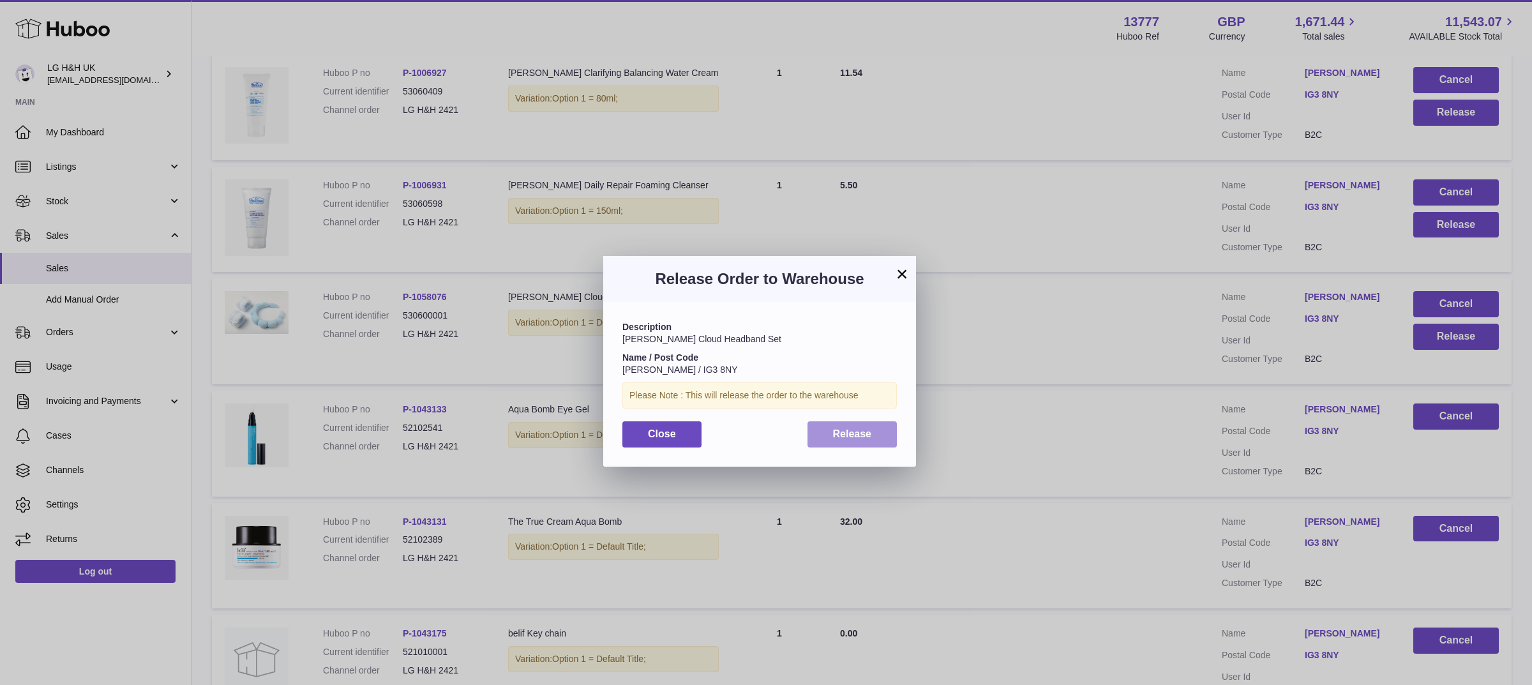
click at [894, 431] on button "Release" at bounding box center [853, 434] width 90 height 26
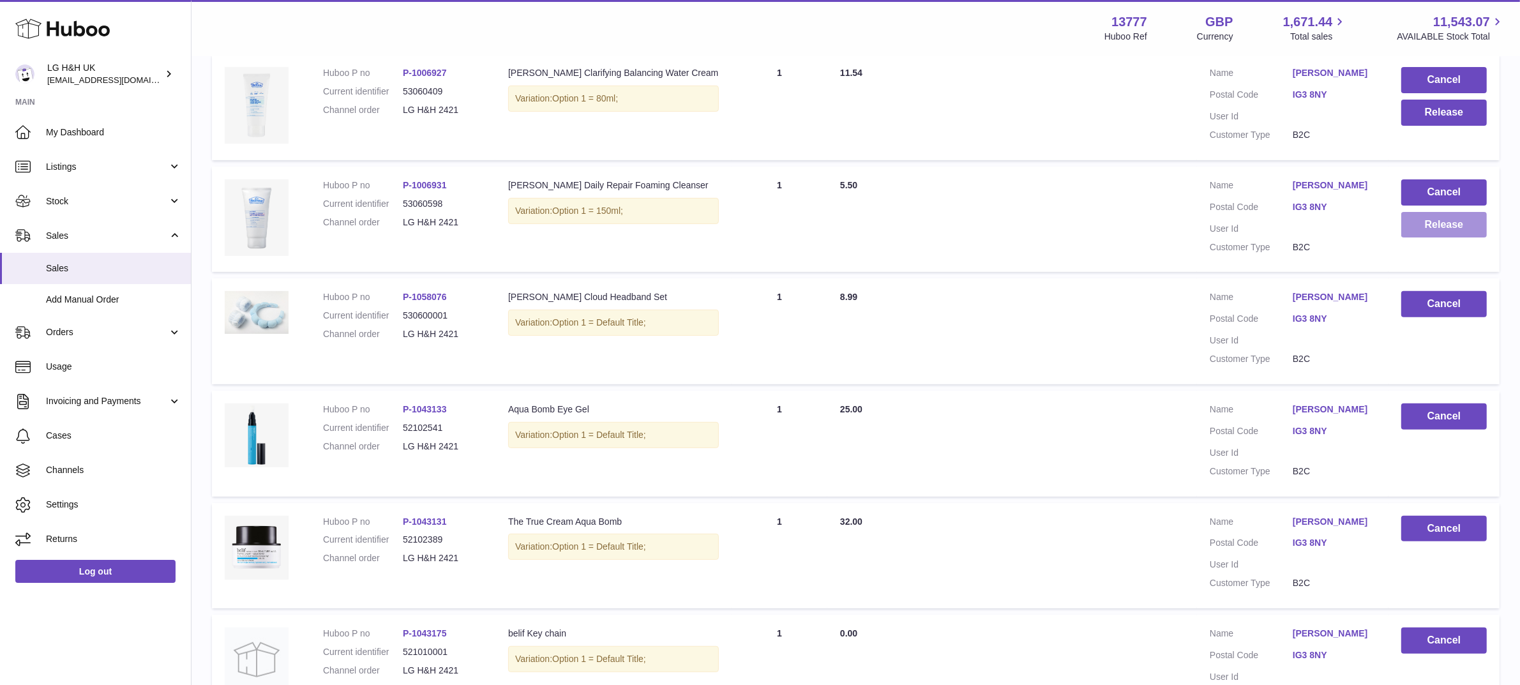
click at [1459, 227] on button "Release" at bounding box center [1445, 225] width 86 height 26
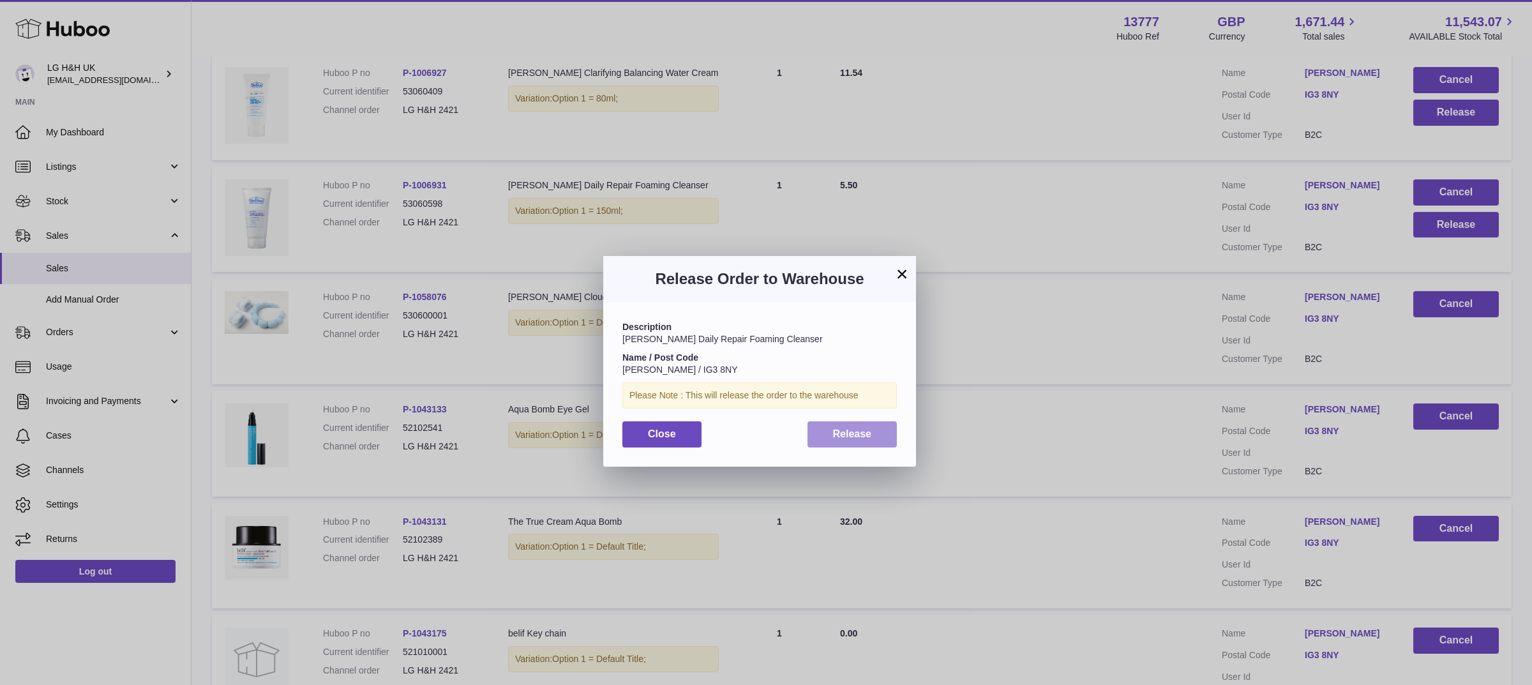
click at [873, 428] on button "Release" at bounding box center [853, 434] width 90 height 26
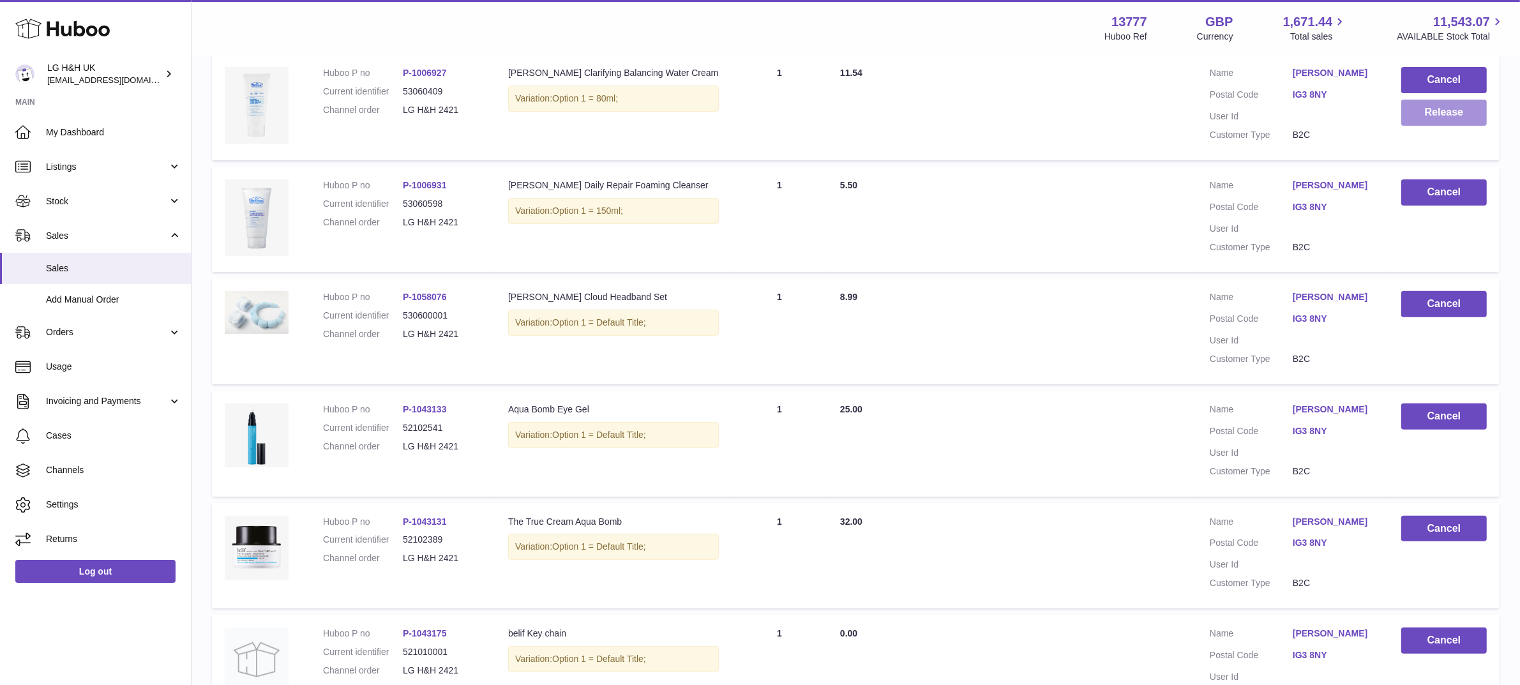
click at [1423, 115] on button "Release" at bounding box center [1445, 113] width 86 height 26
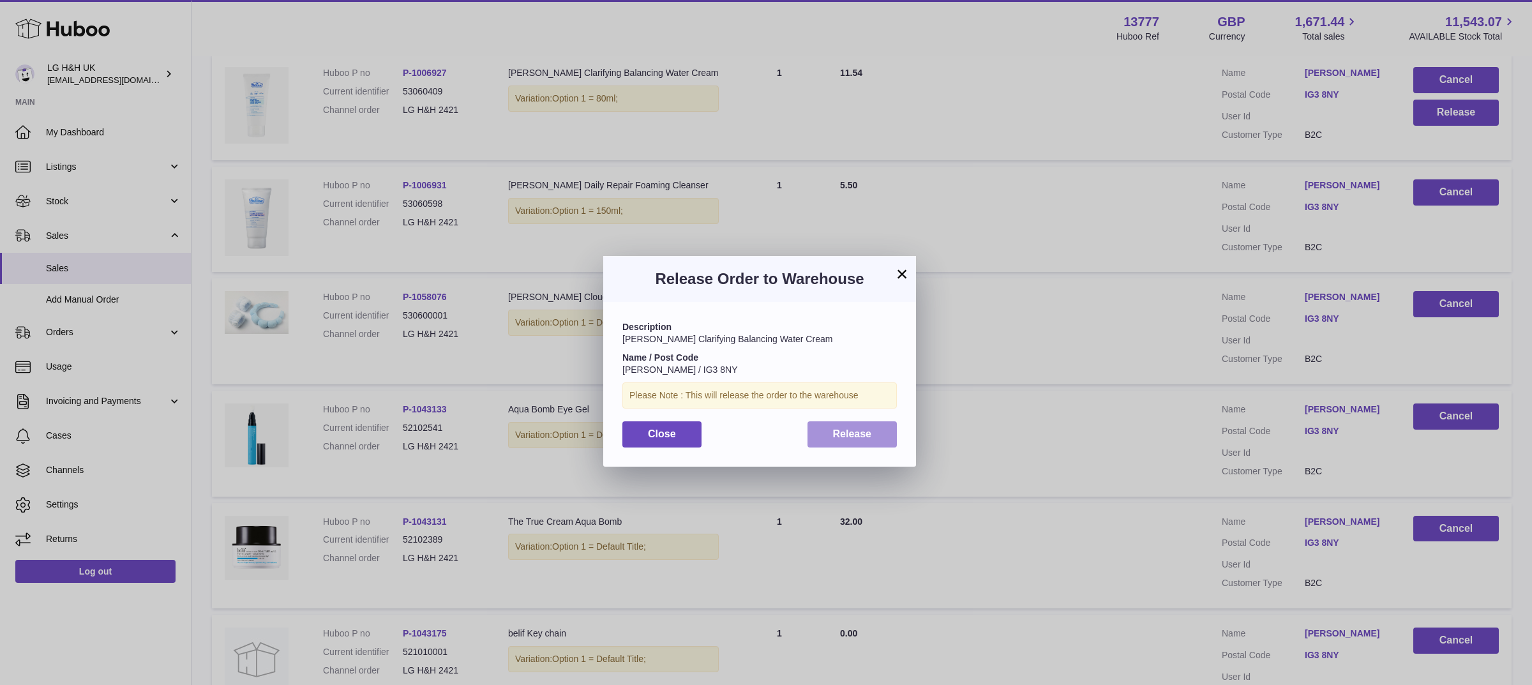
click at [857, 428] on span "Release" at bounding box center [852, 433] width 39 height 11
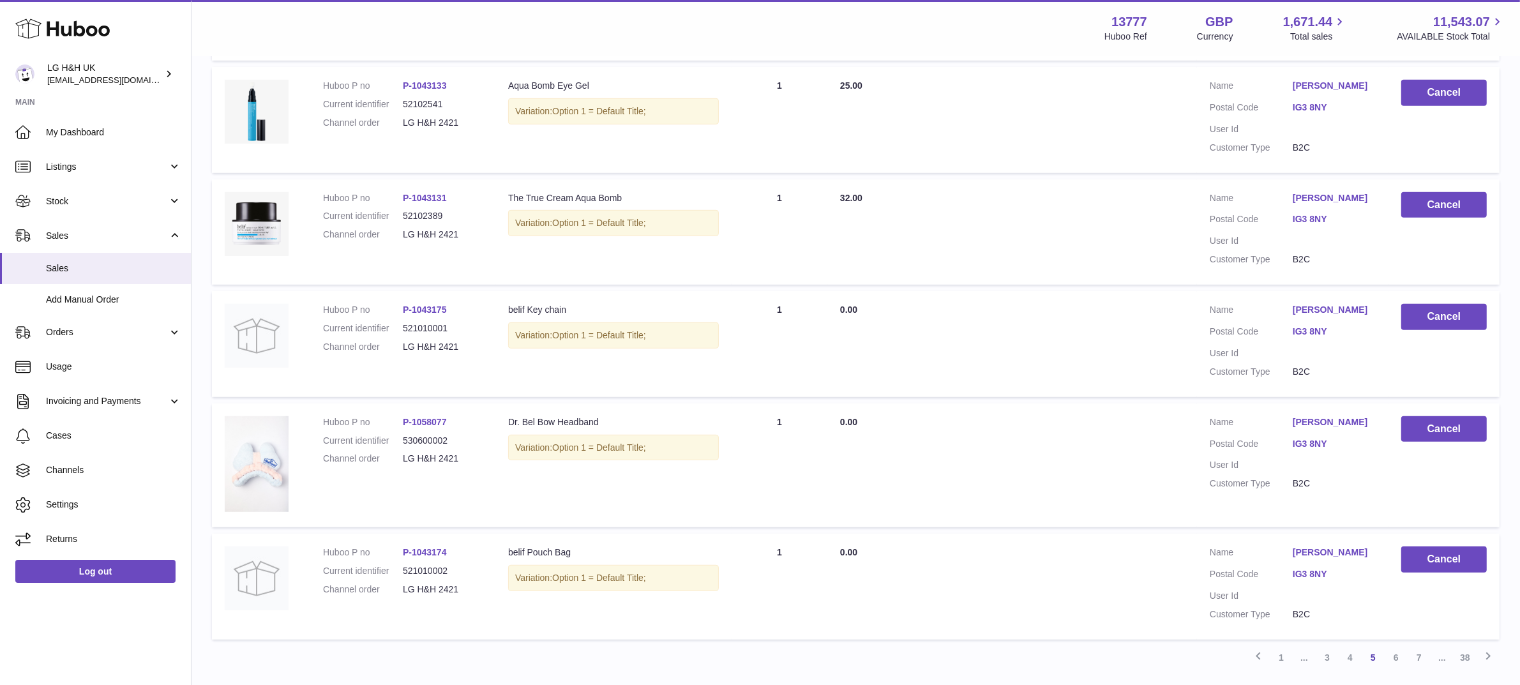
scroll to position [914, 0]
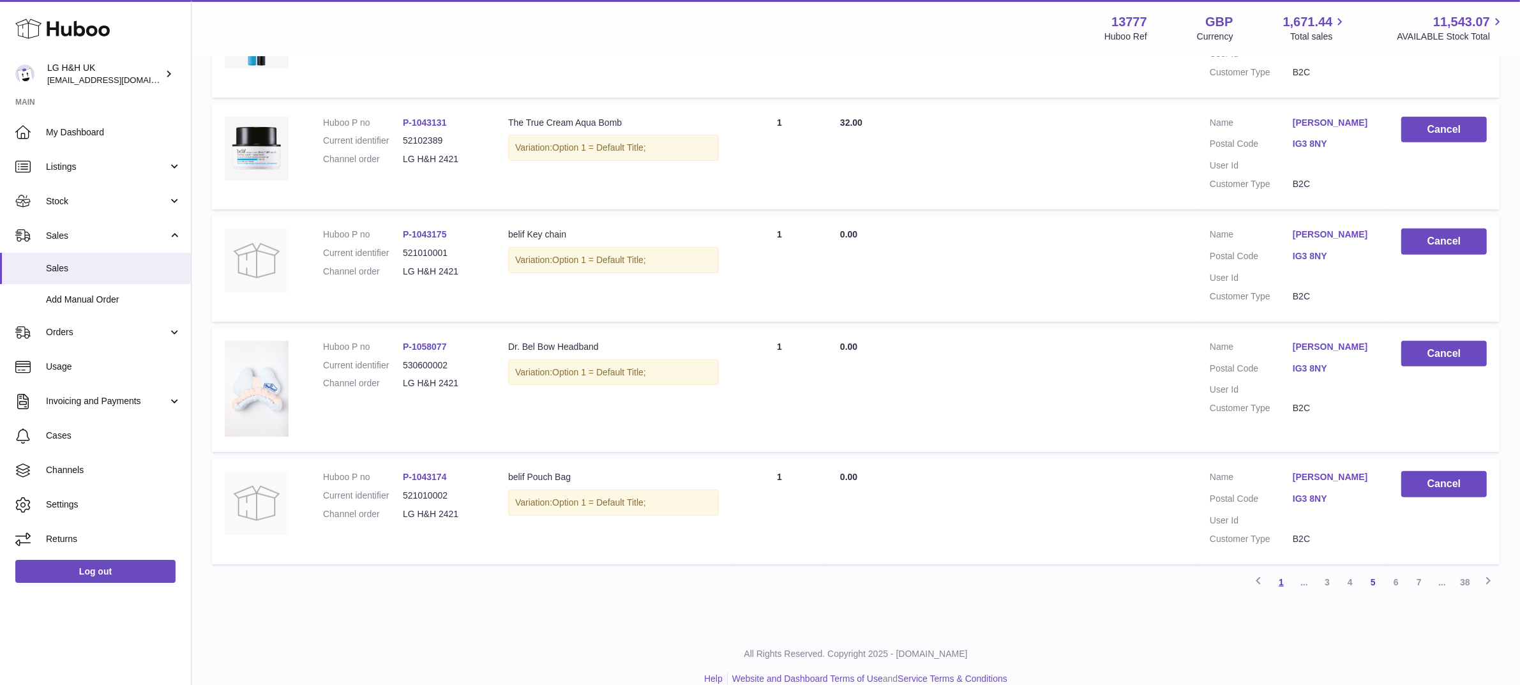
click at [1285, 571] on link "1" at bounding box center [1281, 582] width 23 height 23
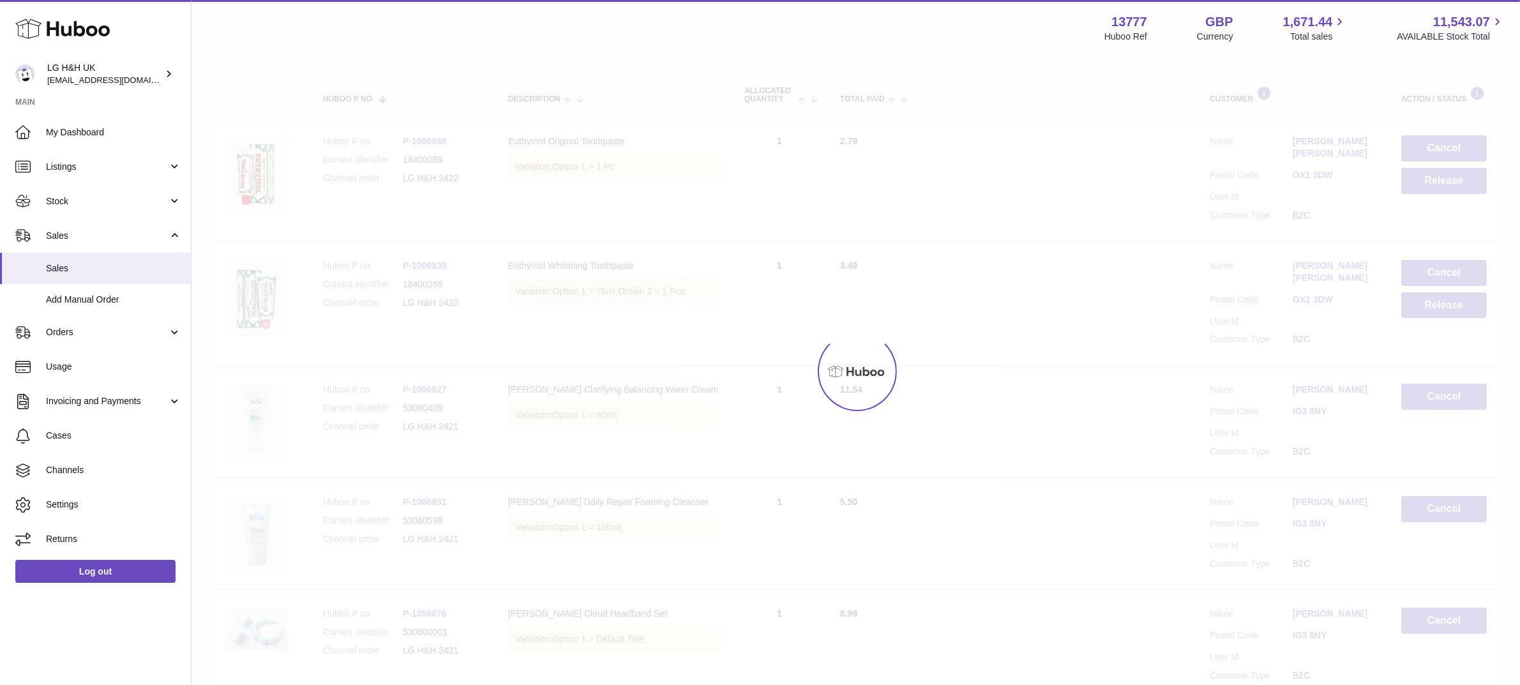
scroll to position [57, 0]
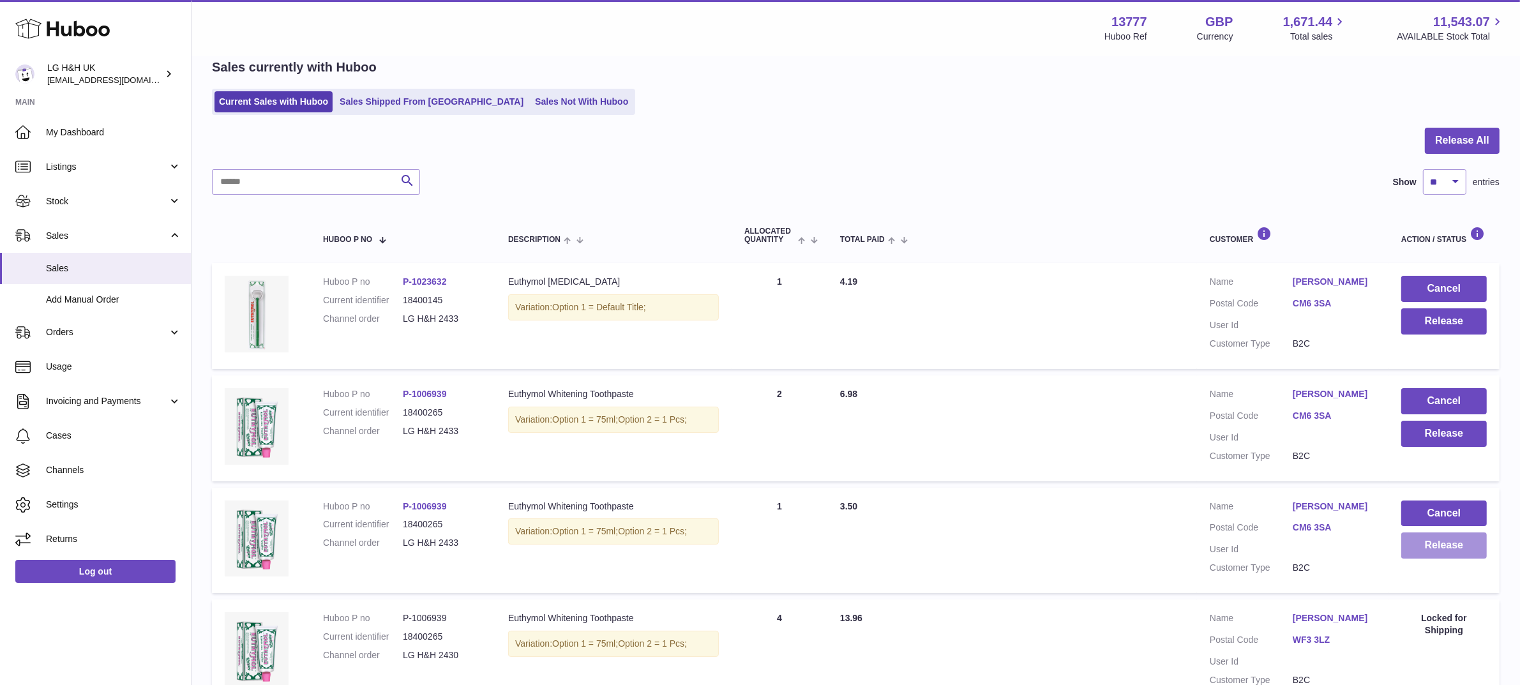
click at [1462, 543] on button "Release" at bounding box center [1445, 546] width 86 height 26
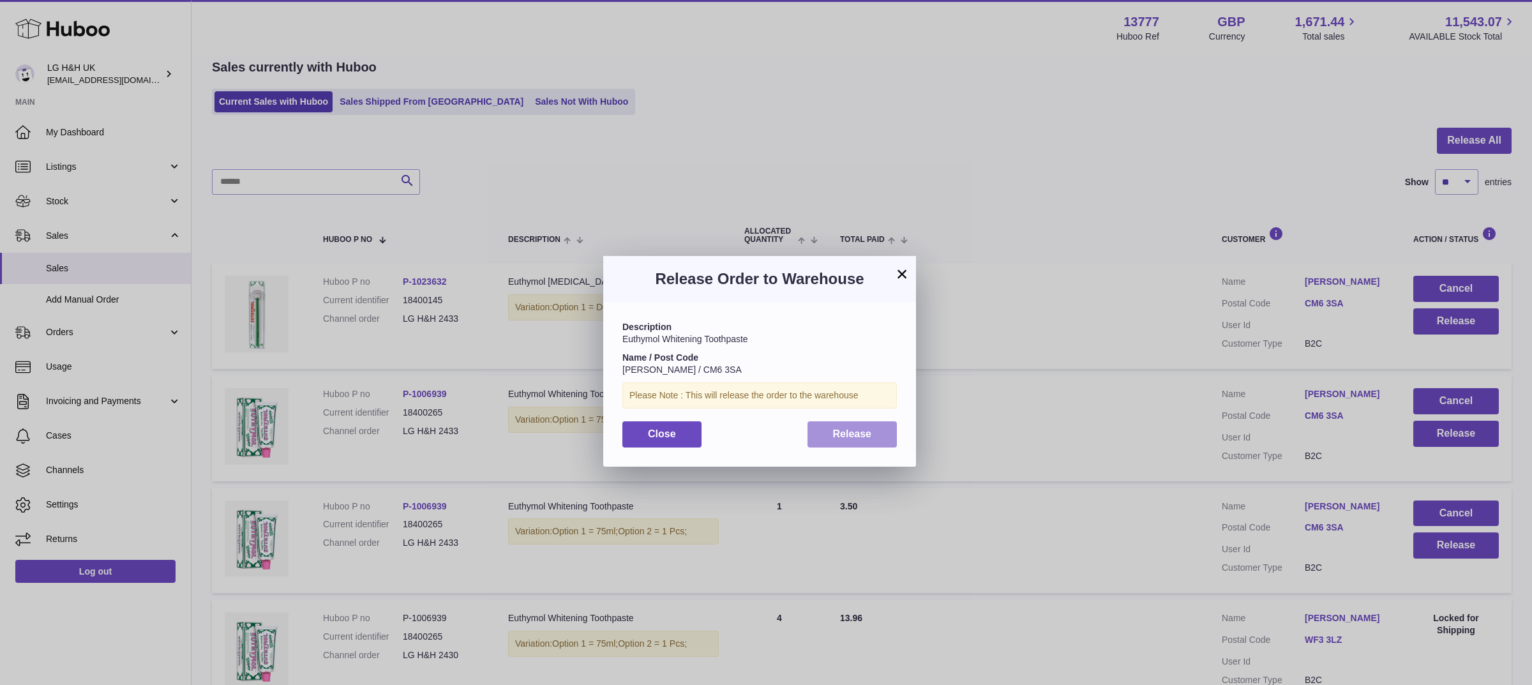
click at [873, 428] on button "Release" at bounding box center [853, 434] width 90 height 26
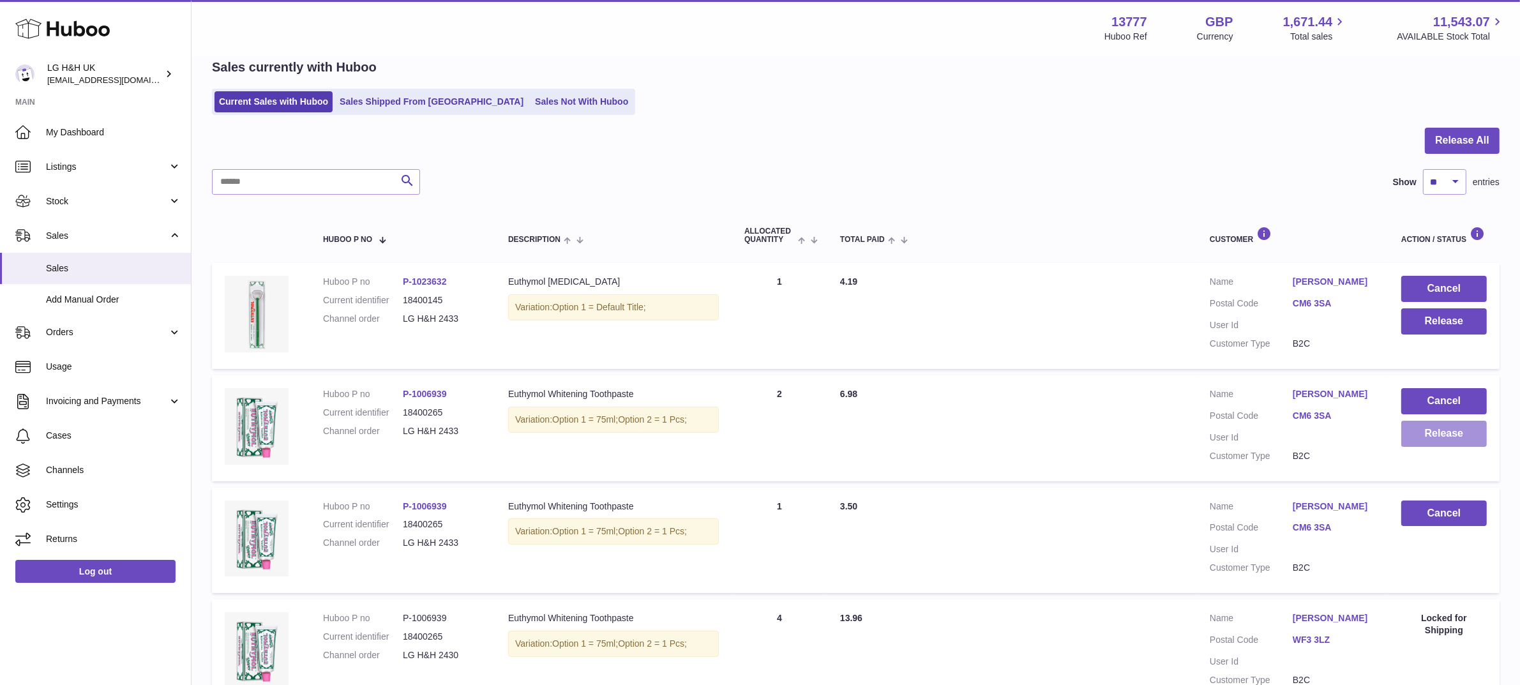
click at [1456, 432] on button "Release" at bounding box center [1445, 434] width 86 height 26
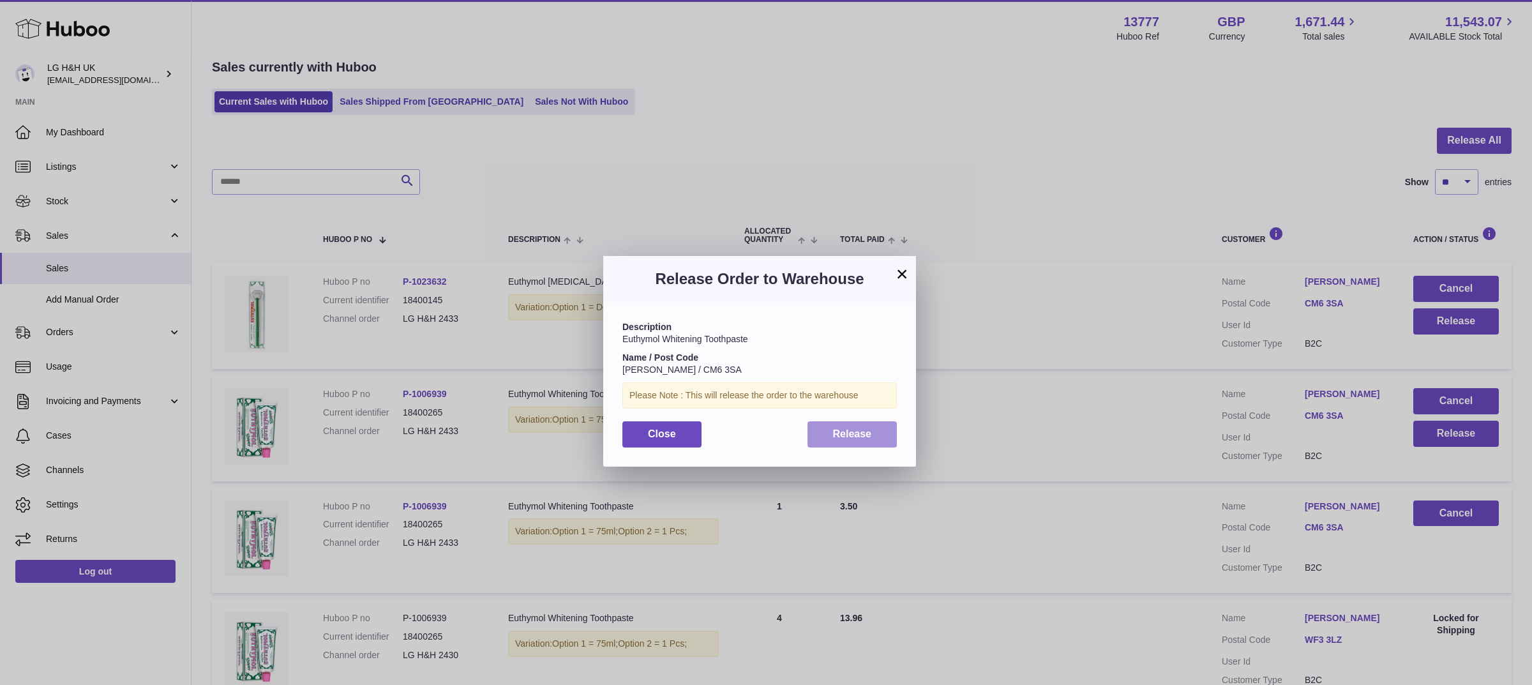
click at [877, 432] on button "Release" at bounding box center [853, 434] width 90 height 26
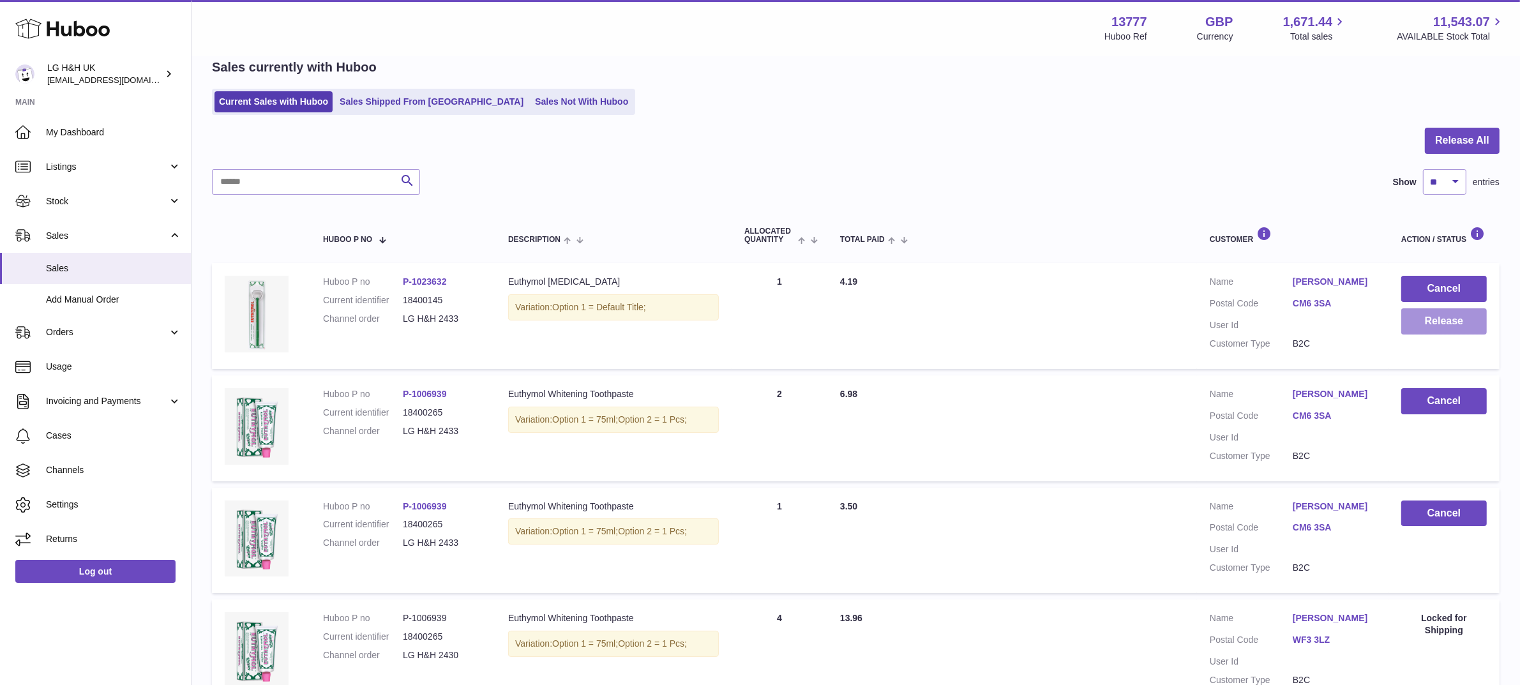
click at [1413, 319] on button "Release" at bounding box center [1445, 321] width 86 height 26
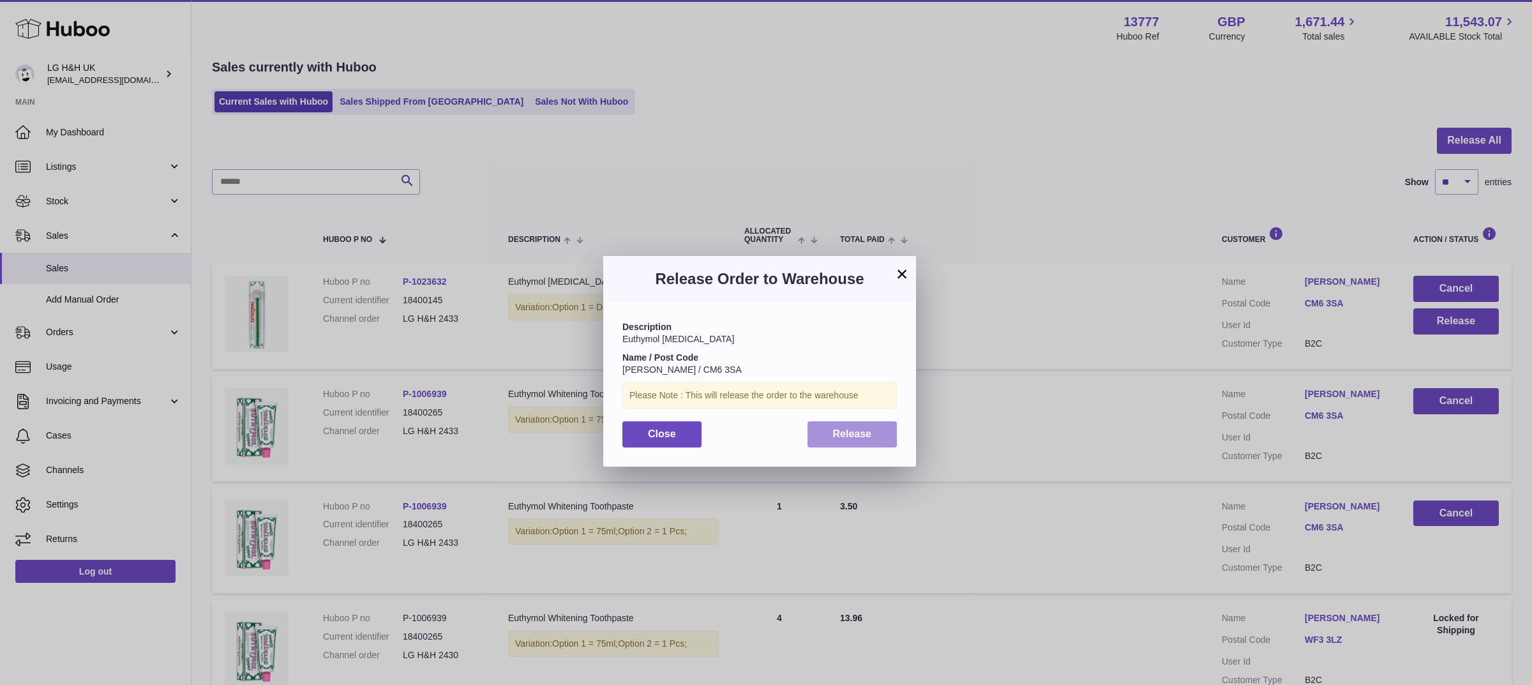
click at [875, 437] on button "Release" at bounding box center [853, 434] width 90 height 26
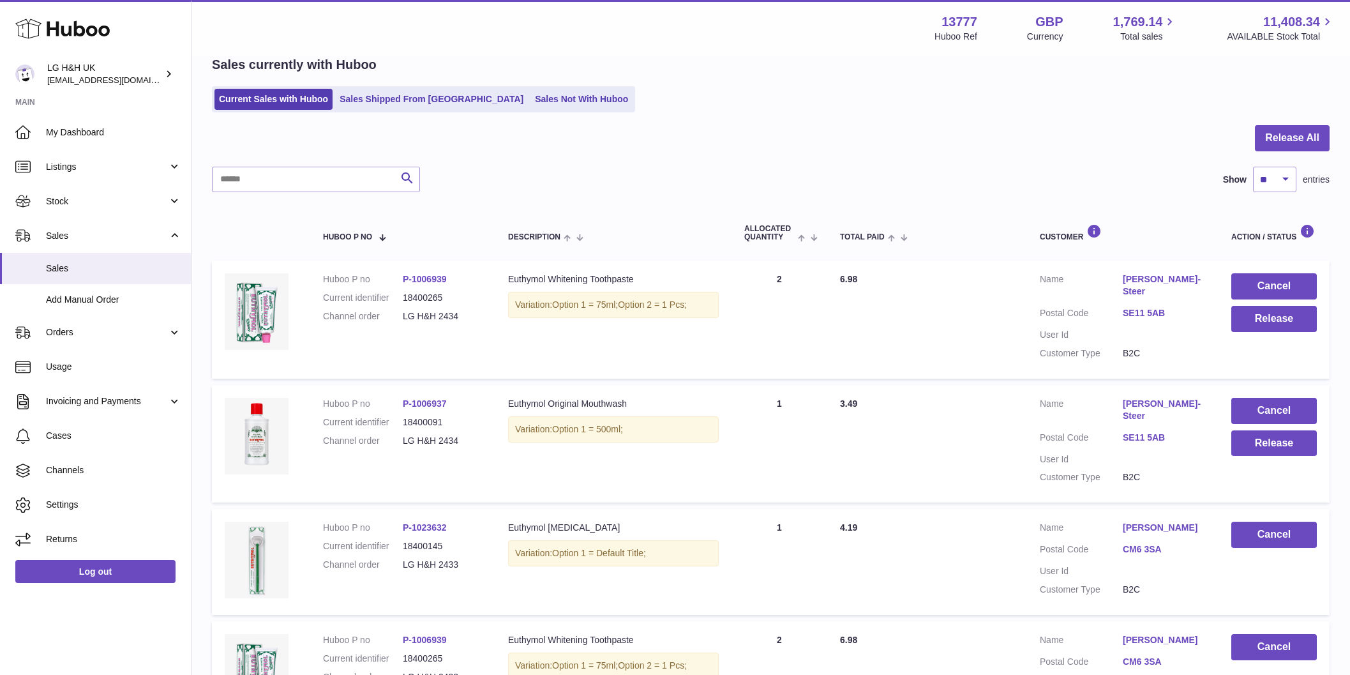
scroll to position [57, 0]
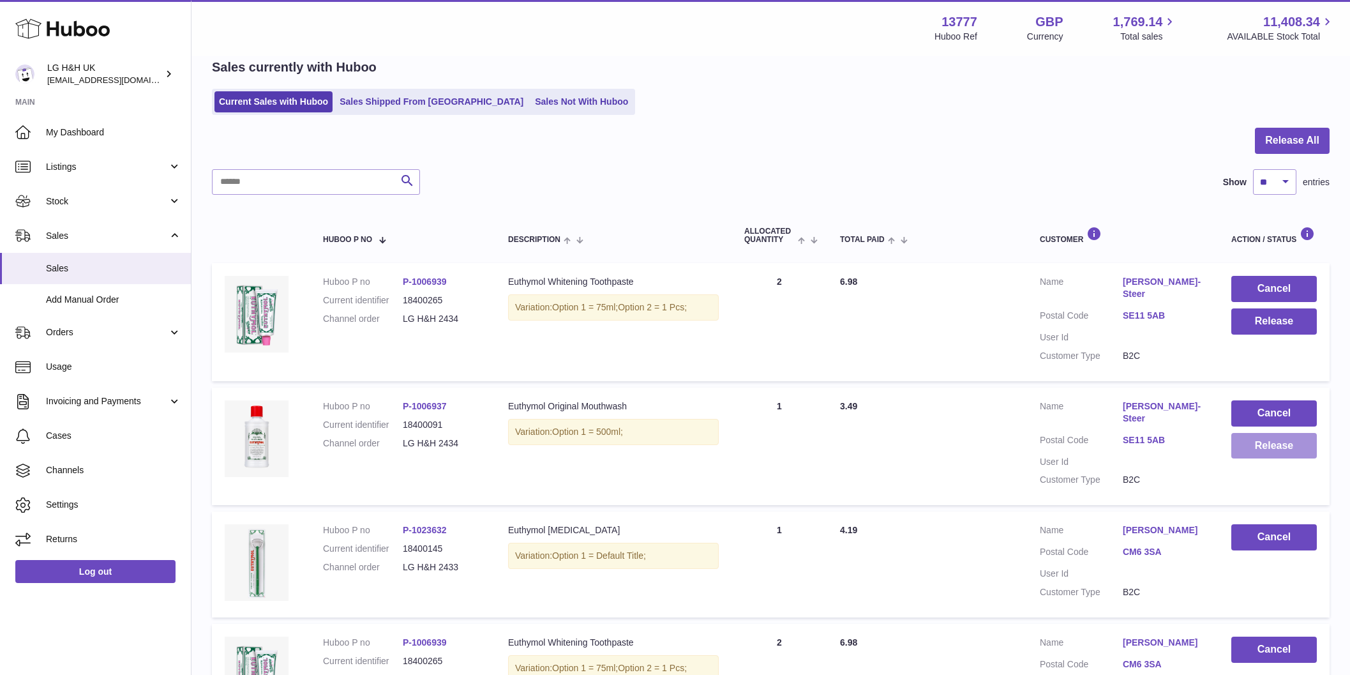
click at [1260, 456] on button "Release" at bounding box center [1275, 446] width 86 height 26
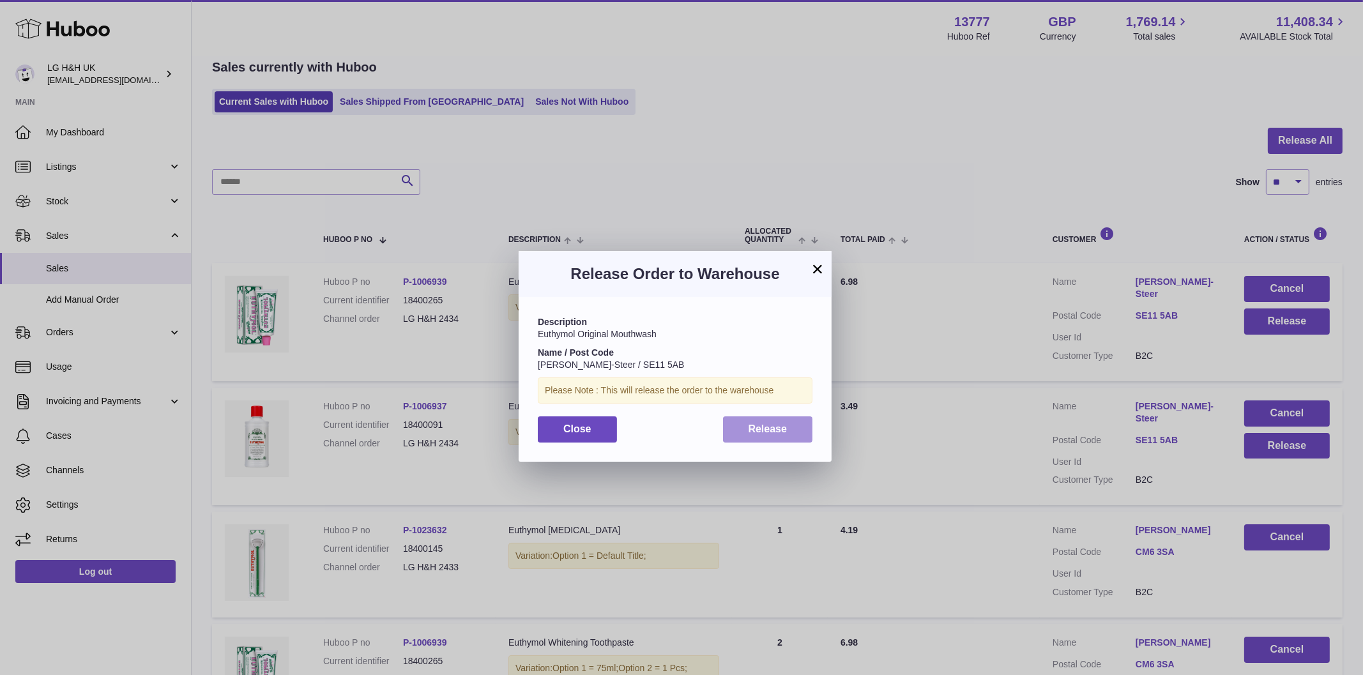
click at [806, 438] on button "Release" at bounding box center [768, 429] width 90 height 26
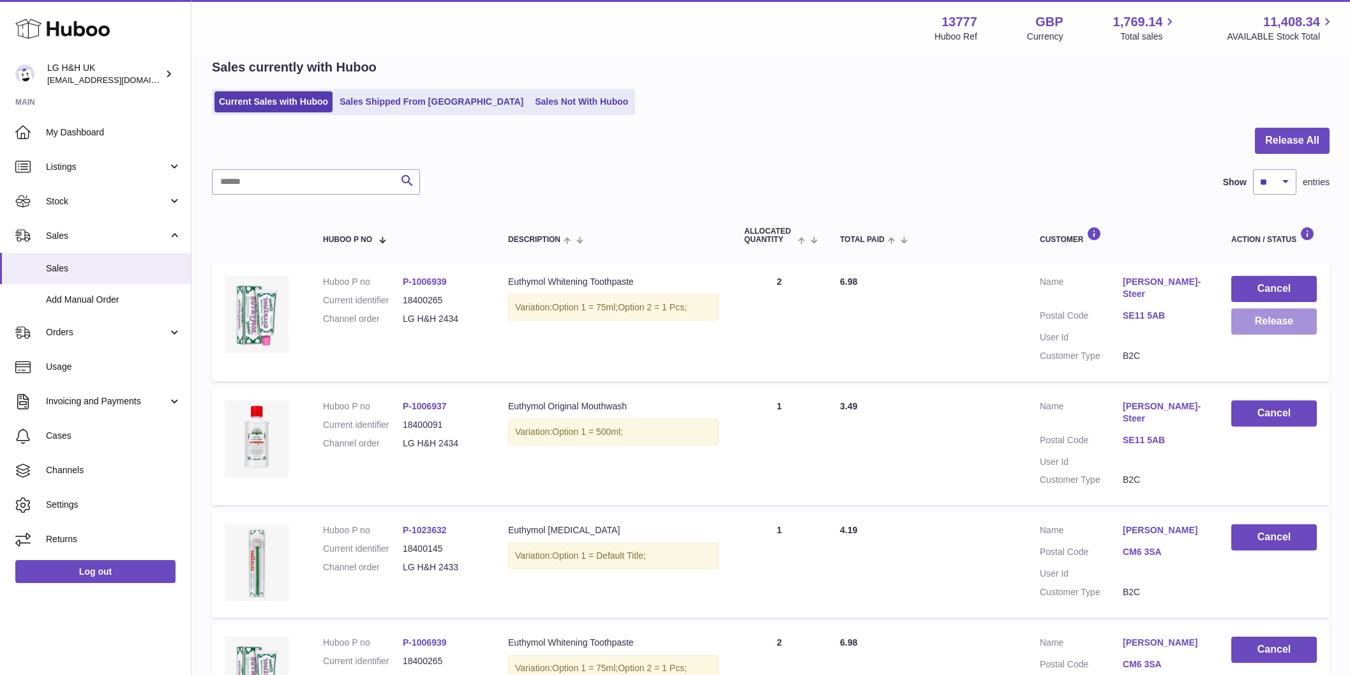
click at [1251, 312] on button "Release" at bounding box center [1275, 321] width 86 height 26
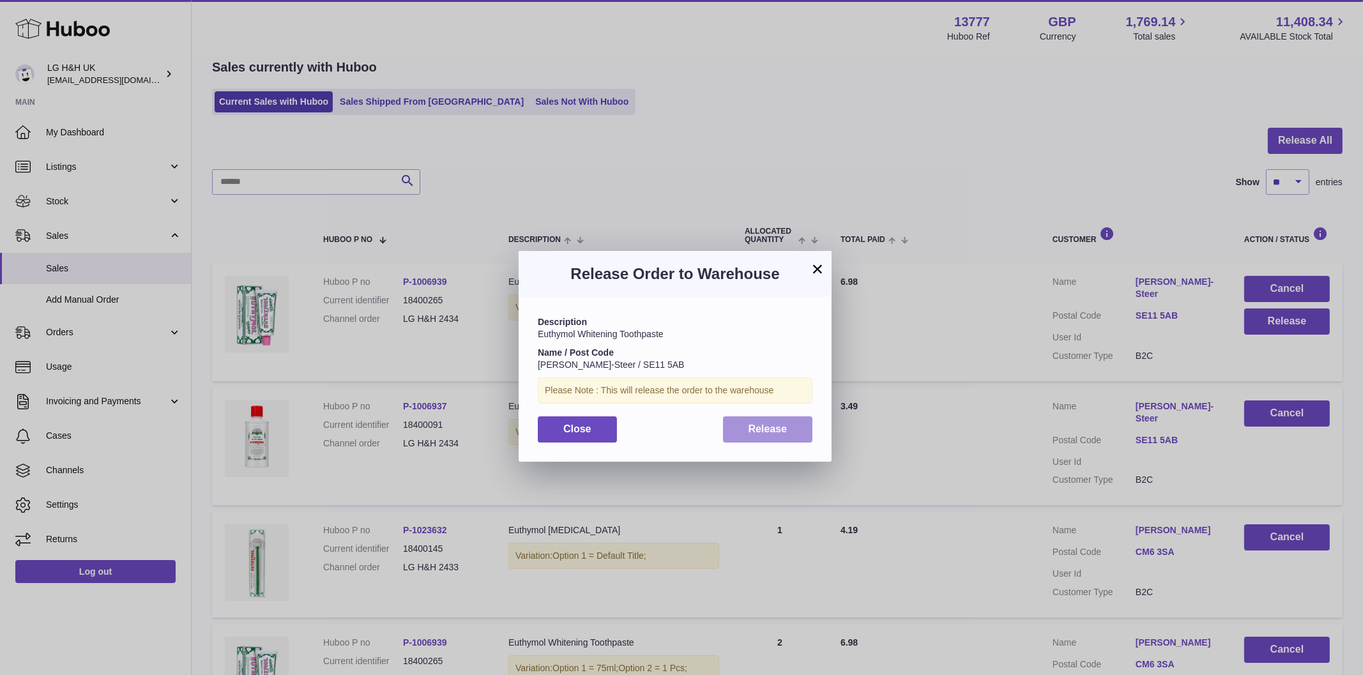
click at [792, 426] on button "Release" at bounding box center [768, 429] width 90 height 26
